Goal: Transaction & Acquisition: Purchase product/service

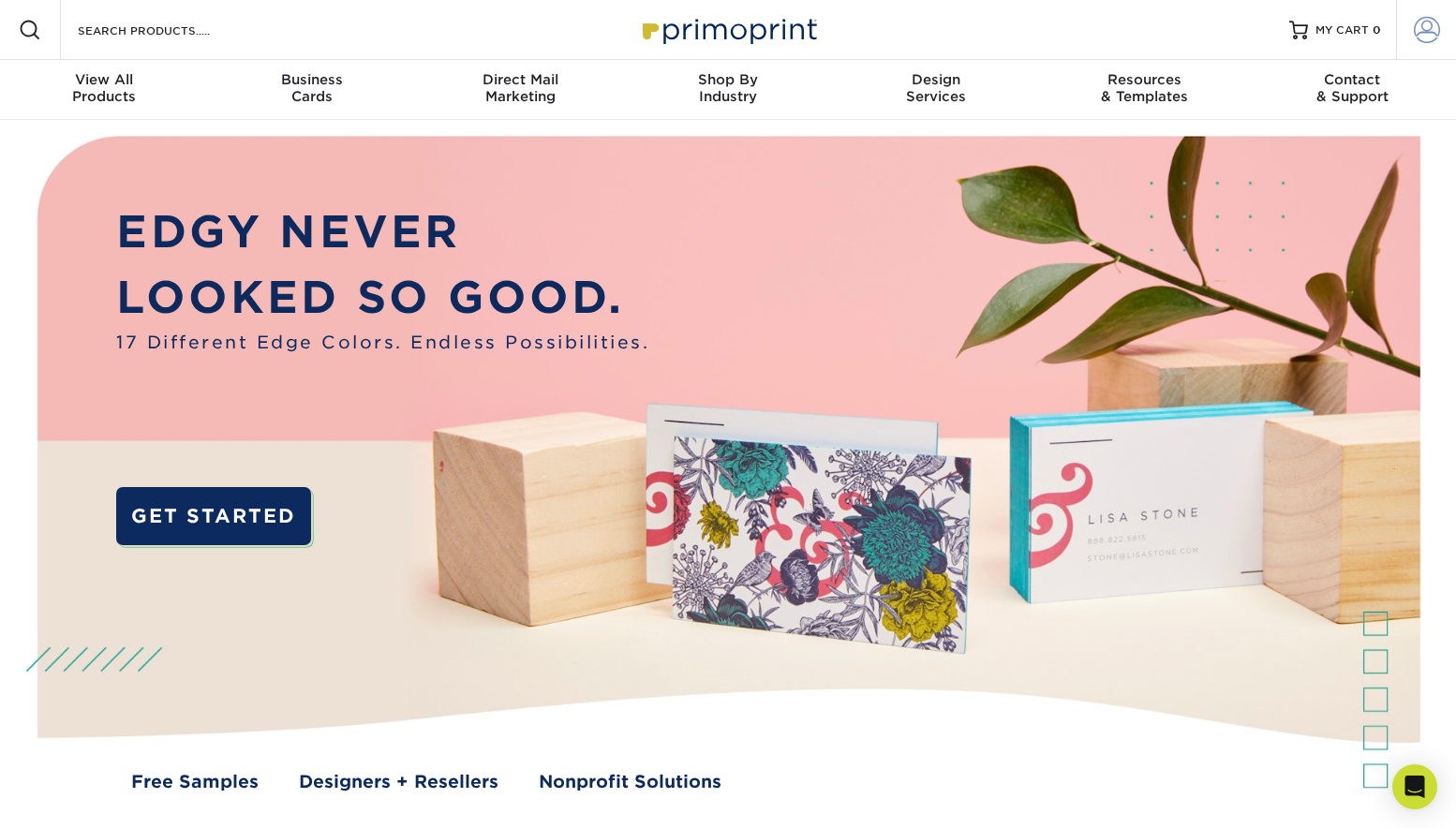
click at [1423, 30] on span at bounding box center [1427, 30] width 27 height 27
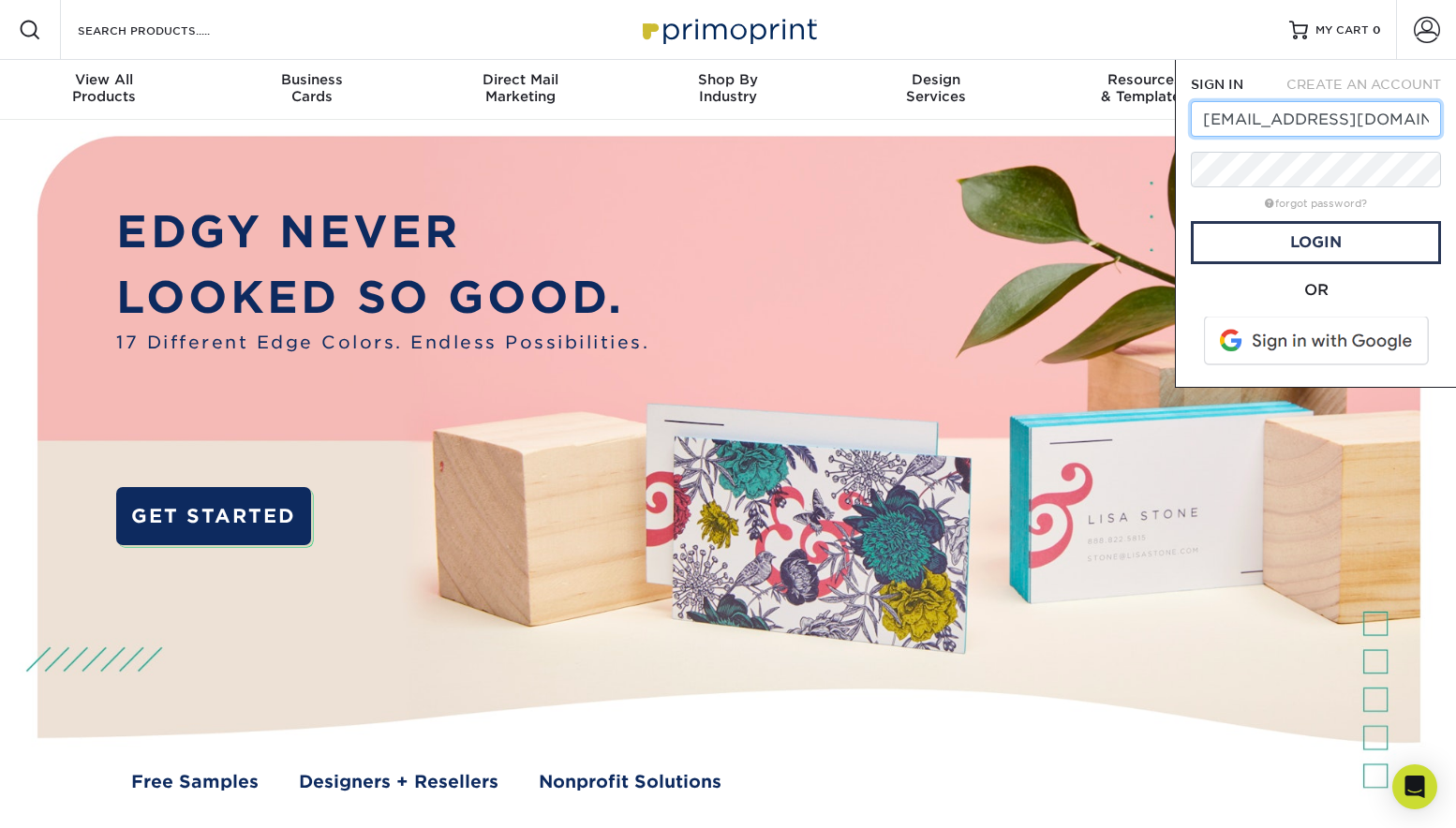
type input "info@shahinianfineart.com"
click at [1329, 251] on link "Login" at bounding box center [1316, 242] width 250 height 43
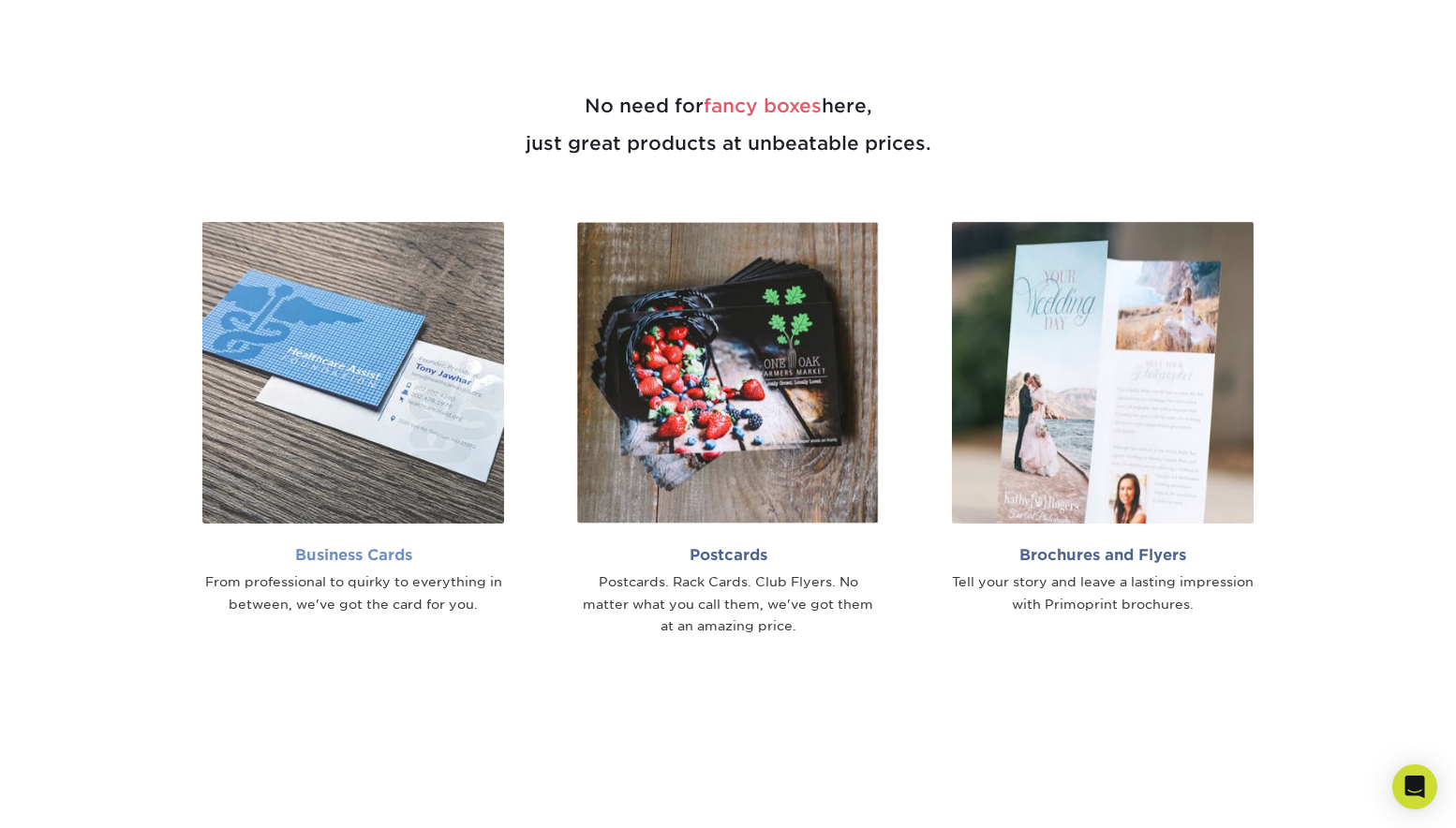
scroll to position [1189, 0]
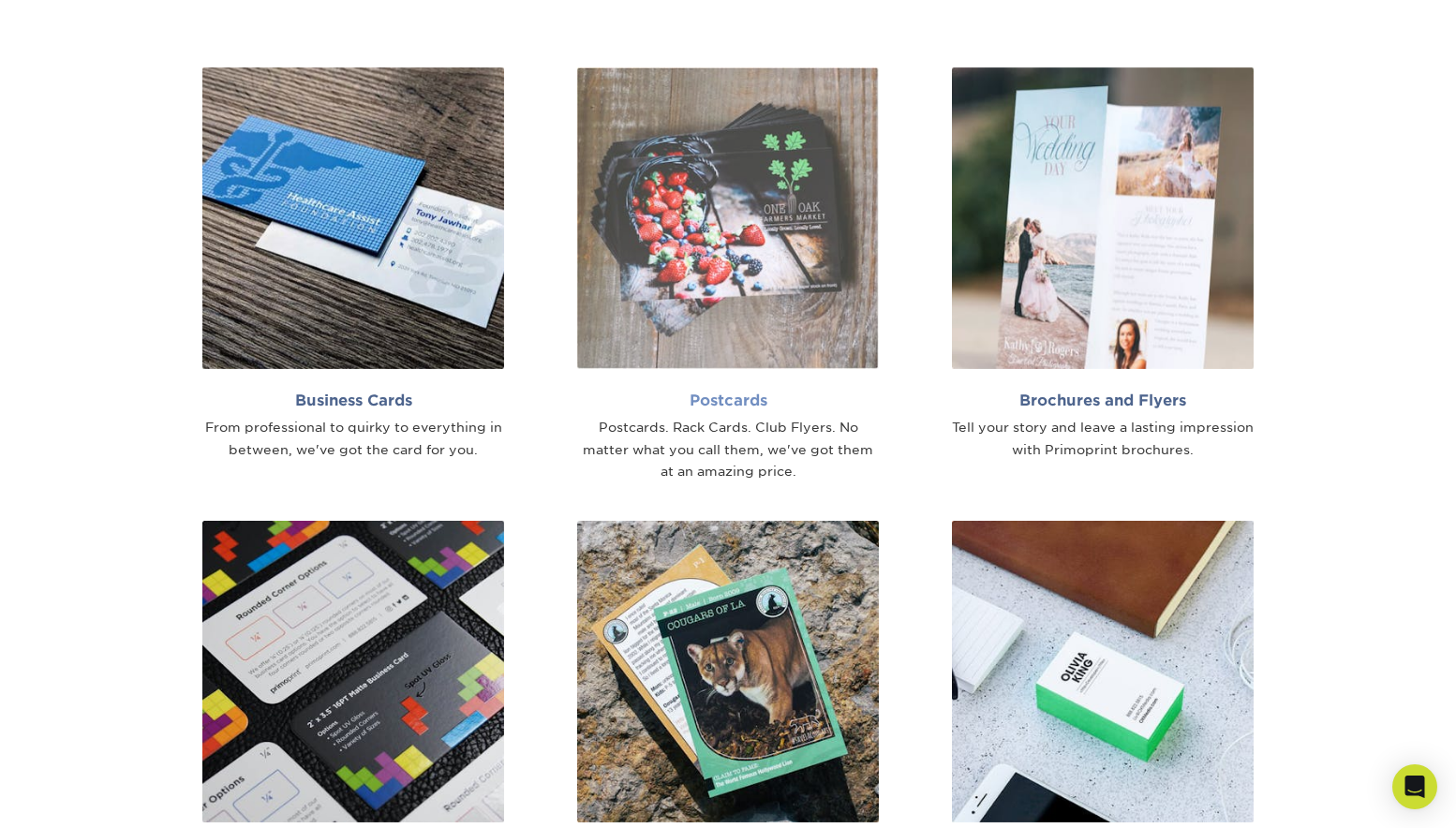
click at [705, 320] on img at bounding box center [728, 218] width 302 height 302
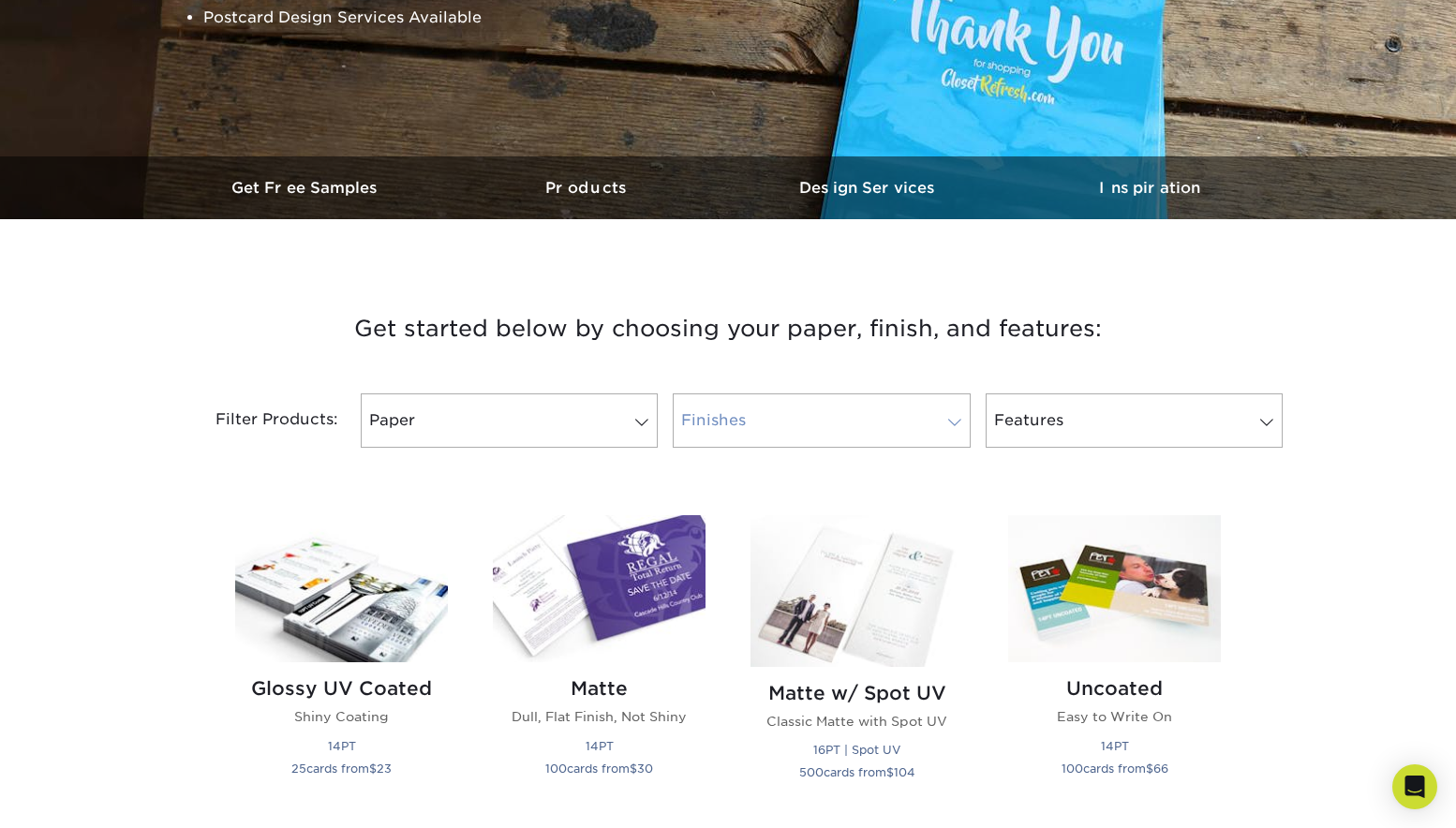
scroll to position [447, 0]
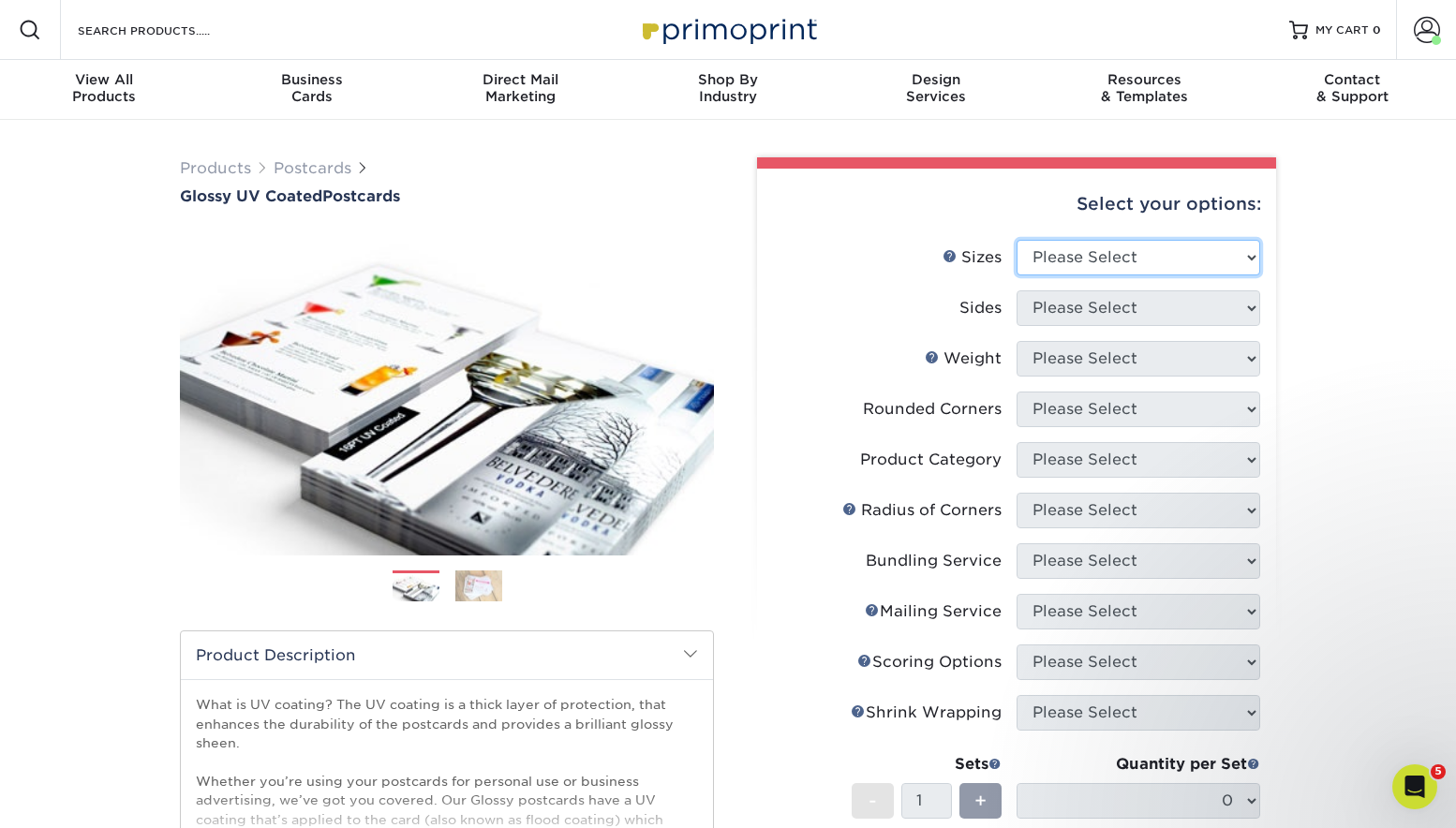
click at [1250, 255] on select "Please Select 1.5" x 7" 2" x 4" 2" x 6" 2" x 7" 2" x 8" 2.12" x 5.5" 2.12" x 5.…" at bounding box center [1138, 258] width 244 height 36
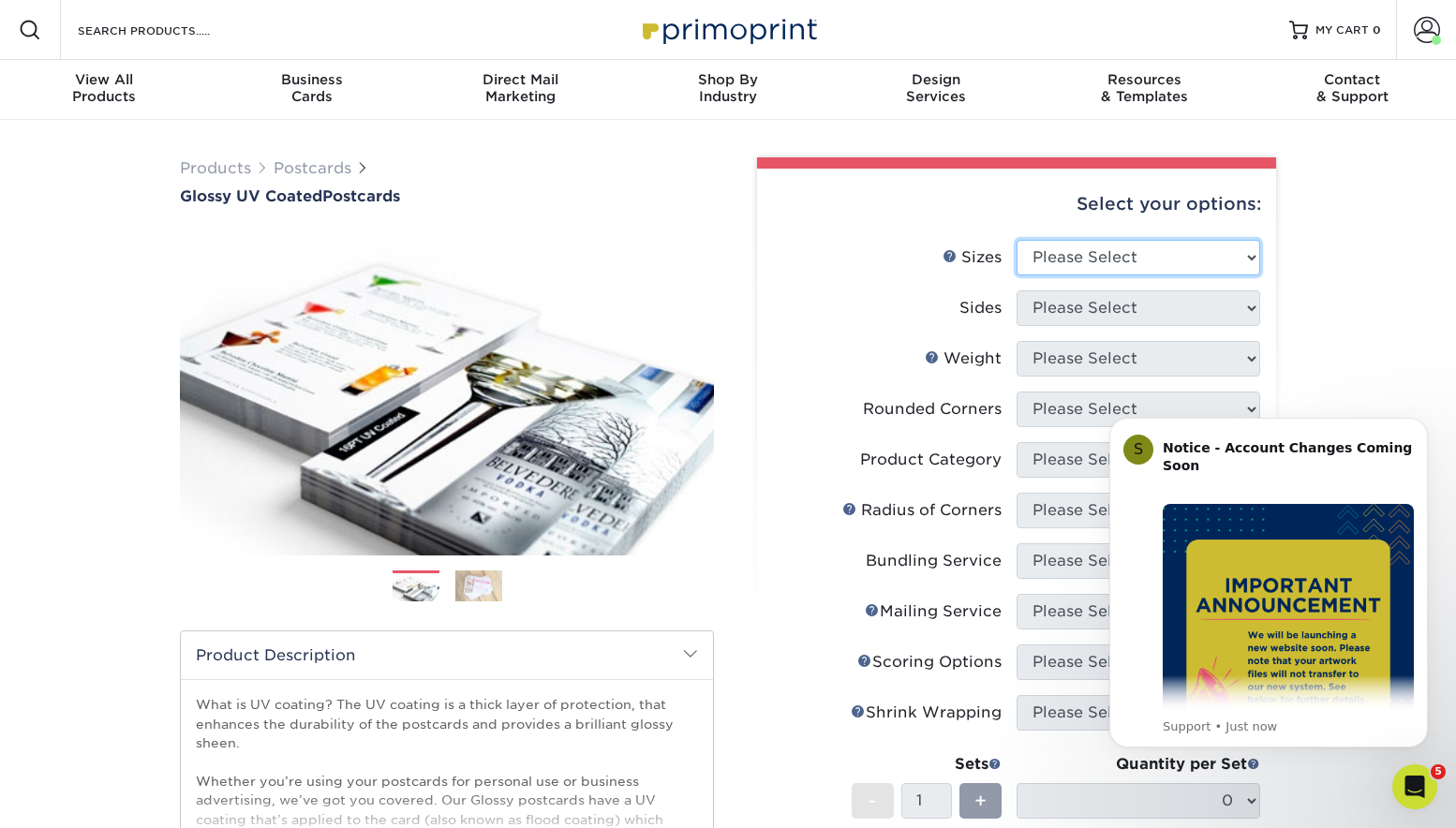
select select "4.00x6.00"
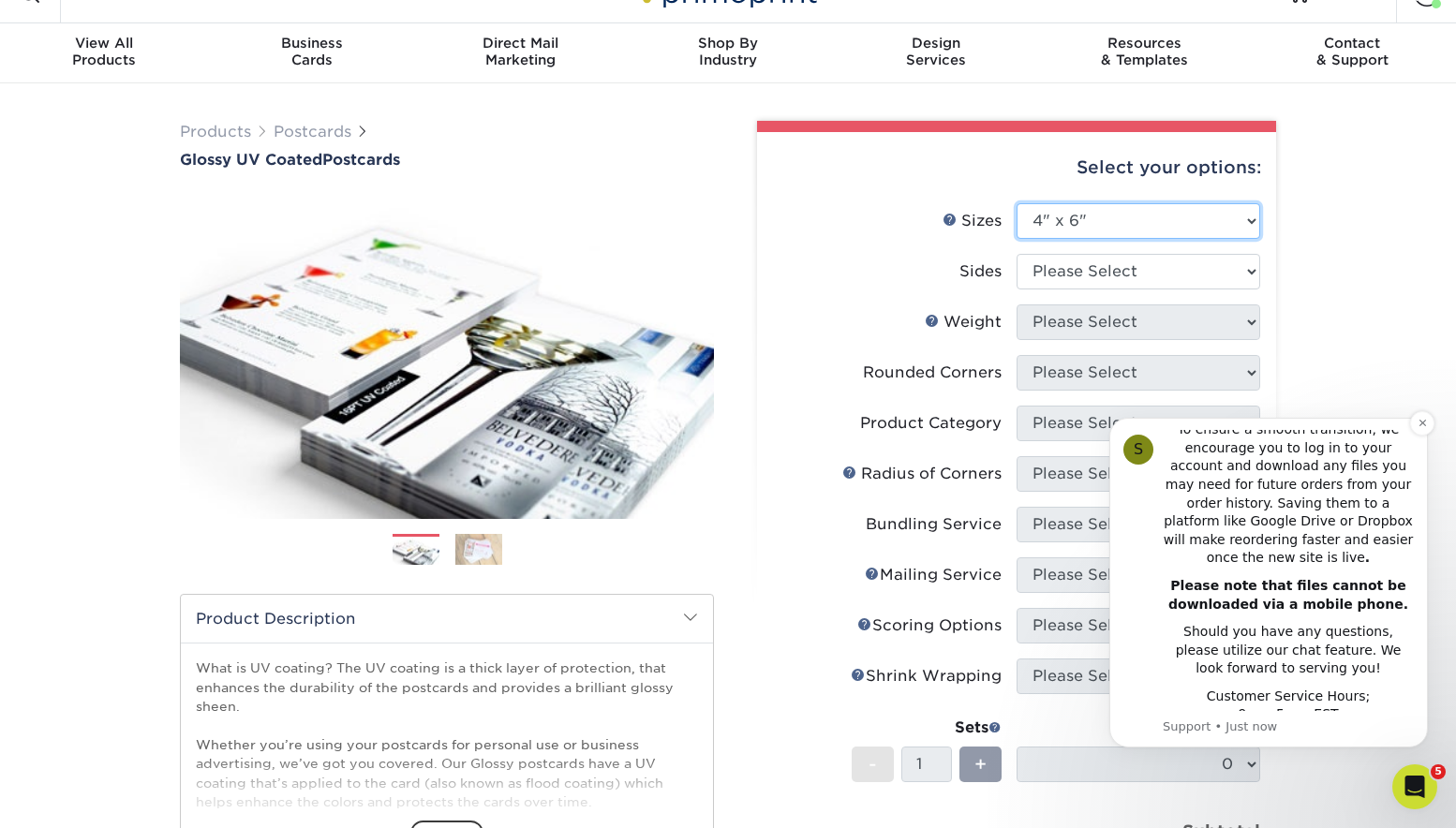
scroll to position [40, 0]
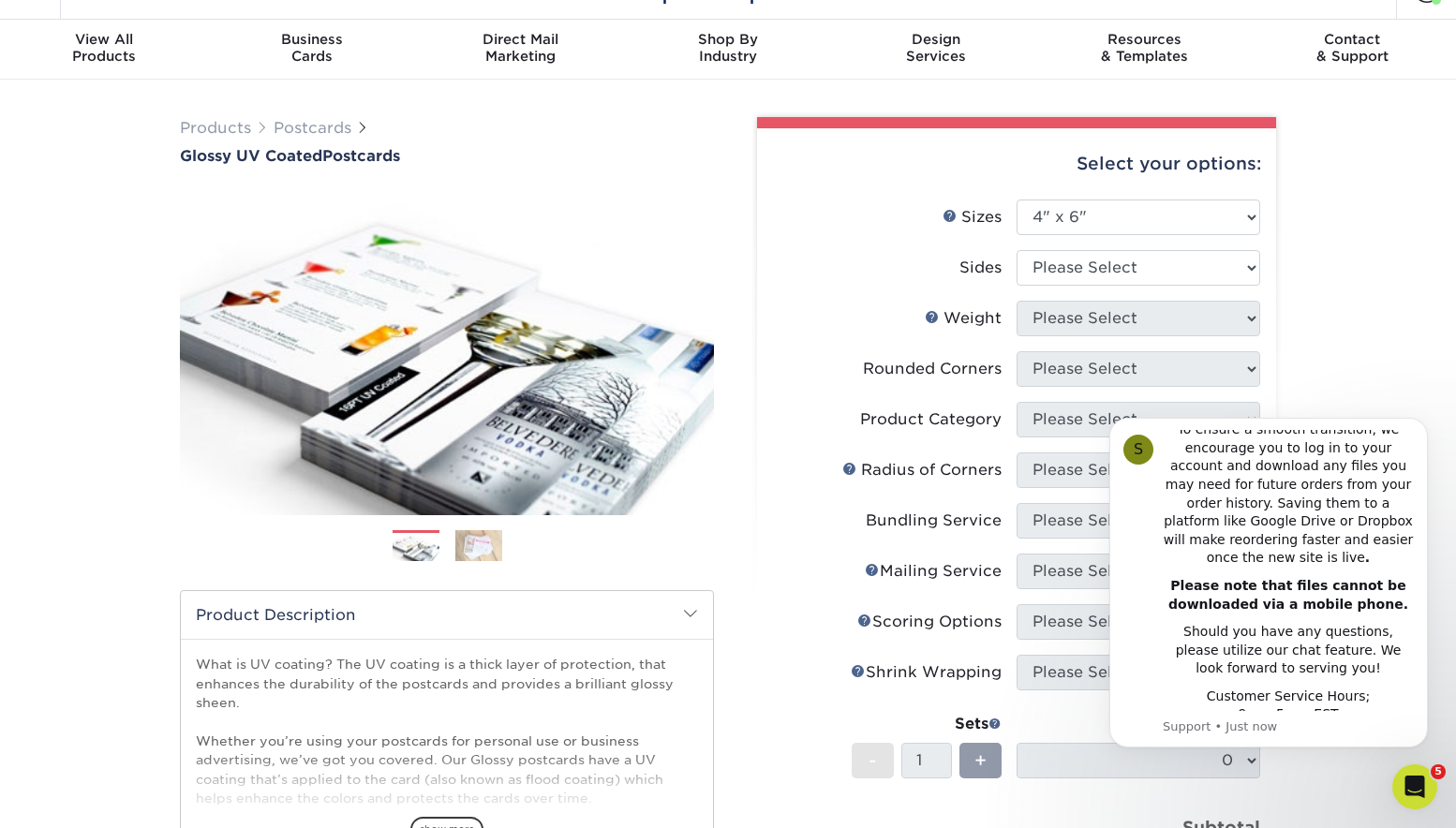
drag, startPoint x: 1417, startPoint y: 423, endPoint x: 1416, endPoint y: 477, distance: 54.0
click at [1418, 423] on icon "Dismiss notification" at bounding box center [1422, 422] width 9 height 9
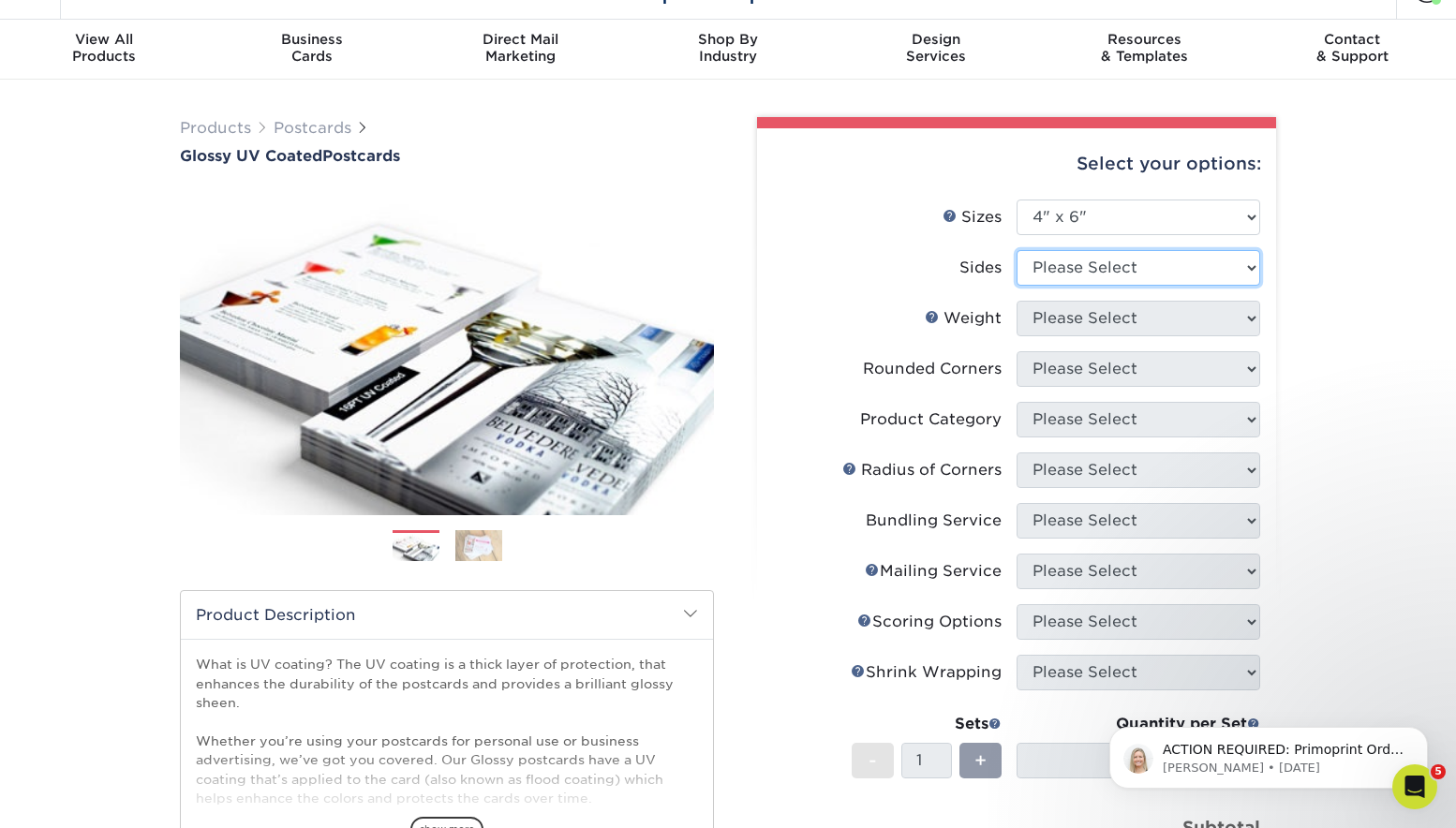
select select "13abbda7-1d64-4f25-8bb2-c179b224825d"
select select "16PT"
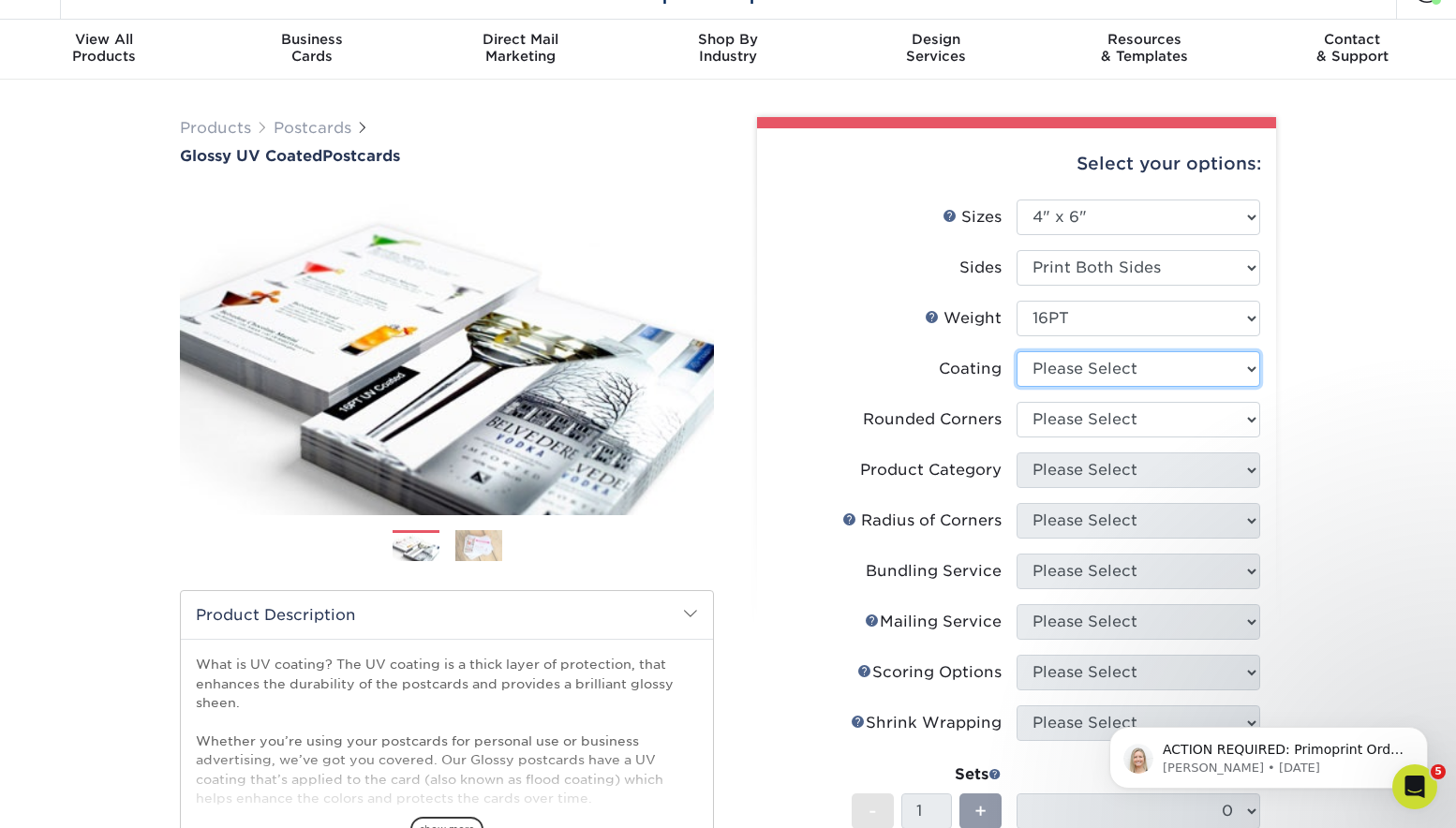
select select "1e8116af-acfc-44b1-83dc-8181aa338834"
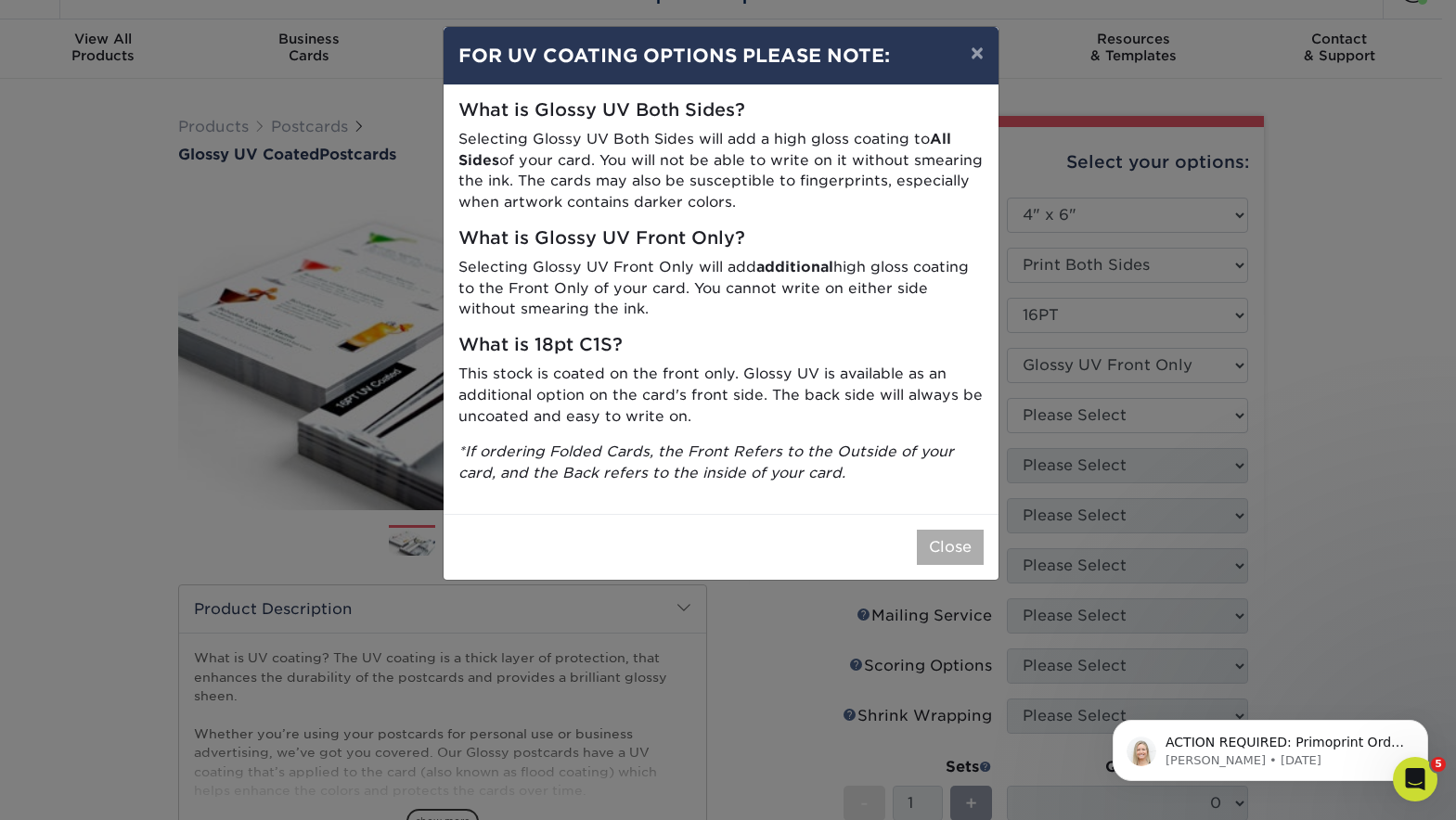
click at [953, 533] on button "Close" at bounding box center [950, 548] width 67 height 36
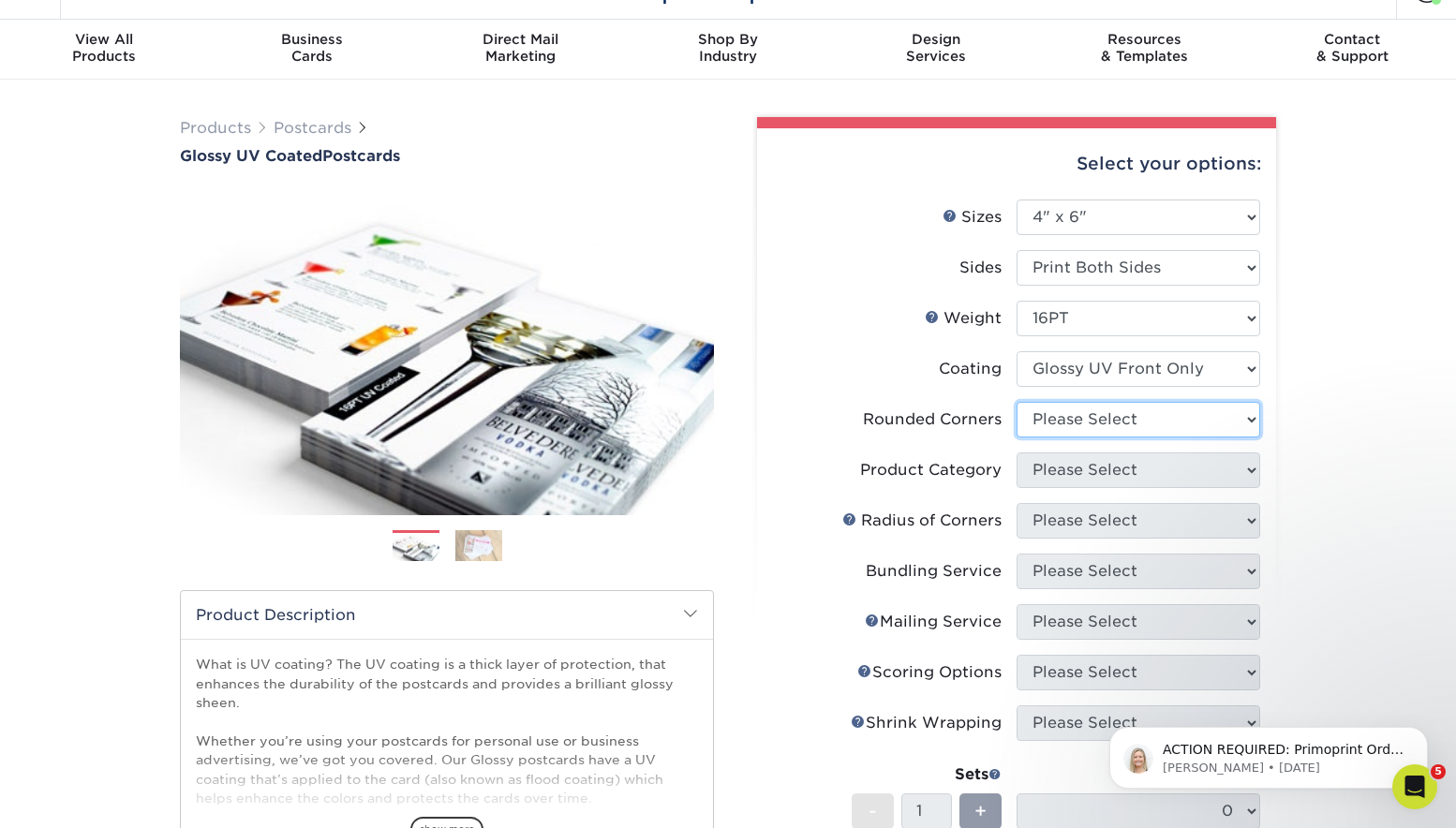
select select "0"
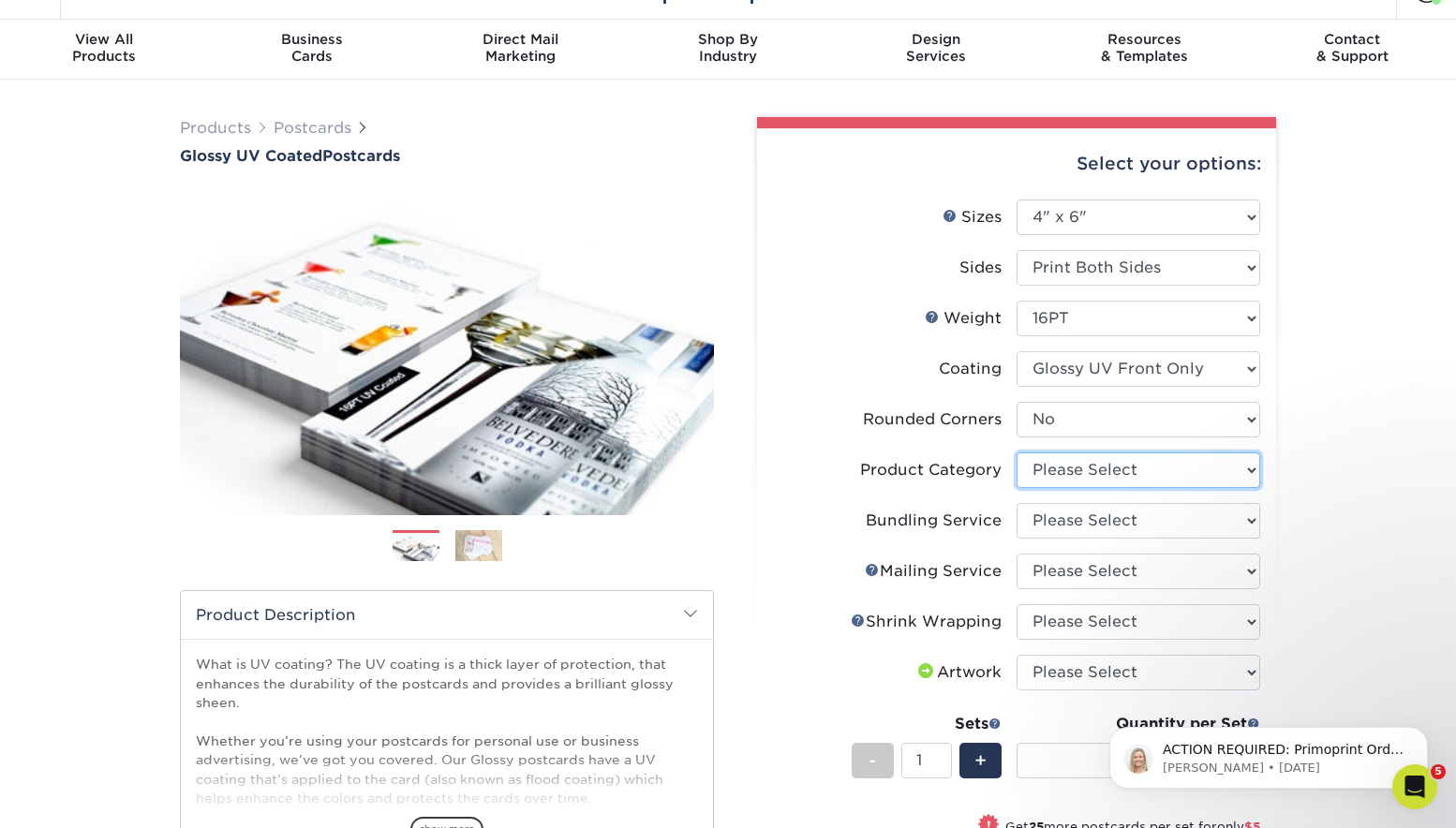
select select "9b7272e0-d6c8-4c3c-8e97-d3a1bcdab858"
select select "58689abb-25c0-461c-a4c3-a80b627d6649"
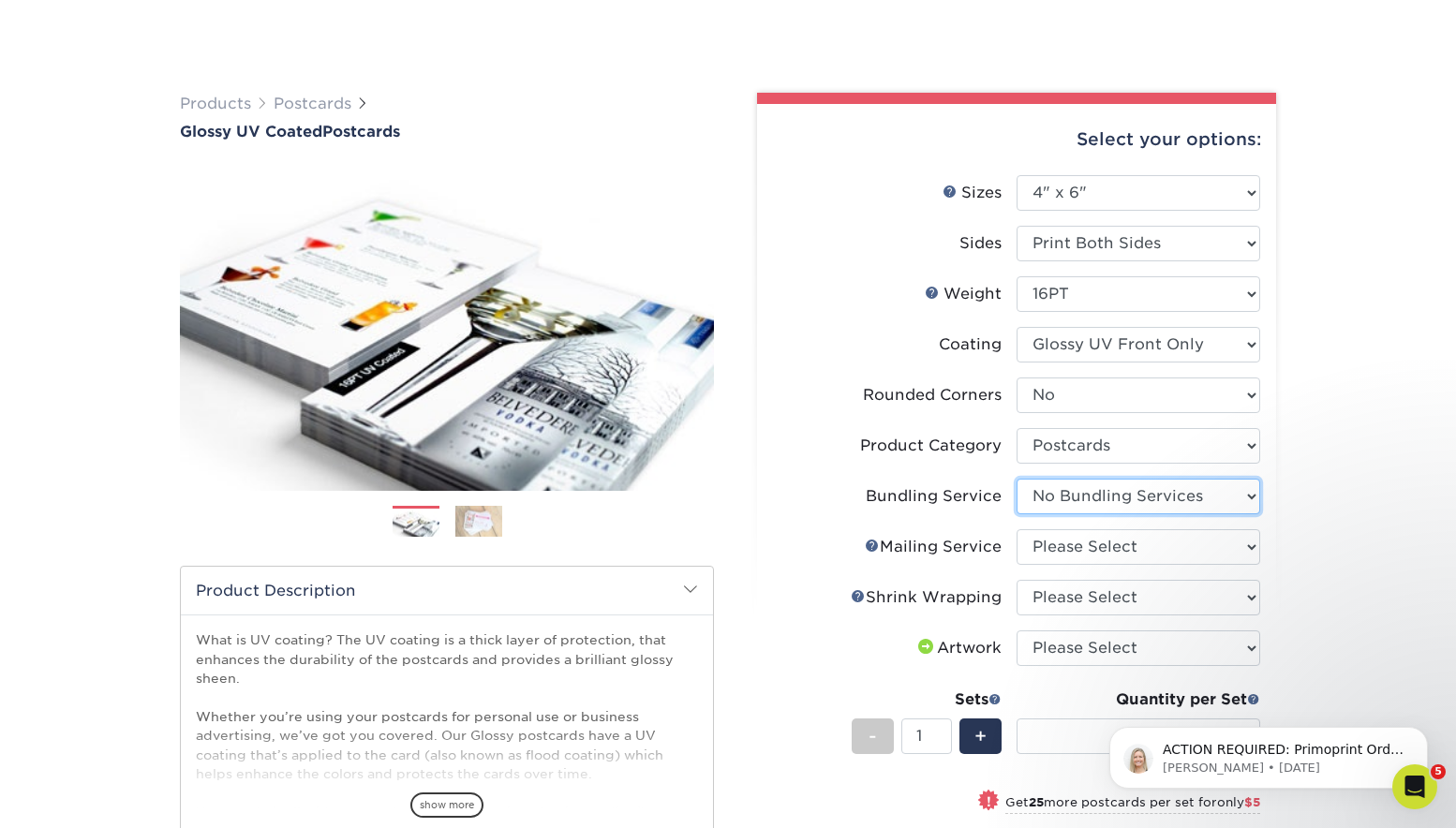
scroll to position [203, 0]
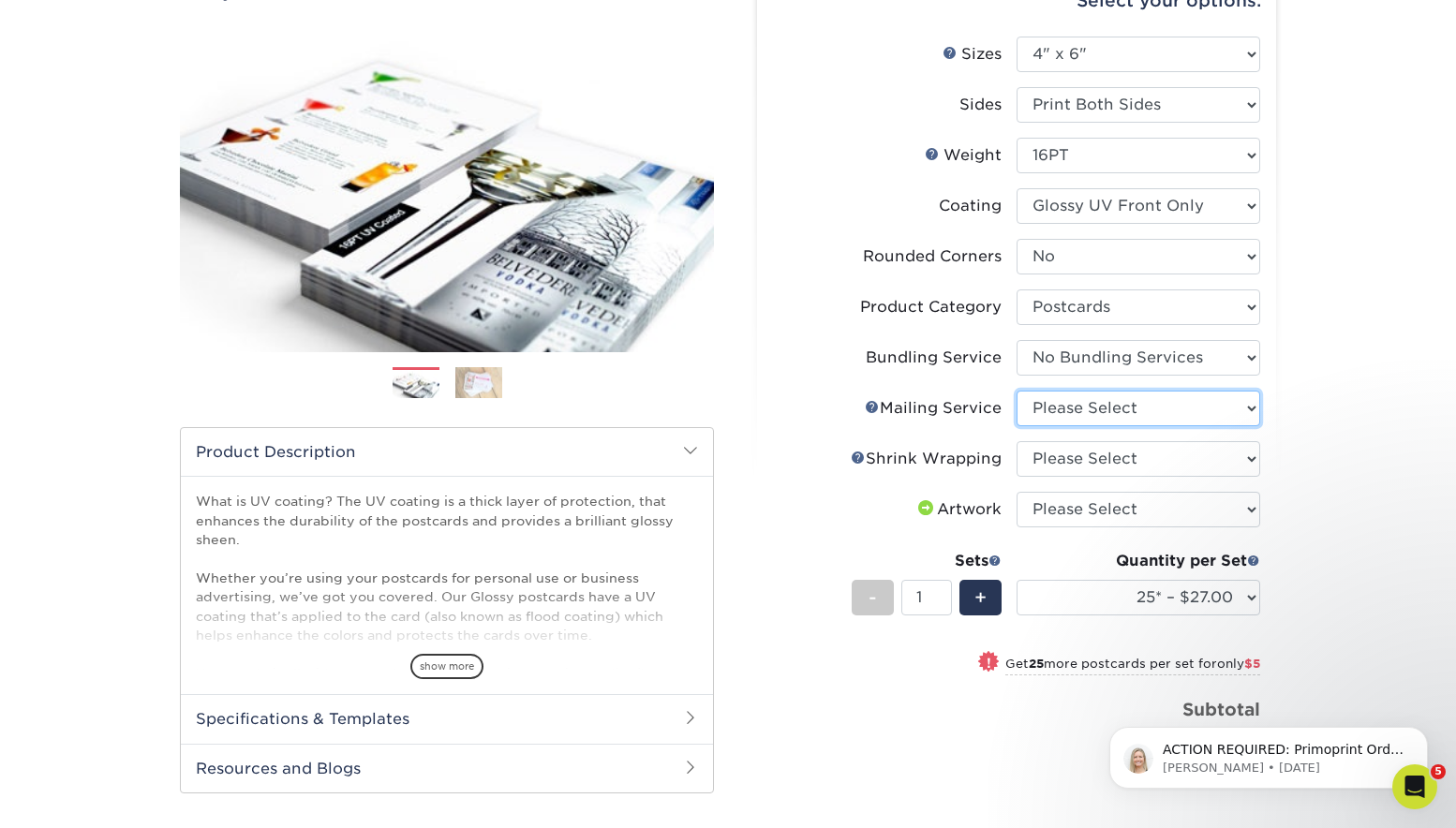
select select "934e270e-9523-48b9-93c7-78b0896e16a6"
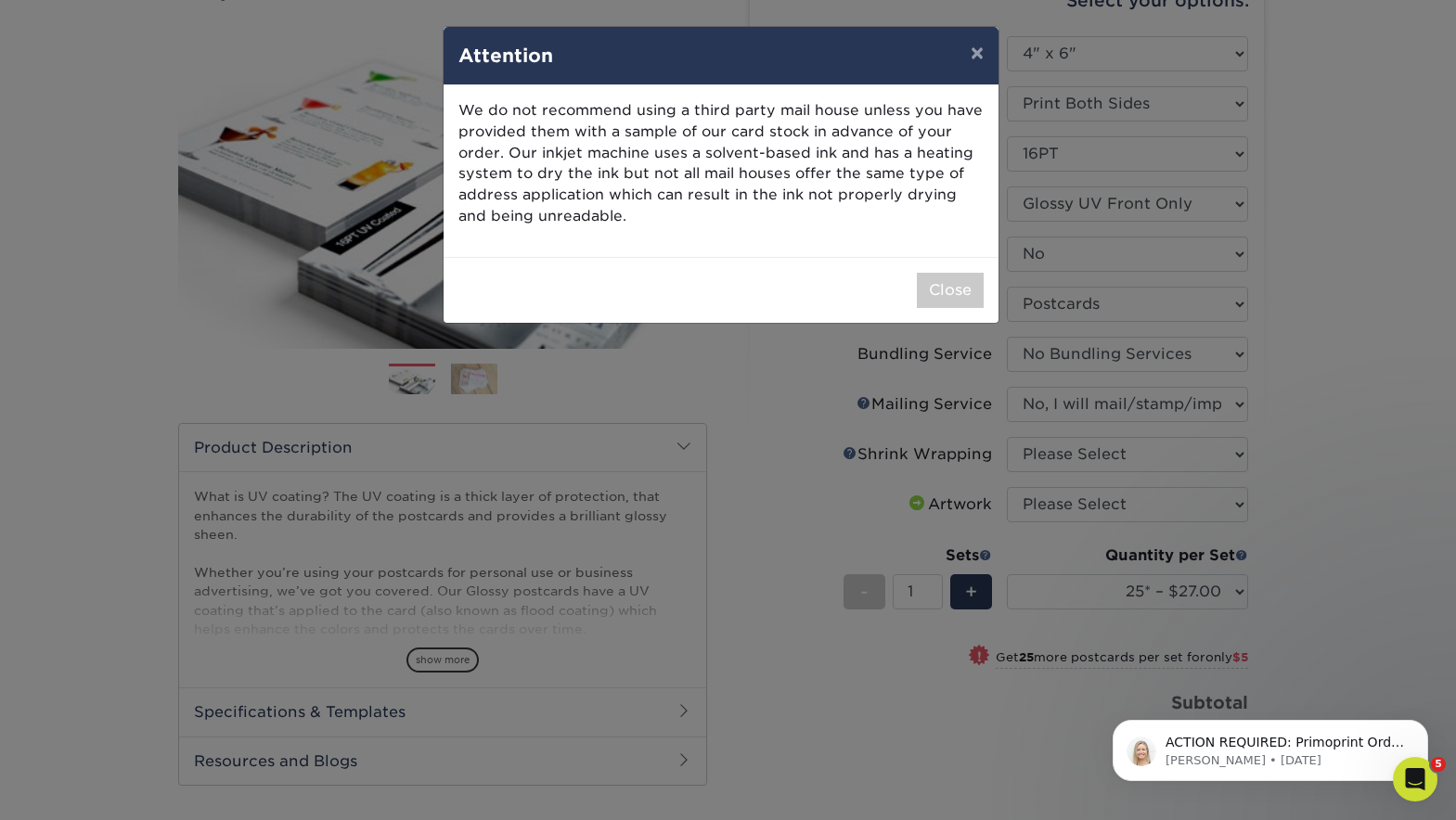
click at [974, 51] on button "×" at bounding box center [976, 53] width 42 height 52
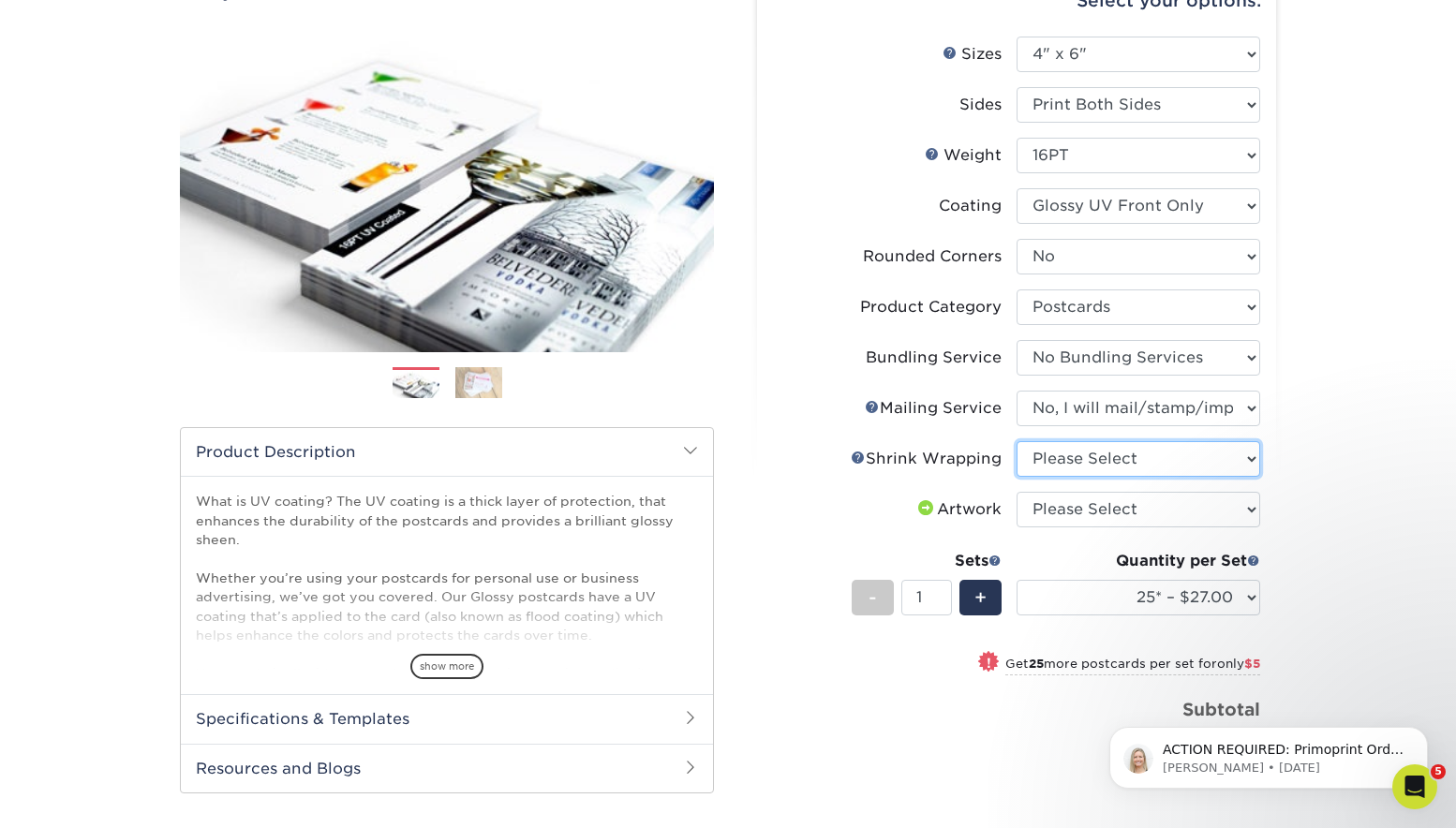
select select "c8749376-e7da-41d0-b3dc-647faf84d907"
select select "upload"
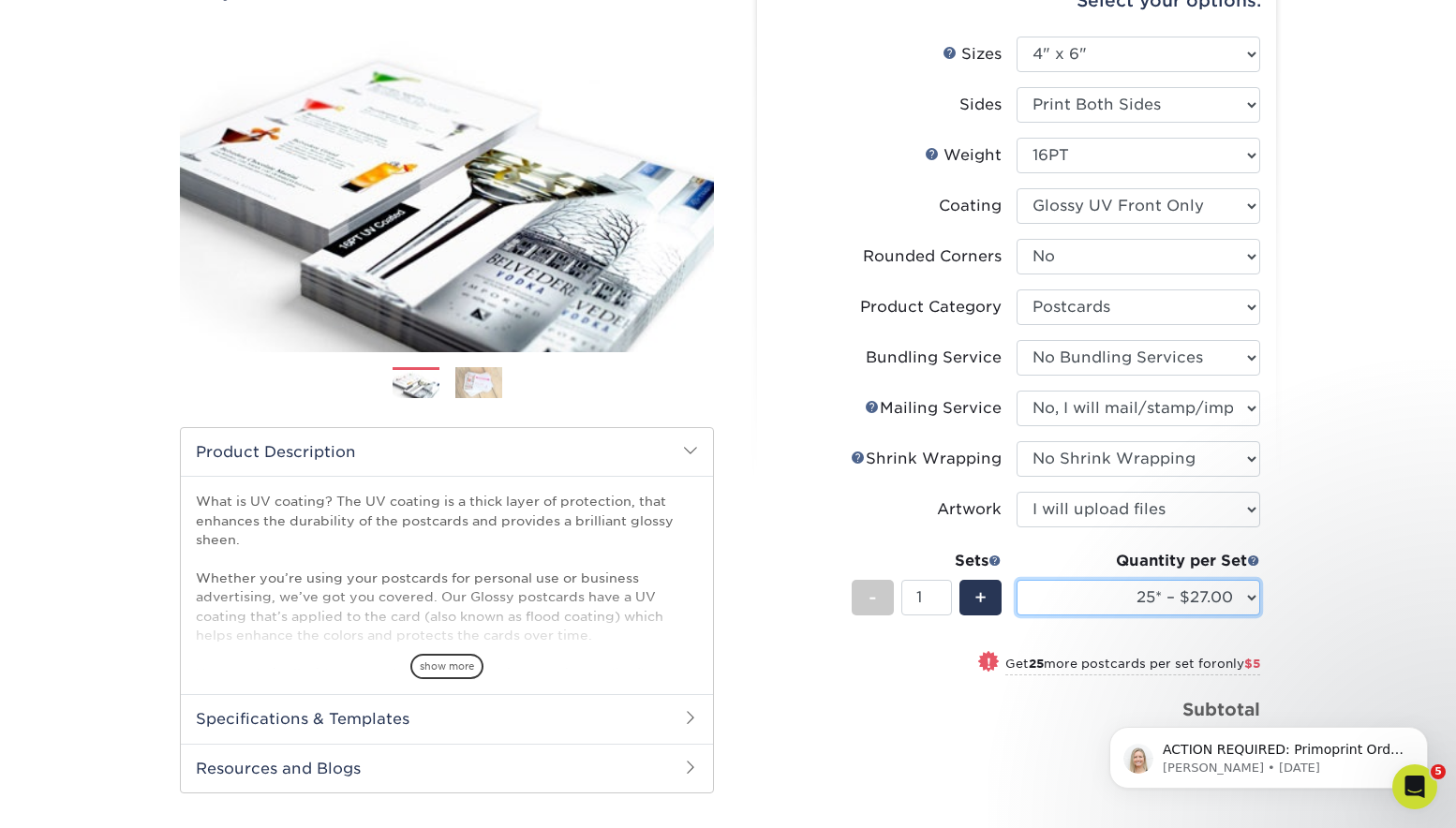
select select "2500 – $234.00"
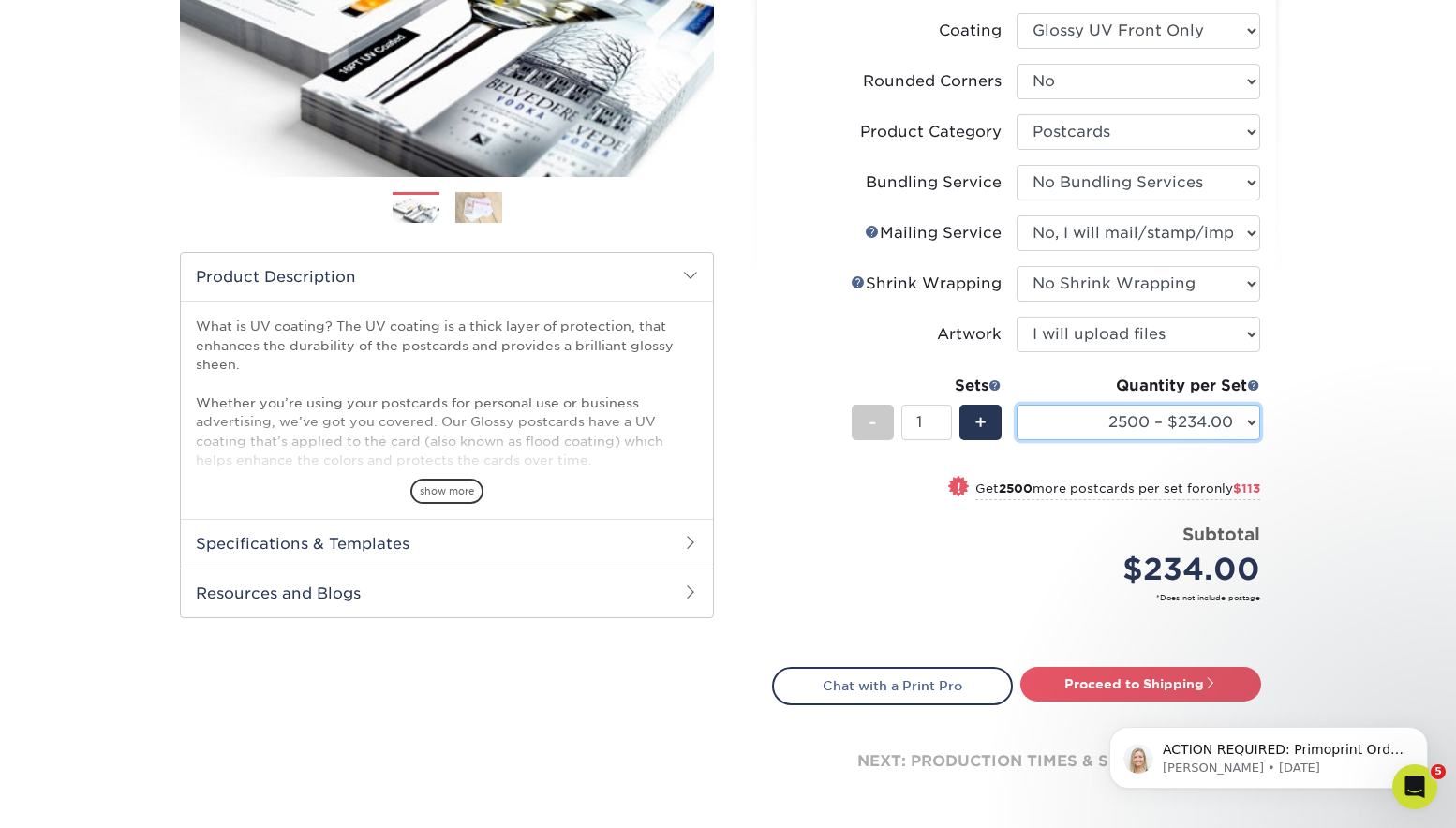
scroll to position [461, 0]
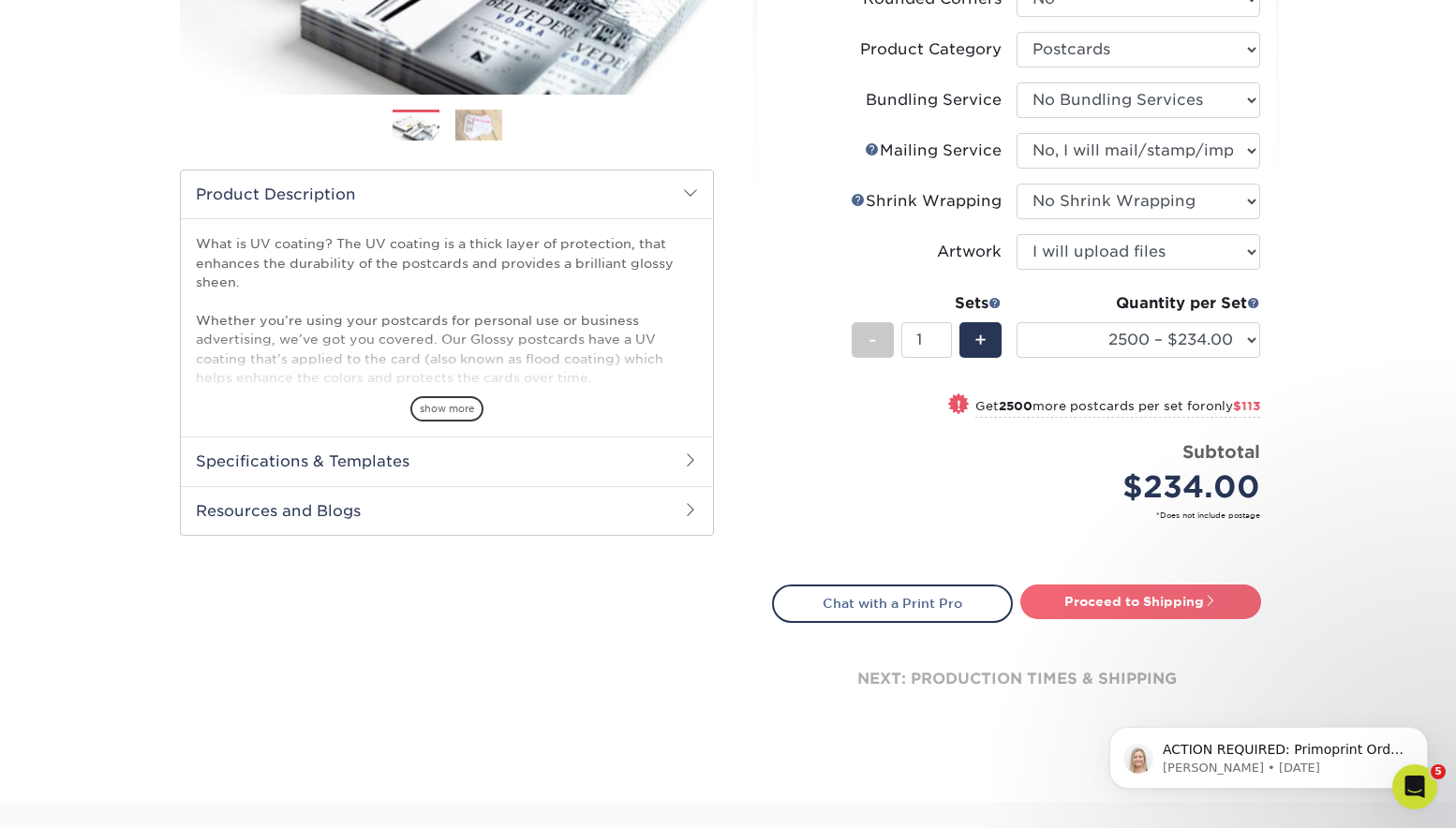
click at [1147, 591] on link "Proceed to Shipping" at bounding box center [1140, 601] width 241 height 34
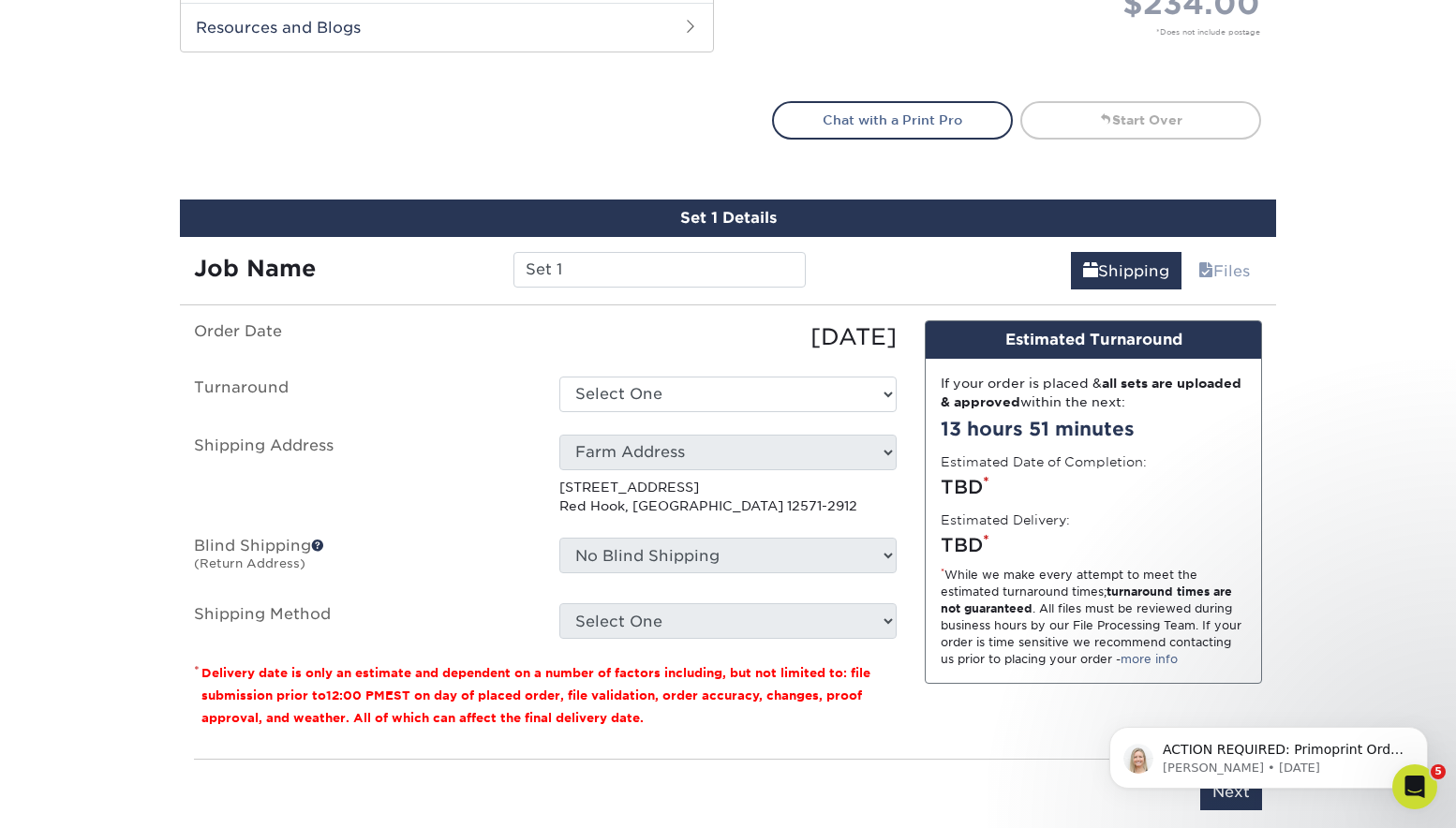
scroll to position [1095, 0]
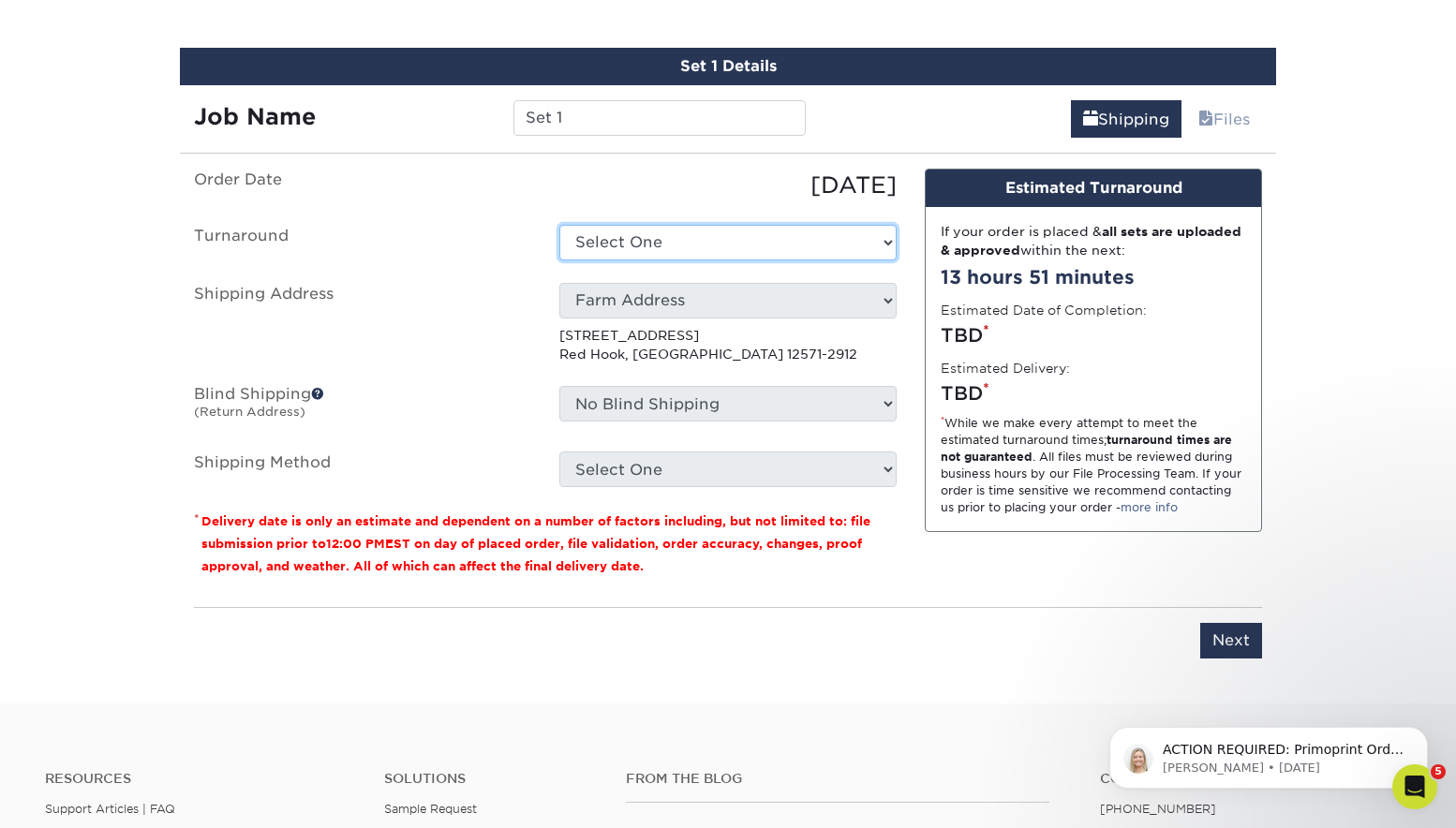
select select "d5f9772c-c063-4c00-9081-203adecf2061"
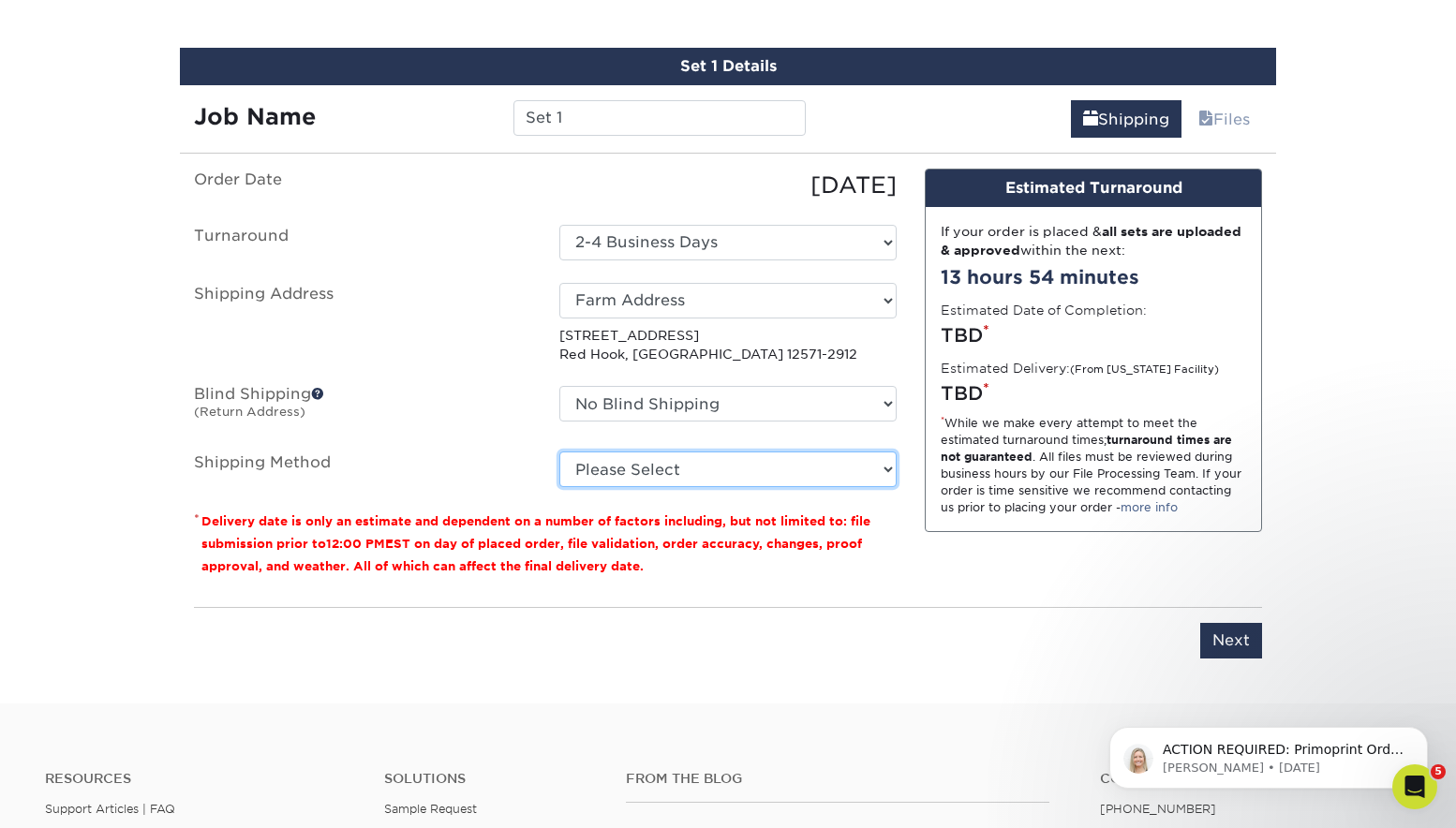
select select "03"
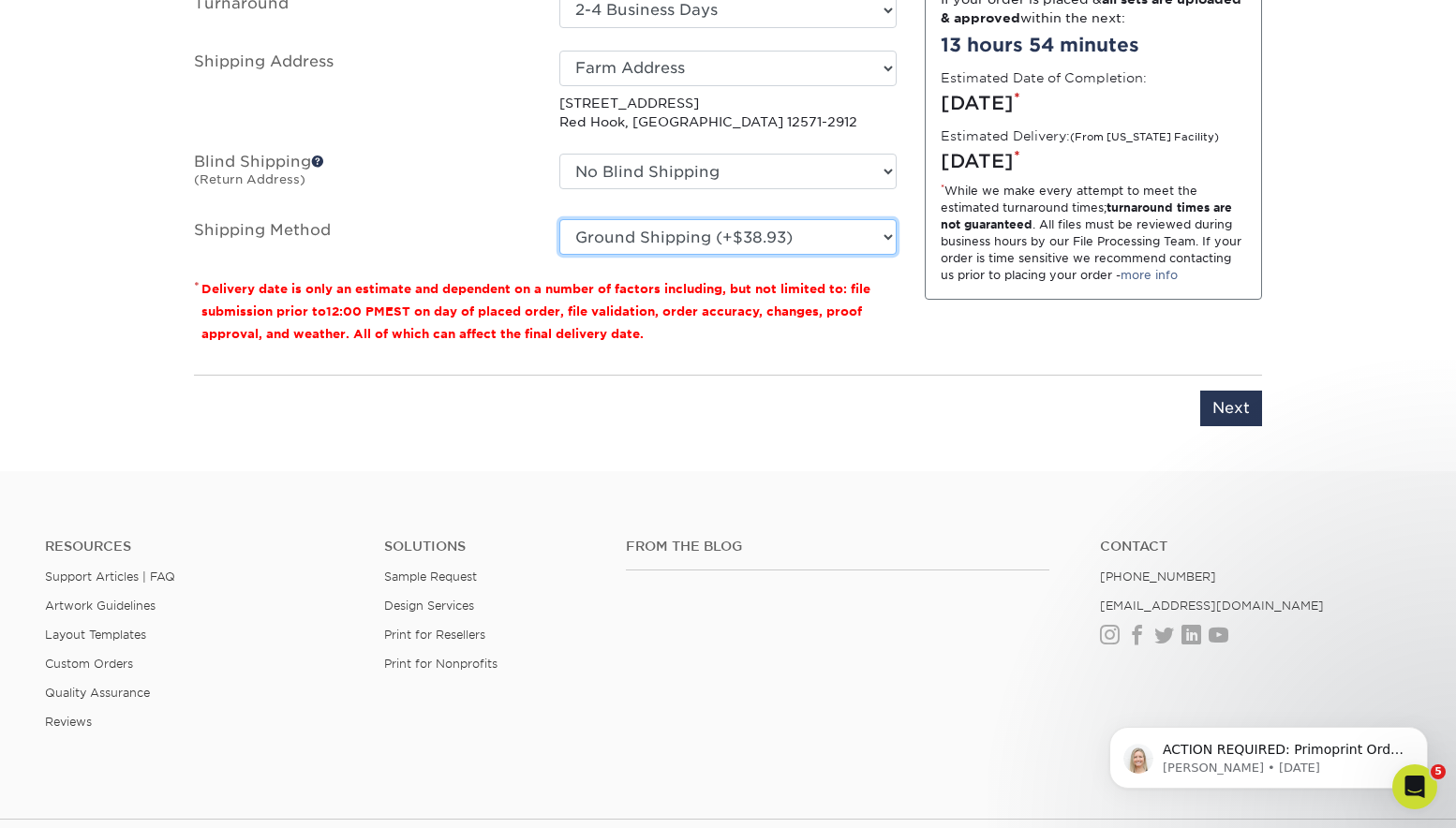
scroll to position [1332, 0]
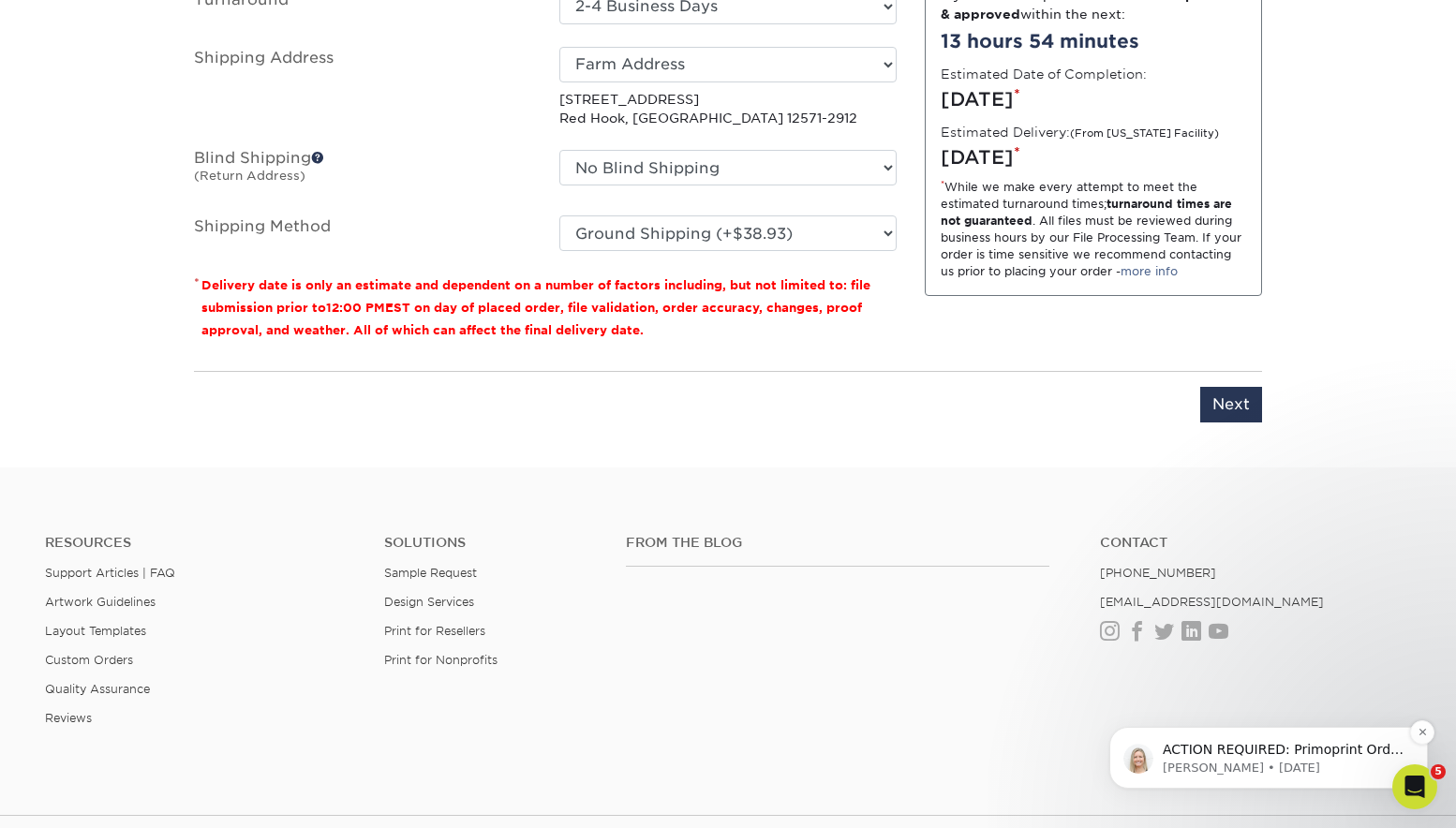
click at [1262, 752] on span "ACTION REQUIRED: Primoprint Order 25710-11314-35062 Hello Albert Order 25710-11…" at bounding box center [1283, 842] width 242 height 201
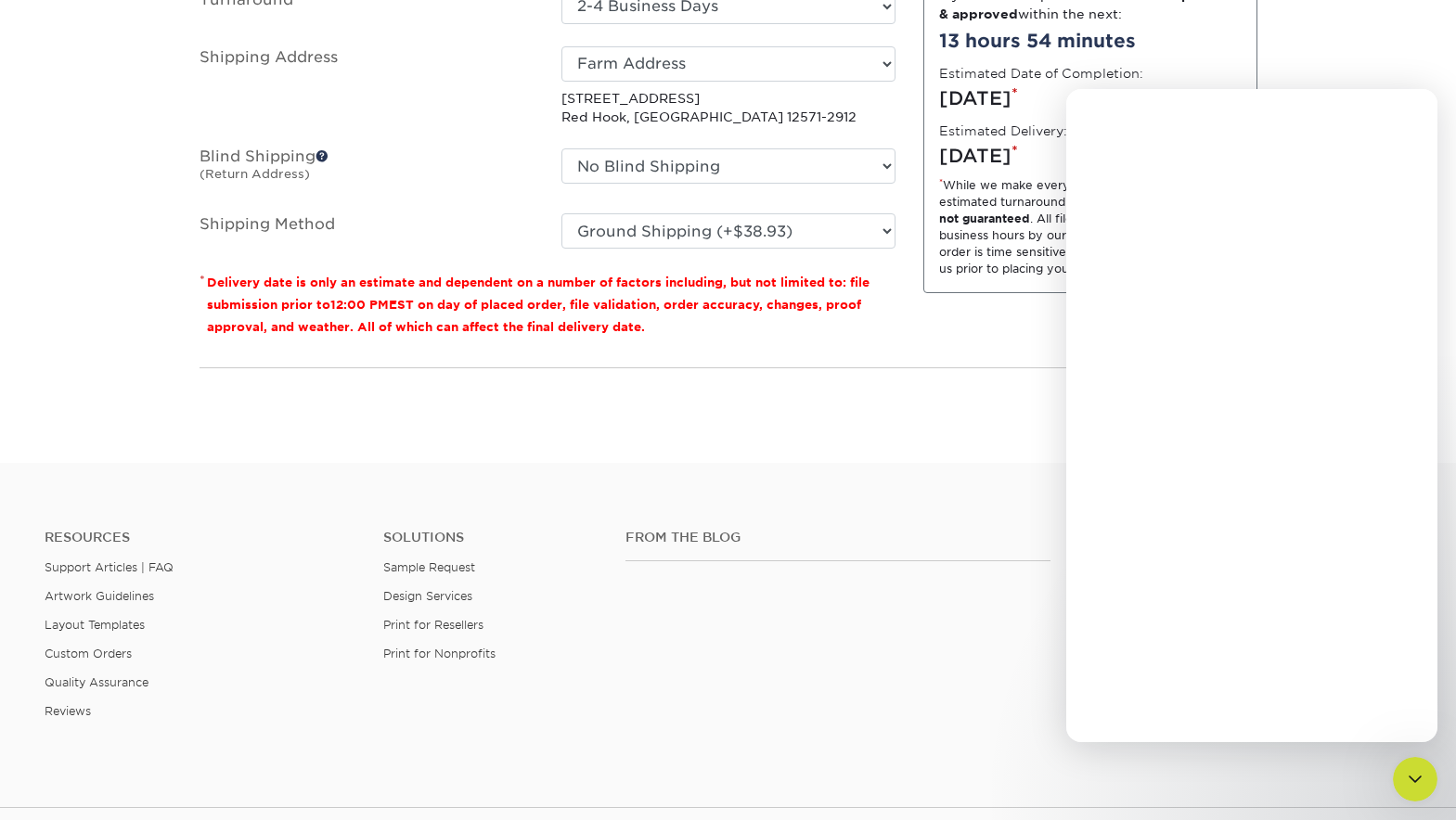
scroll to position [0, 0]
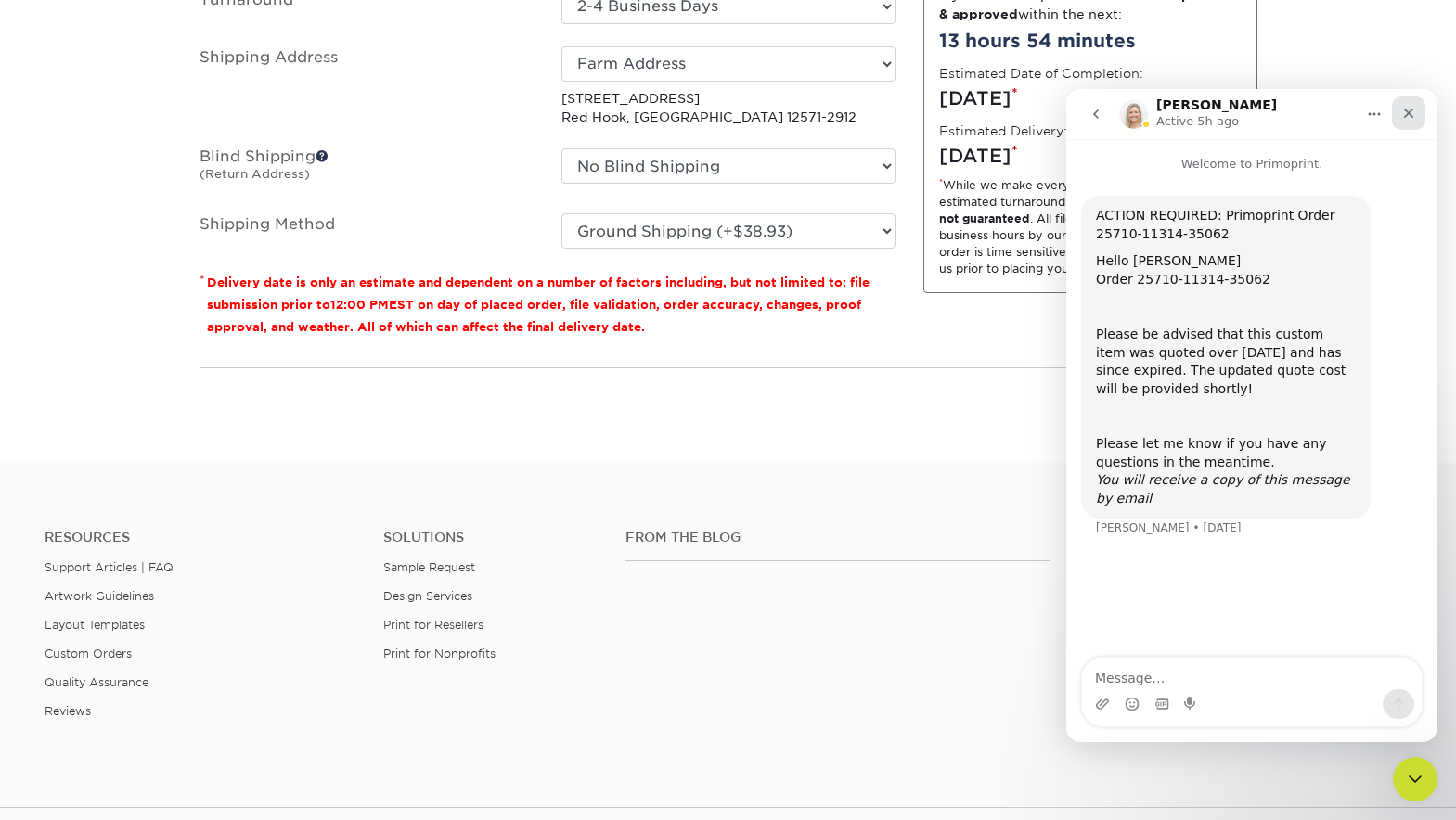
click at [1412, 106] on icon "Close" at bounding box center [1408, 114] width 15 height 15
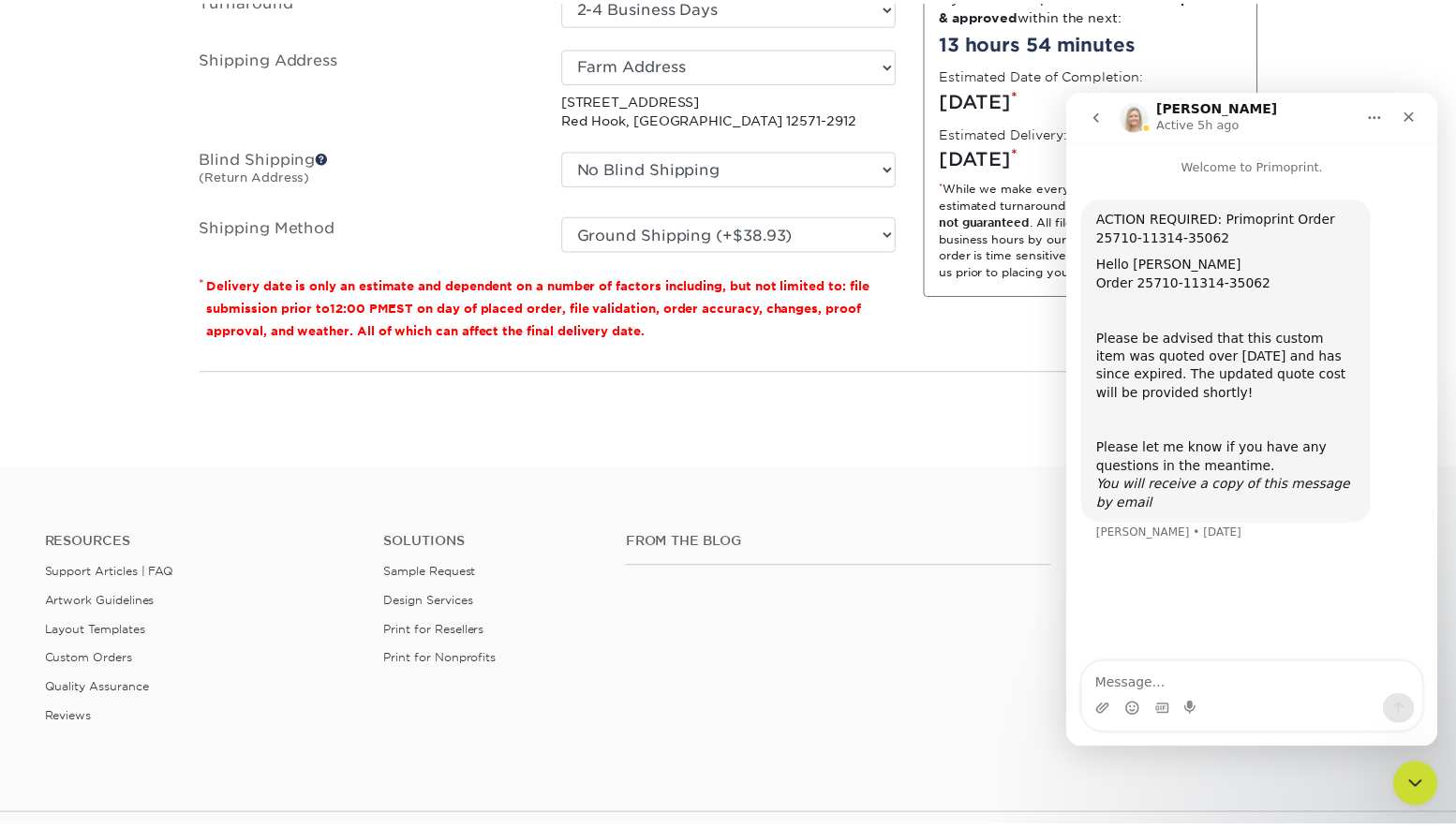
scroll to position [1245, 0]
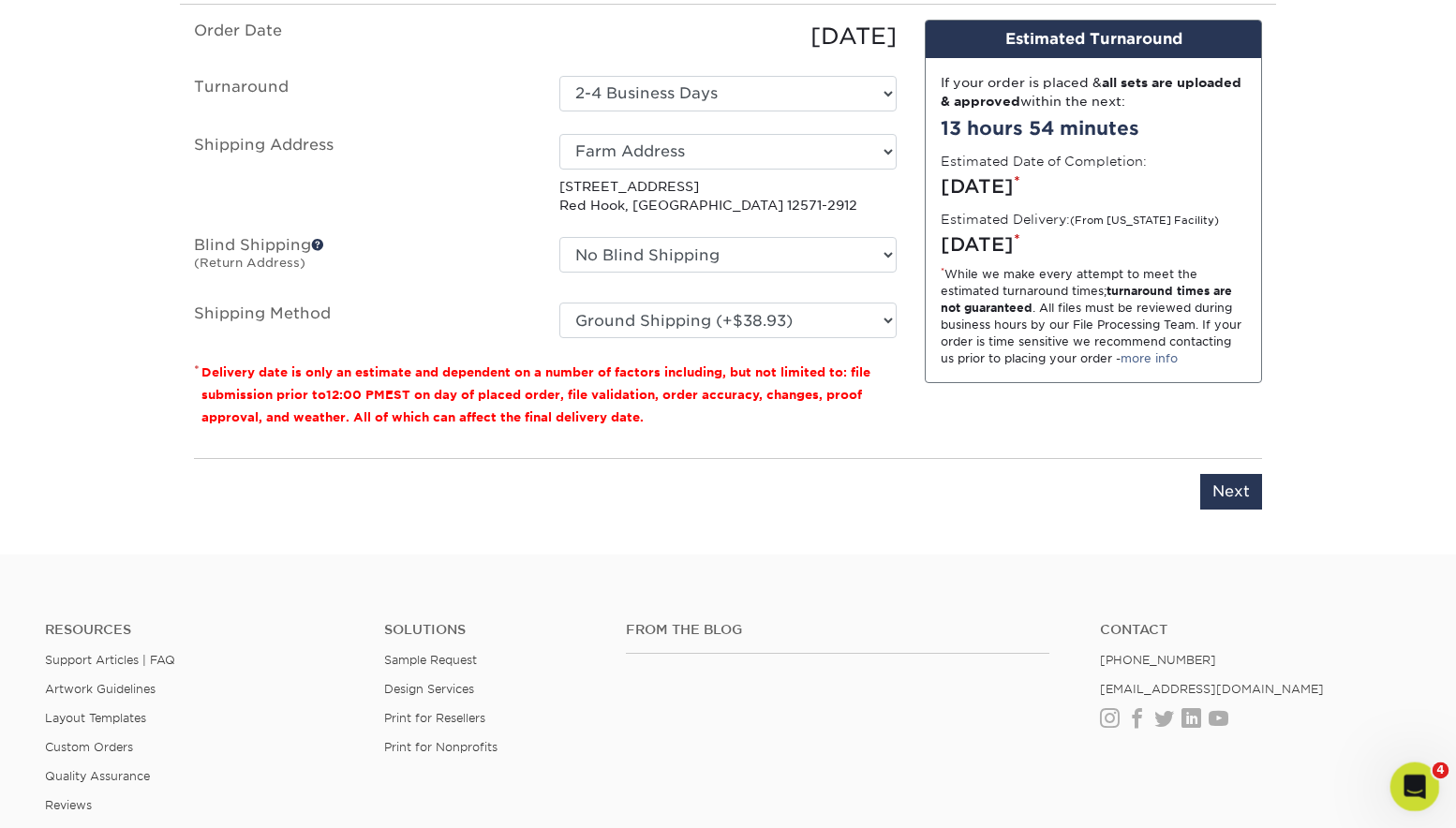
click at [1425, 776] on div "Open Intercom Messenger" at bounding box center [1411, 783] width 62 height 62
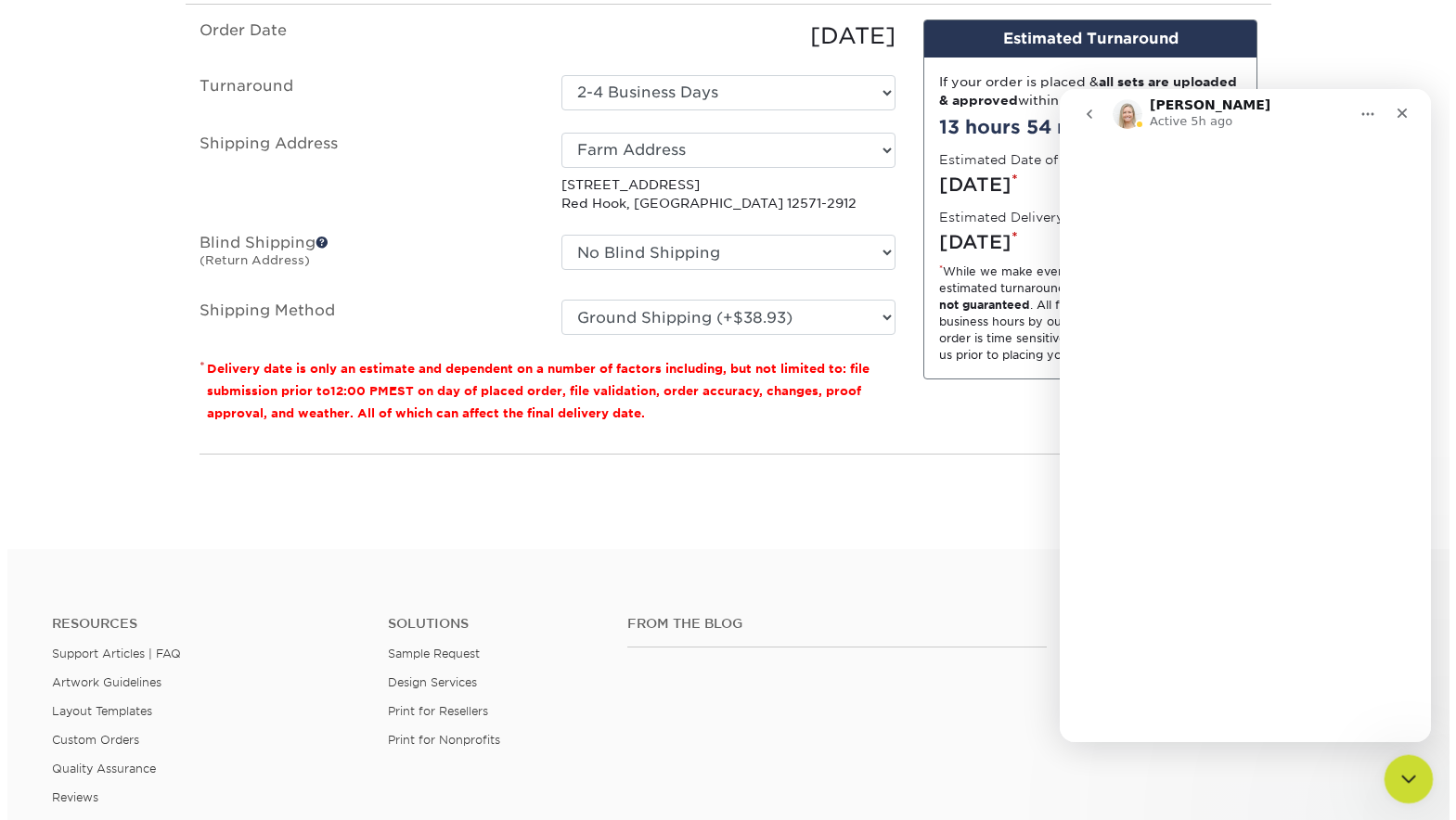
scroll to position [0, 0]
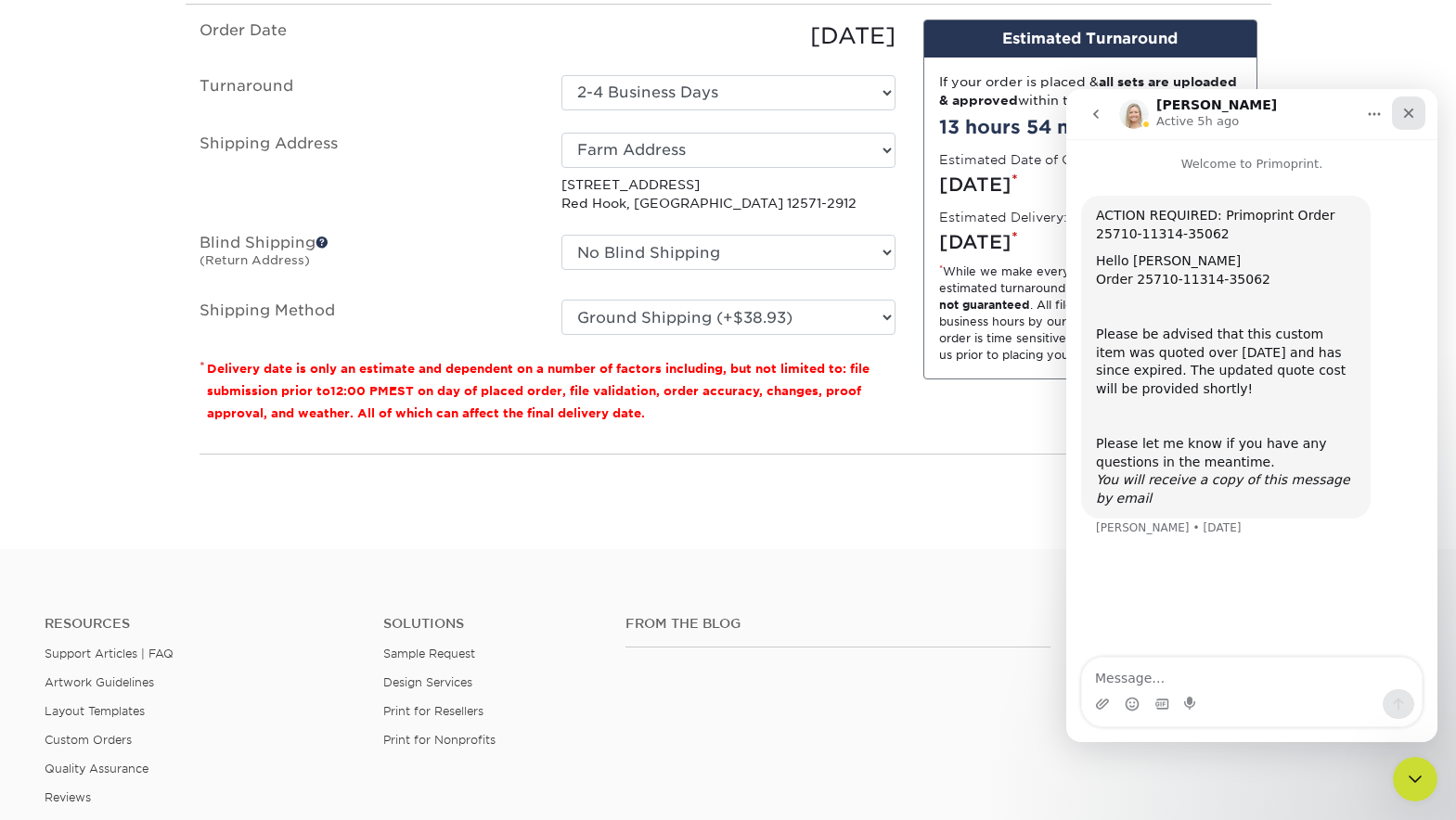
click at [1405, 107] on icon "Close" at bounding box center [1408, 114] width 15 height 15
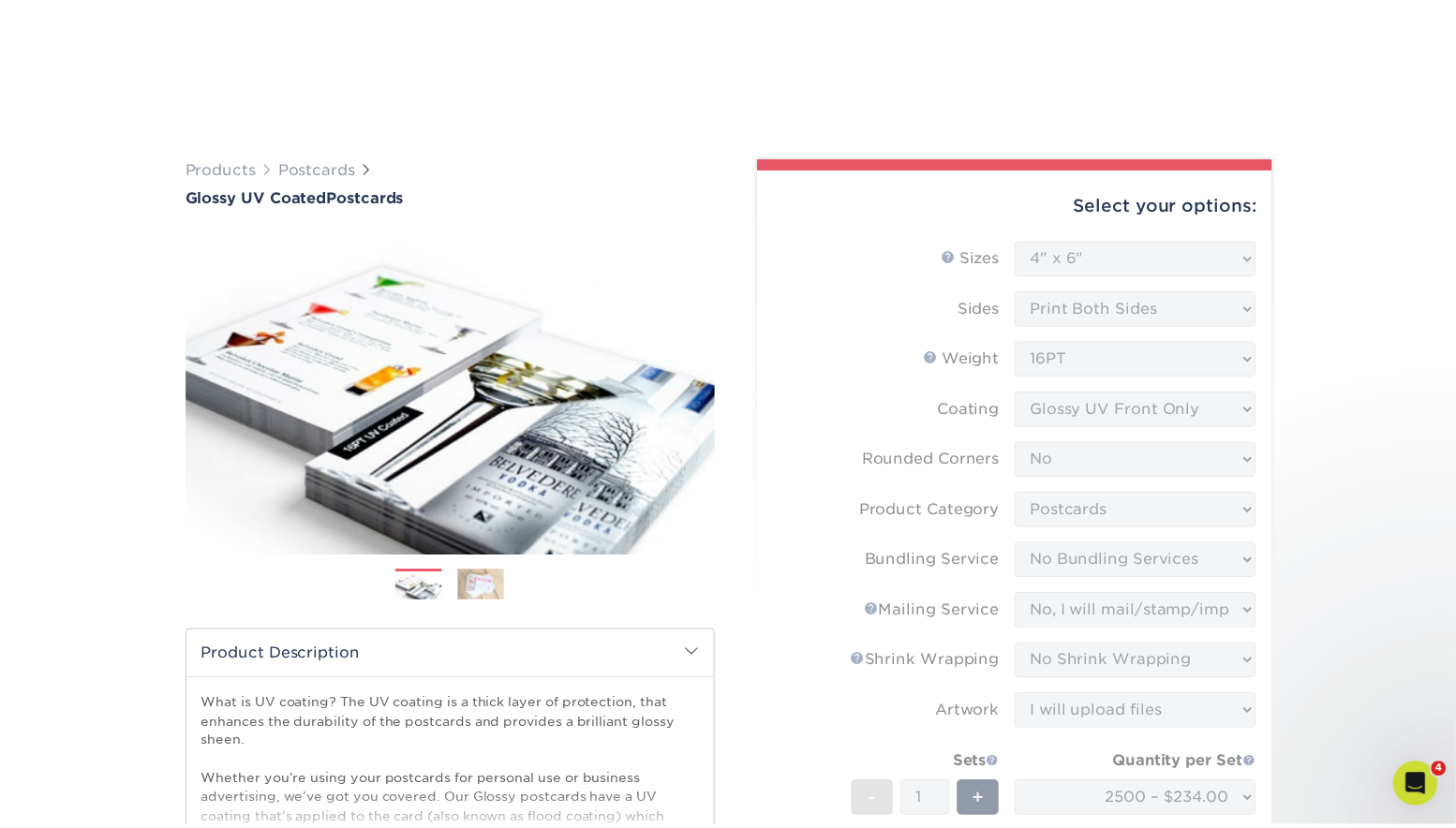
scroll to position [1245, 0]
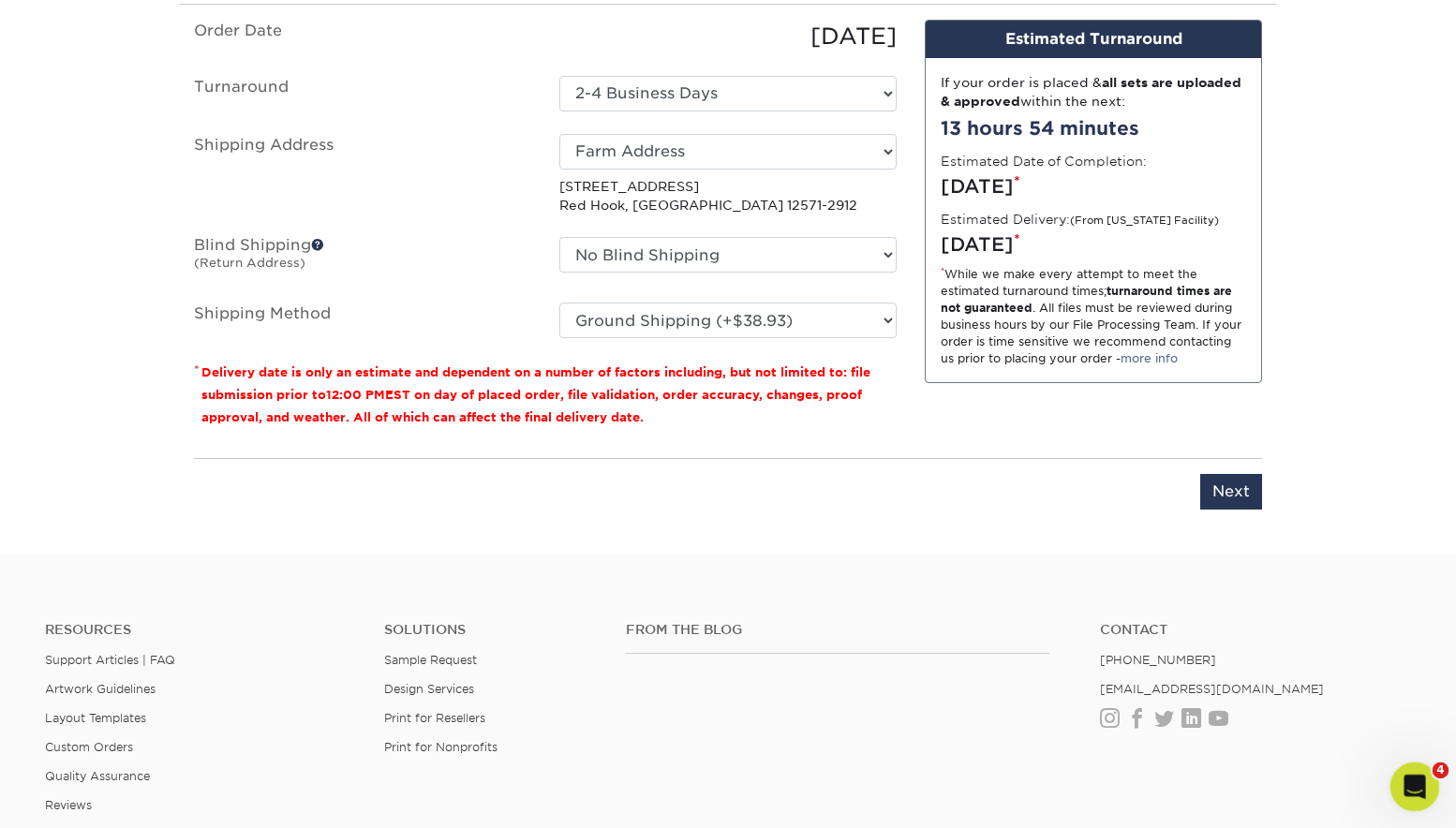
click at [1437, 769] on span "4" at bounding box center [1441, 771] width 17 height 17
click at [1422, 781] on icon "Open Intercom Messenger" at bounding box center [1411, 784] width 31 height 31
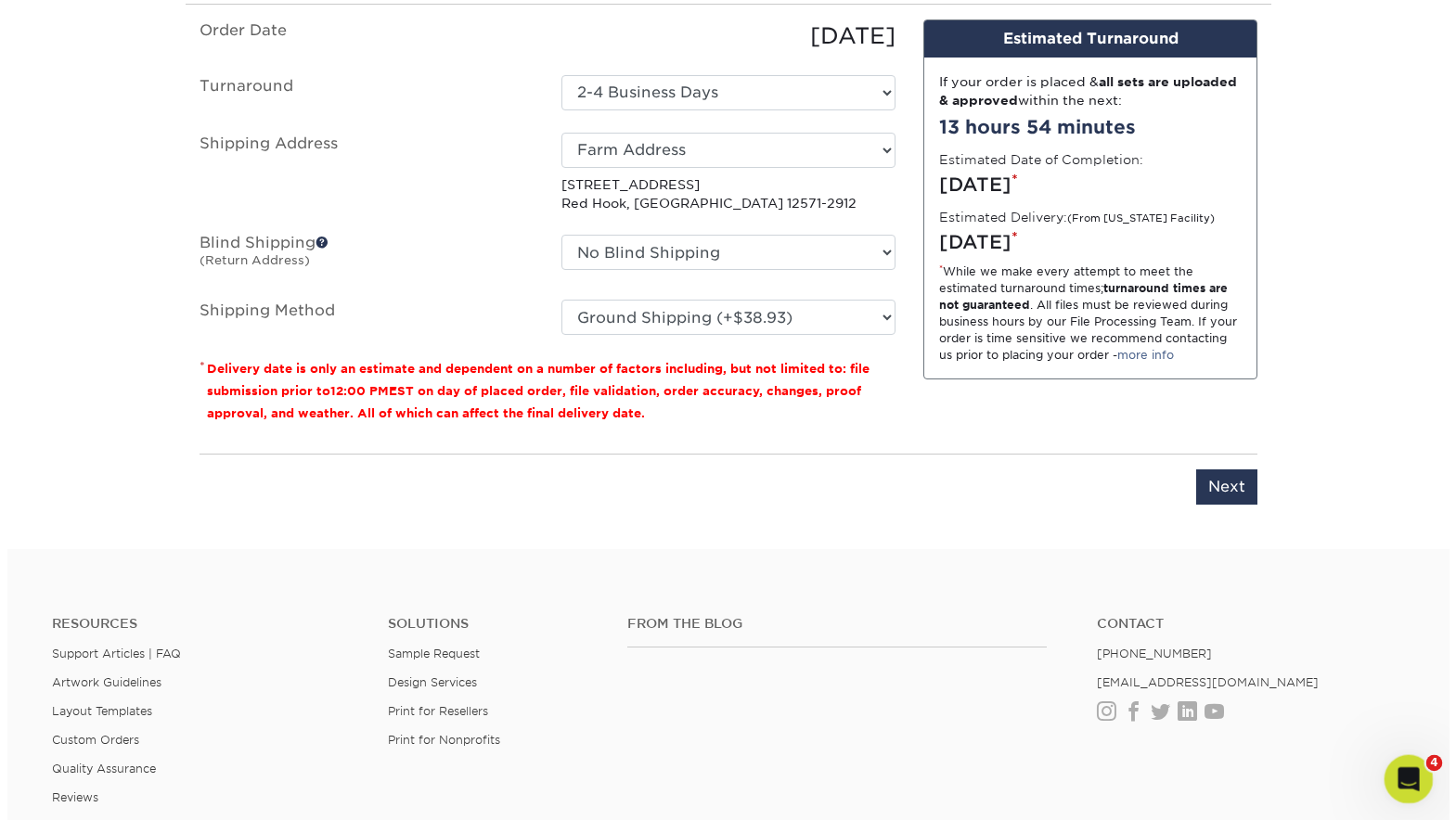
scroll to position [0, 0]
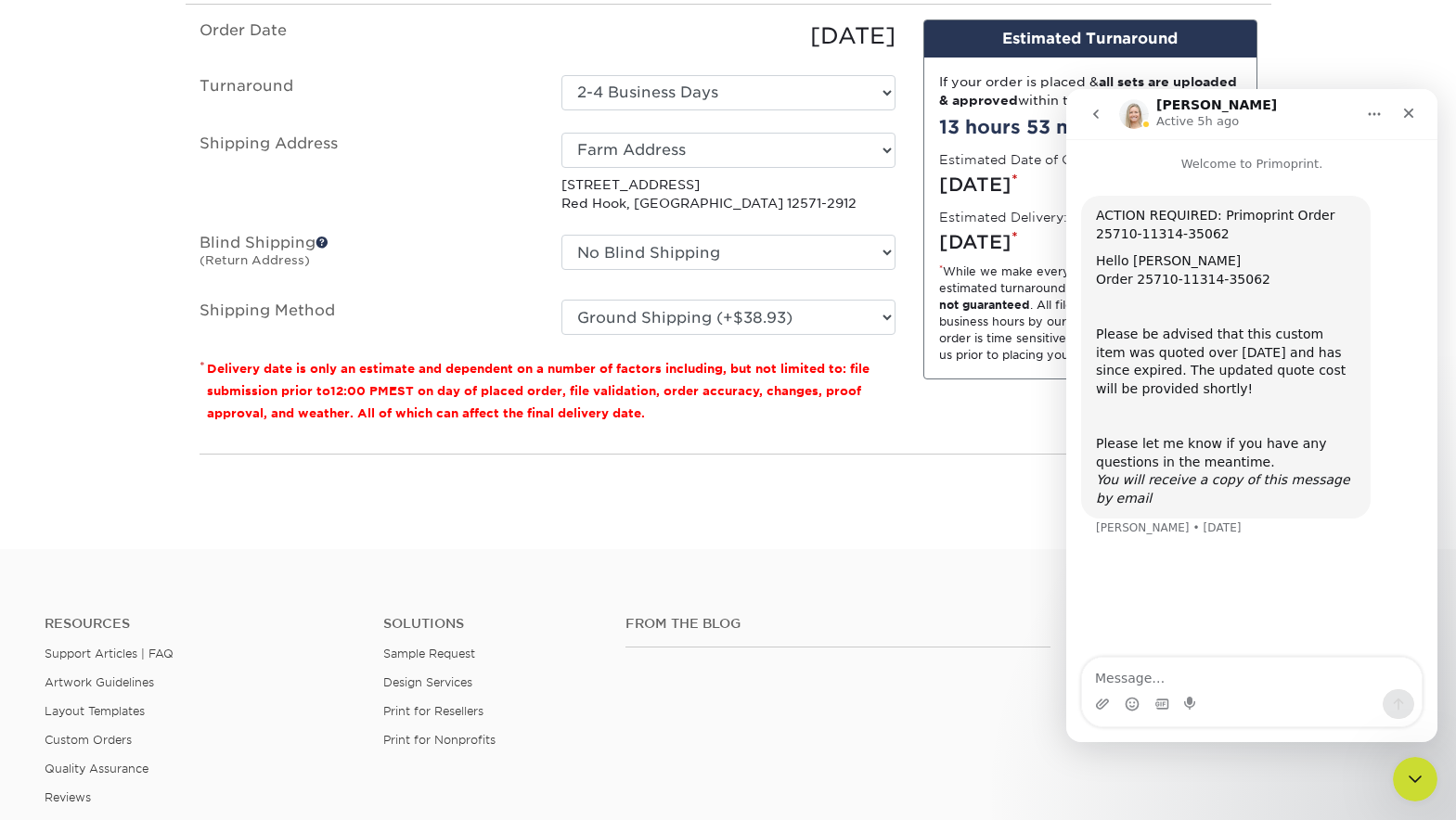
click at [1380, 114] on icon "Home" at bounding box center [1374, 114] width 12 height 3
click at [1402, 110] on icon "Close" at bounding box center [1408, 114] width 15 height 15
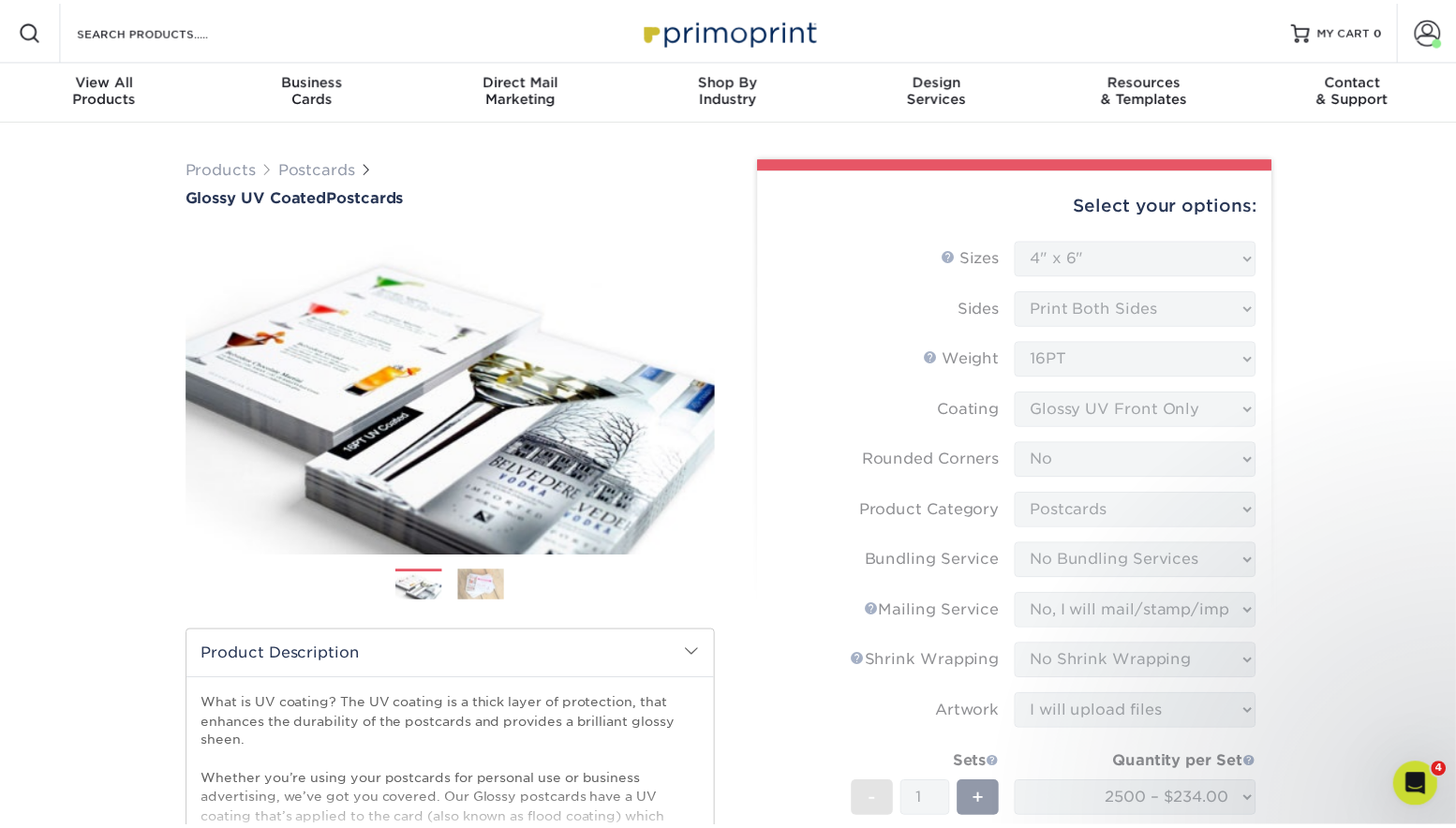
scroll to position [1245, 0]
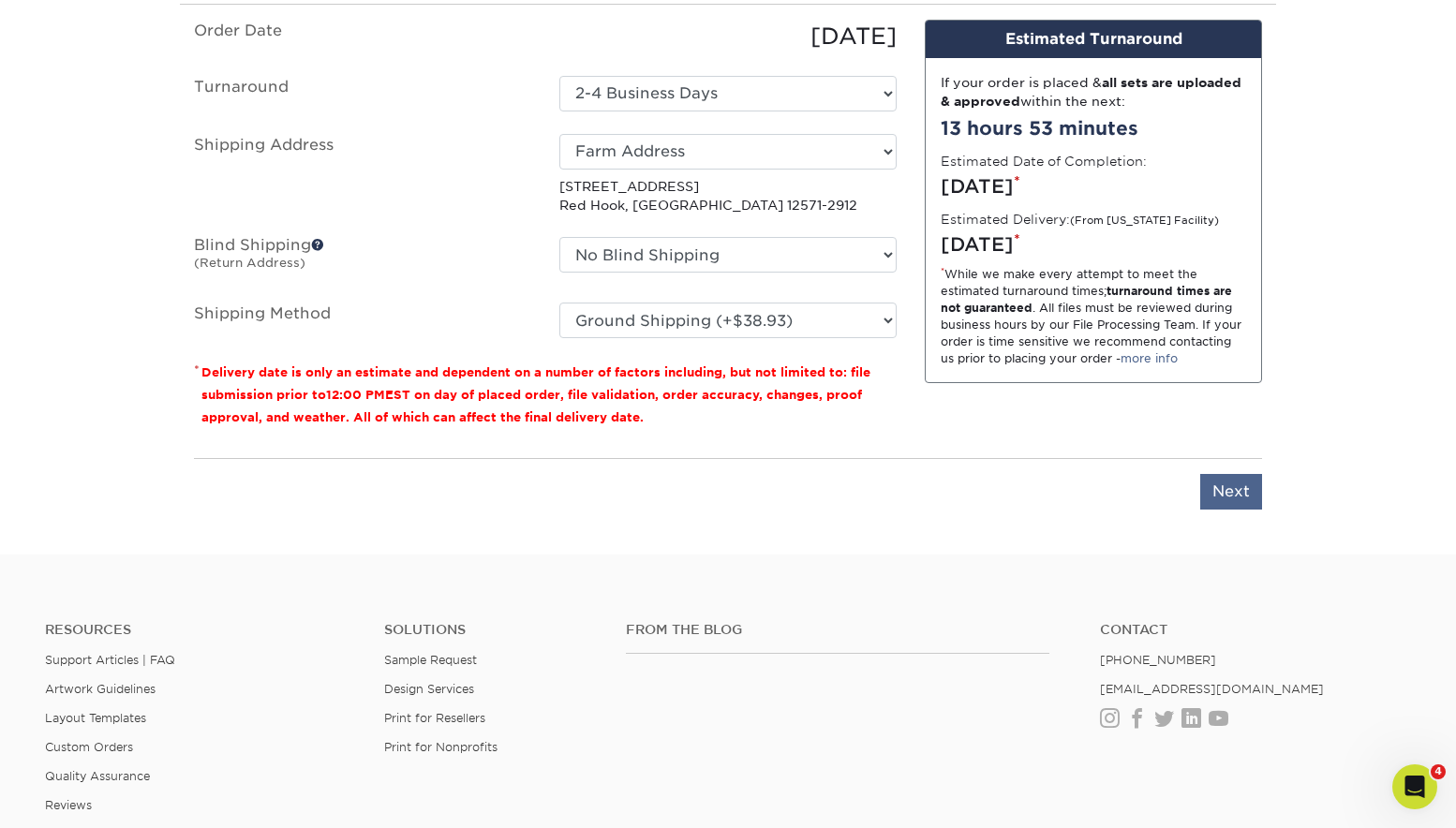
click at [1225, 479] on input "Next" at bounding box center [1230, 492] width 62 height 36
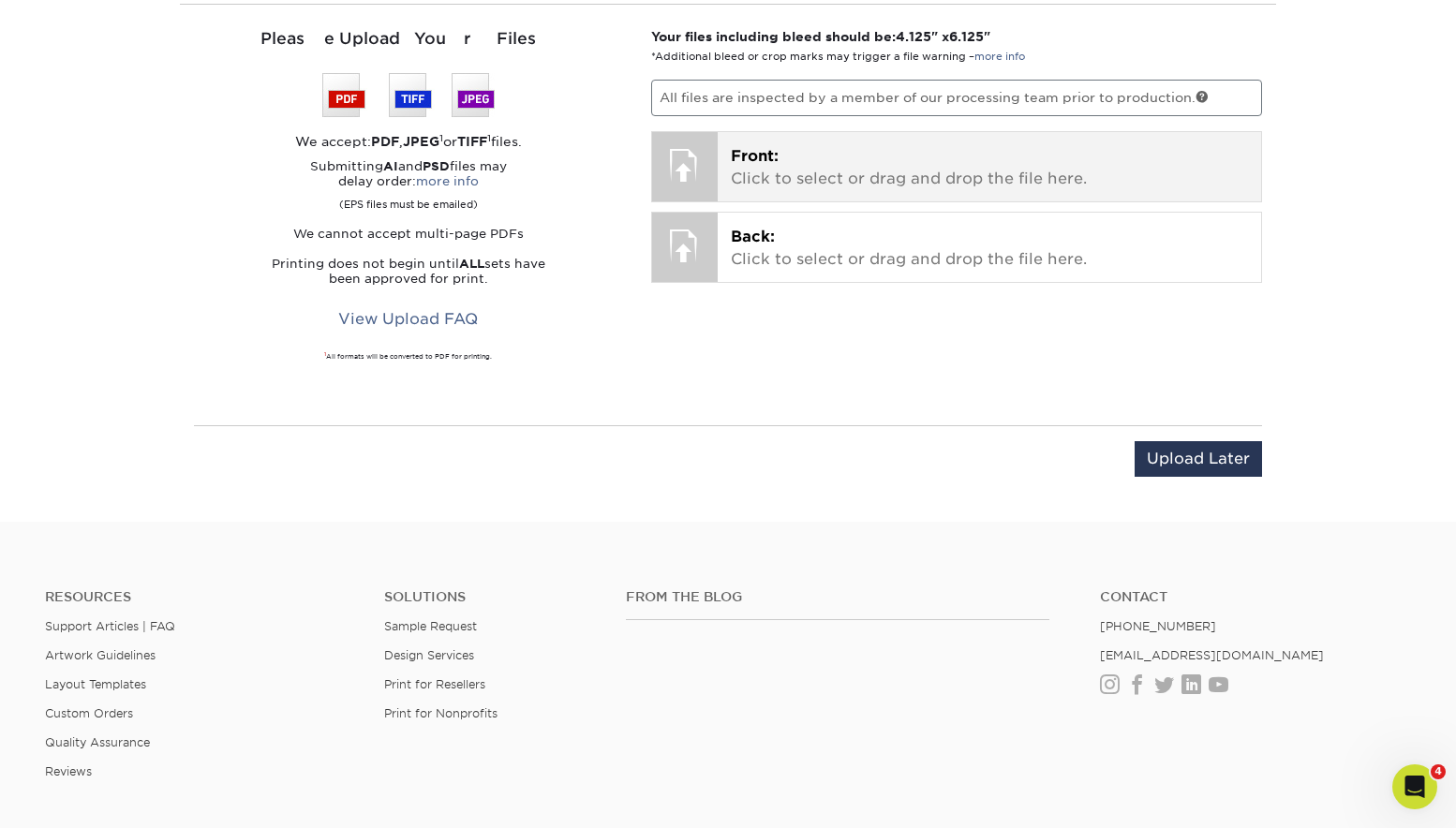
click at [679, 163] on div at bounding box center [684, 164] width 65 height 65
click at [778, 174] on p "Front: Click to select or drag and drop the file here." at bounding box center [989, 167] width 518 height 45
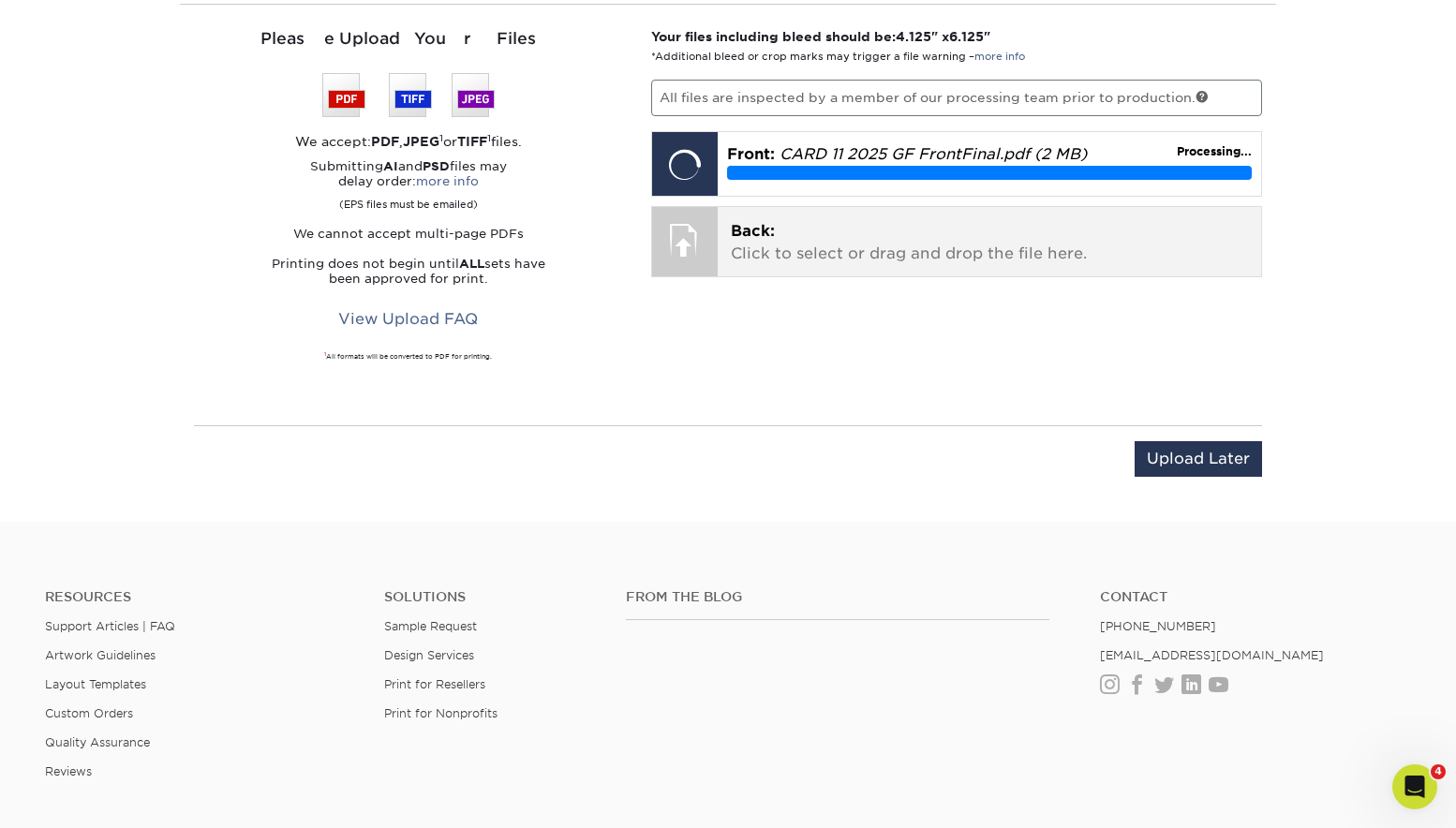
click at [804, 243] on p "Back: Click to select or drag and drop the file here." at bounding box center [989, 242] width 518 height 45
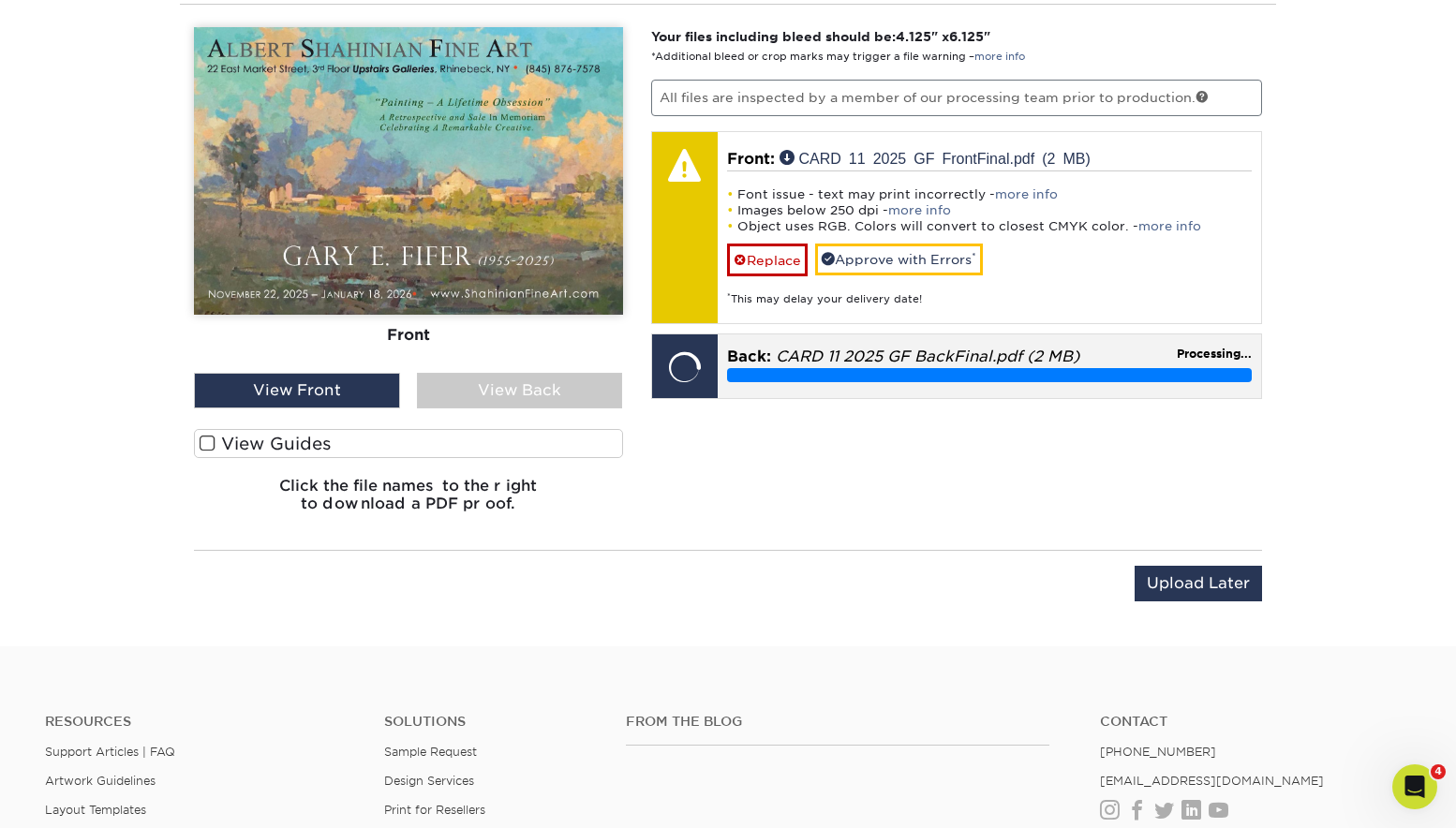
scroll to position [1242, 0]
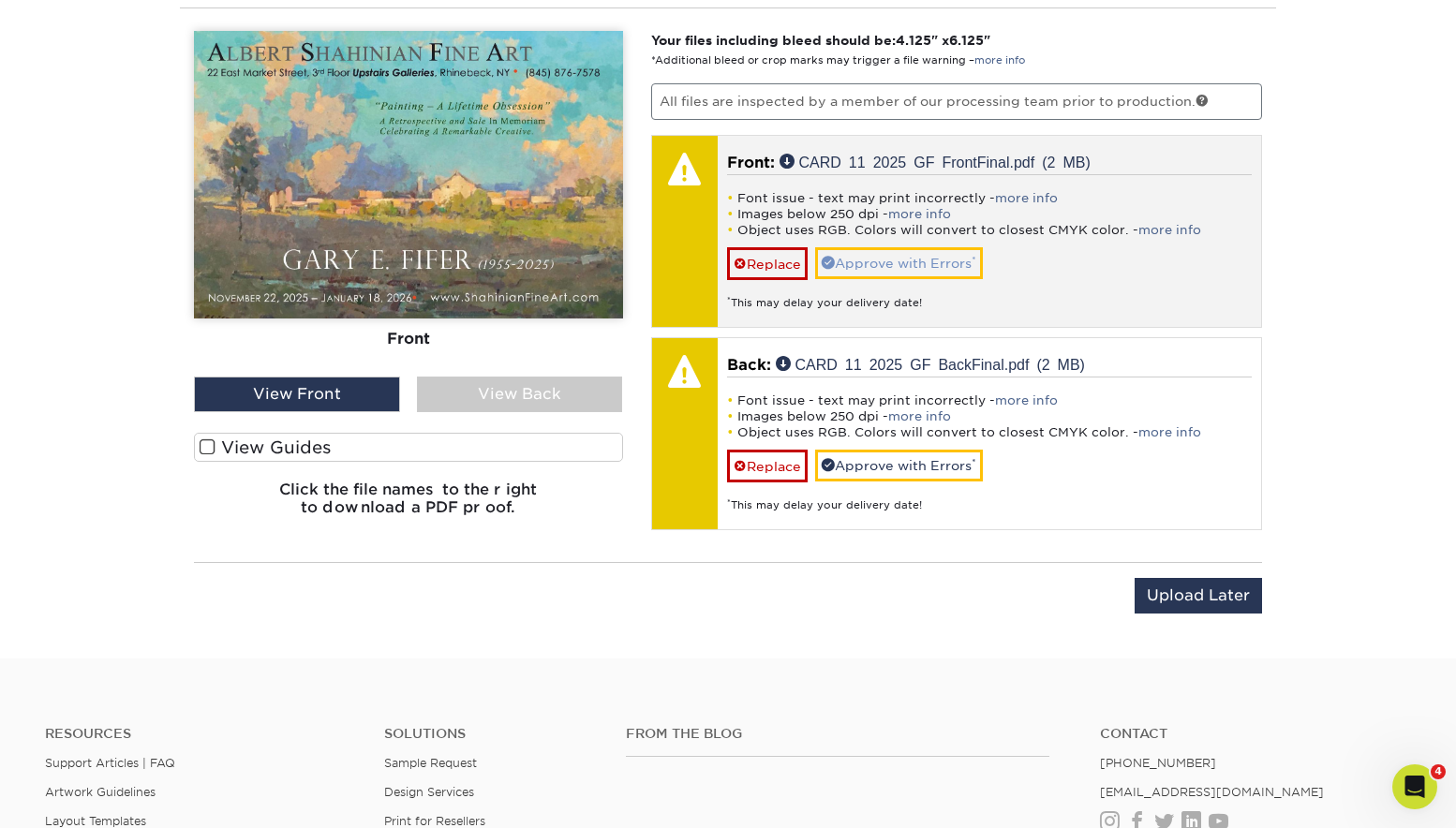
click at [923, 263] on link "Approve with Errors *" at bounding box center [898, 264] width 168 height 32
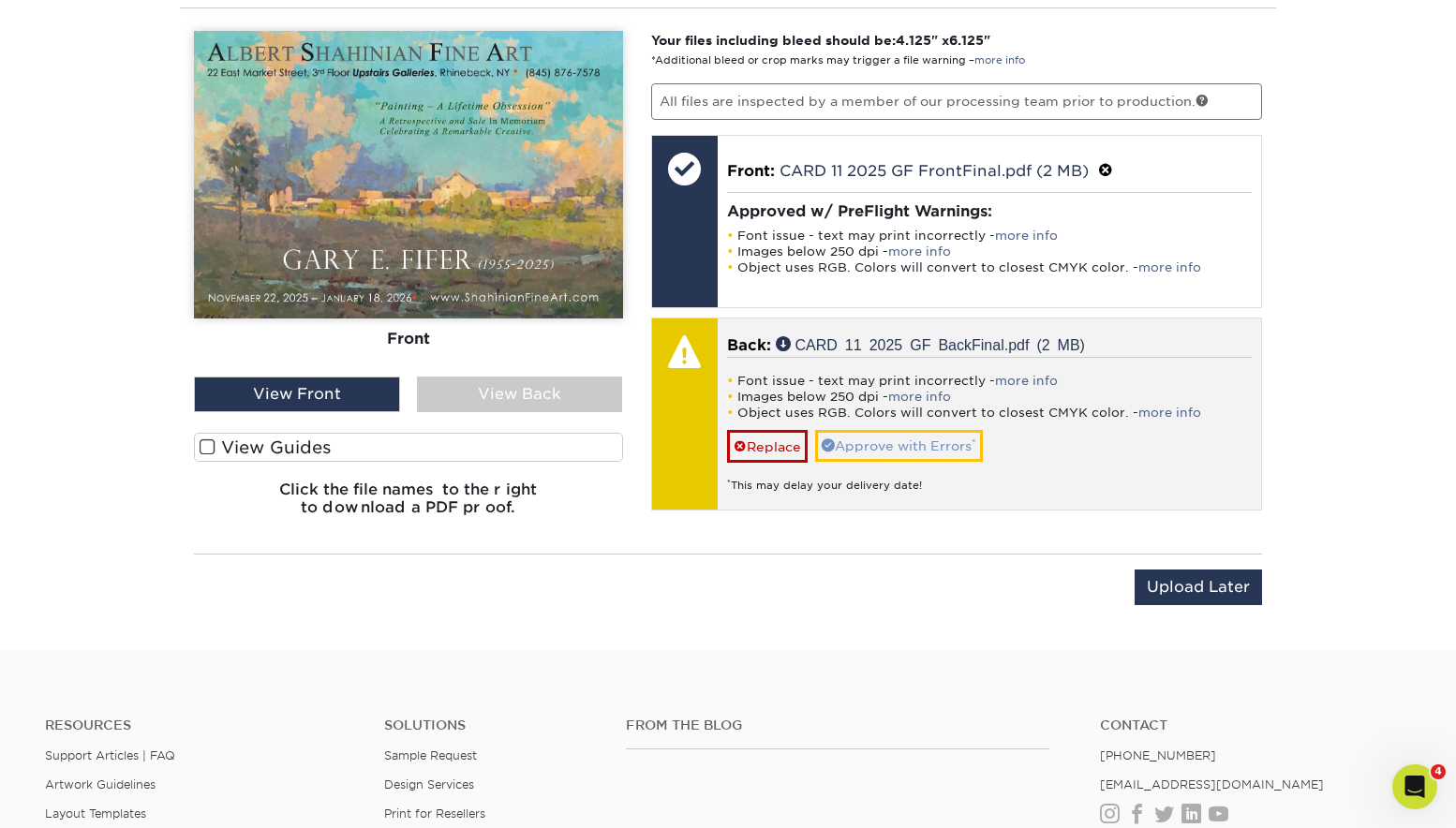
click at [890, 447] on link "Approve with Errors *" at bounding box center [898, 446] width 168 height 32
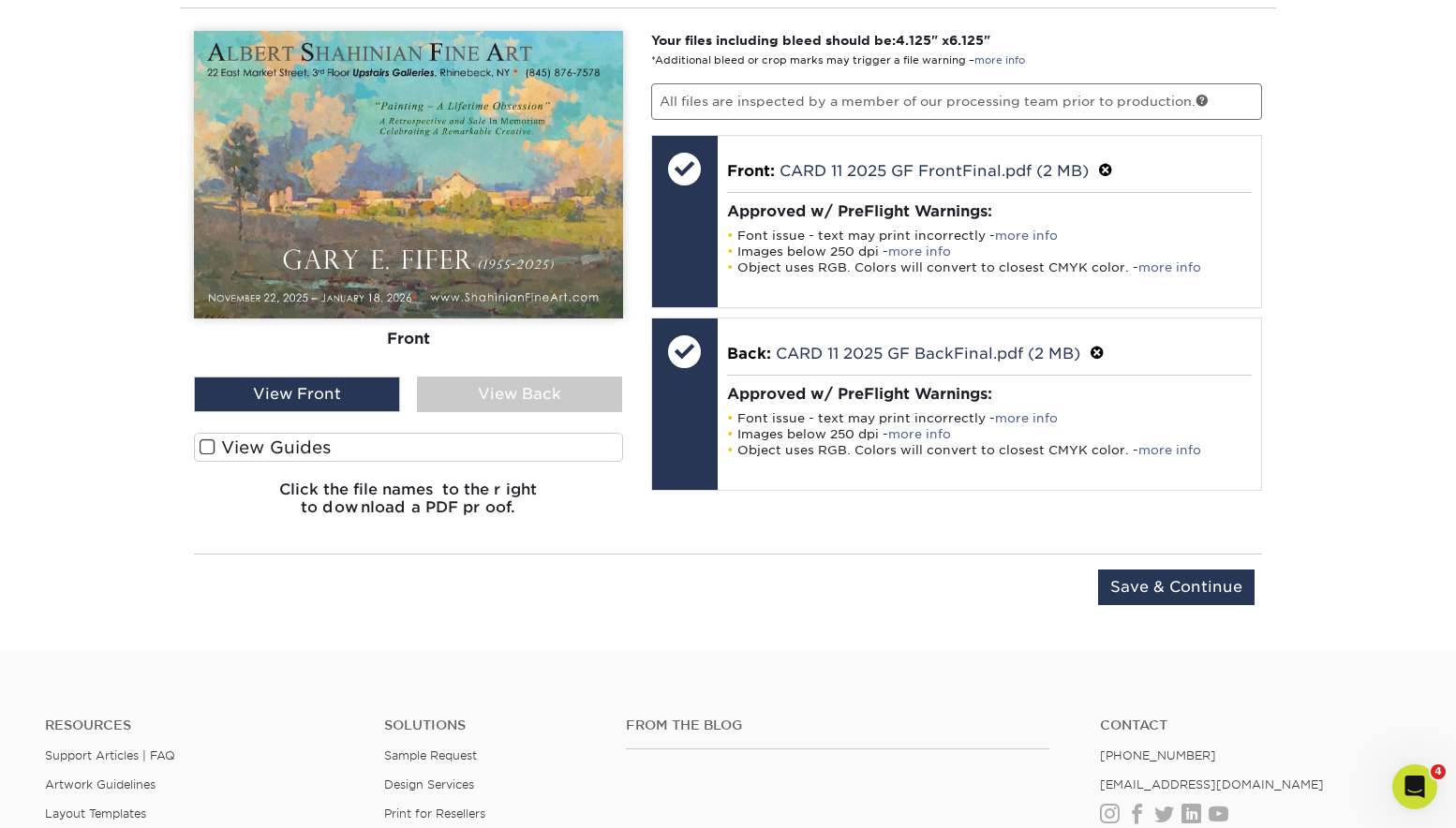
click at [518, 395] on div "View Back" at bounding box center [519, 395] width 206 height 36
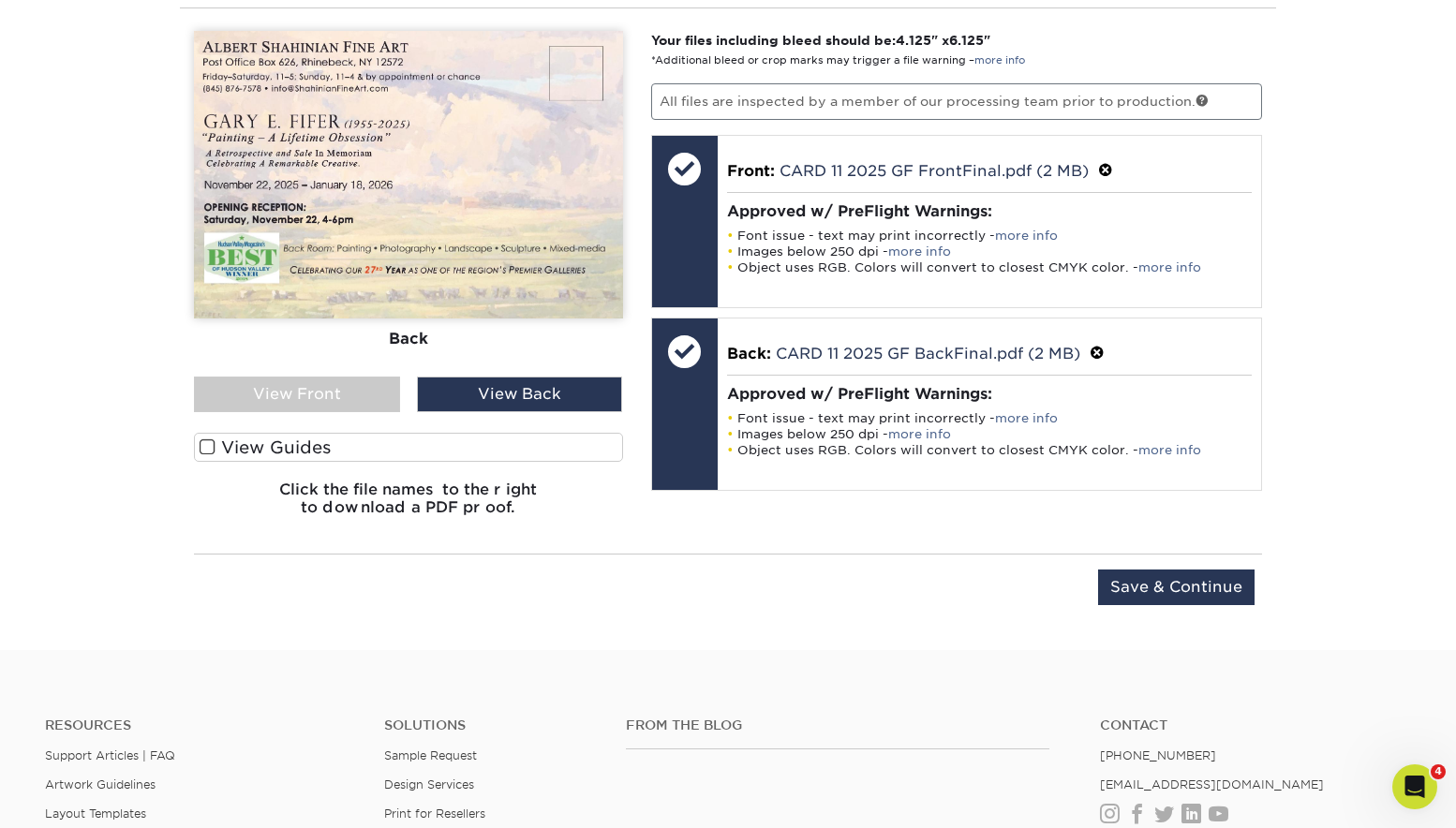
click at [309, 396] on div "View Front" at bounding box center [296, 395] width 206 height 36
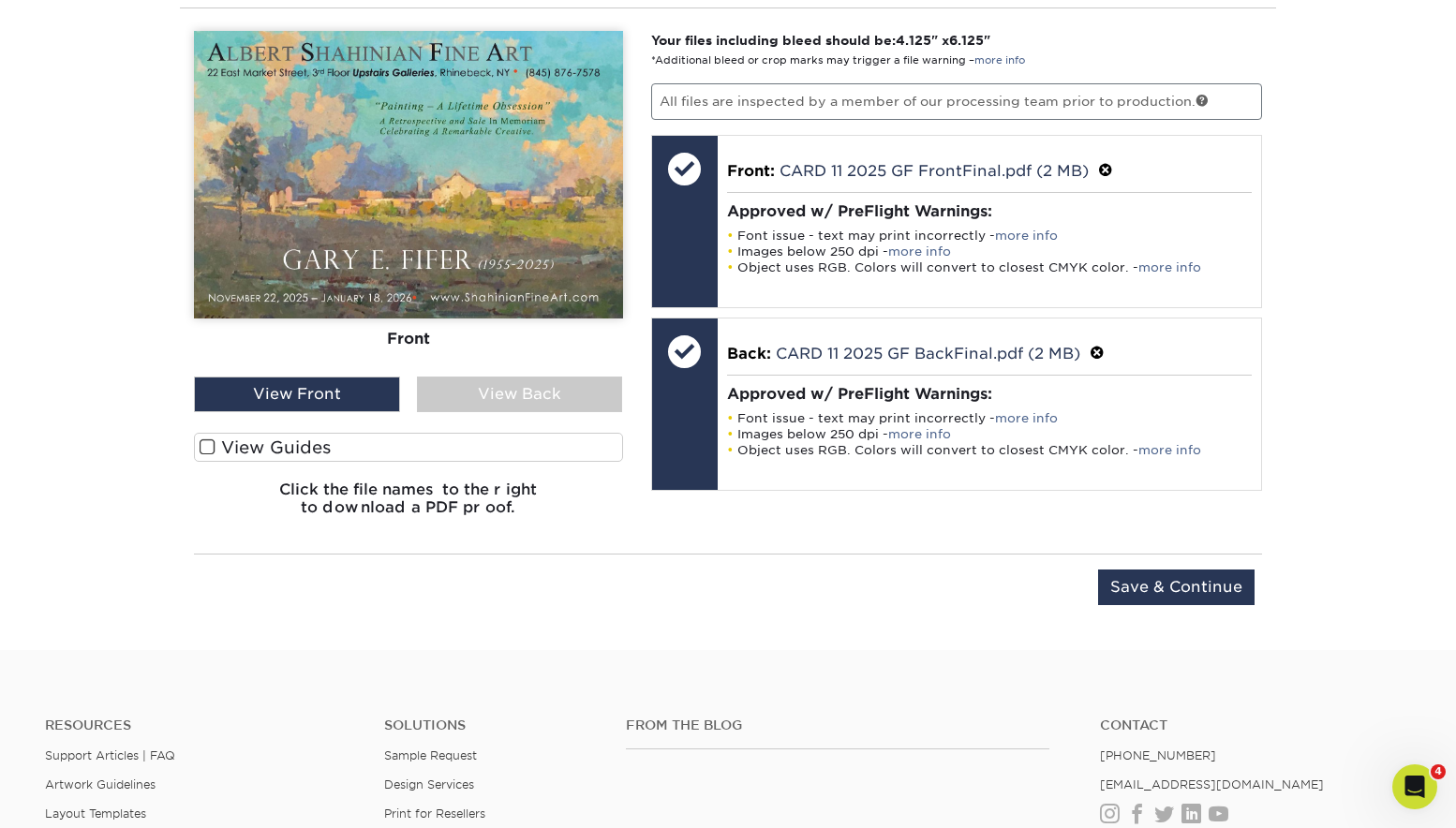
click at [1161, 582] on input "Save & Continue" at bounding box center [1175, 587] width 157 height 36
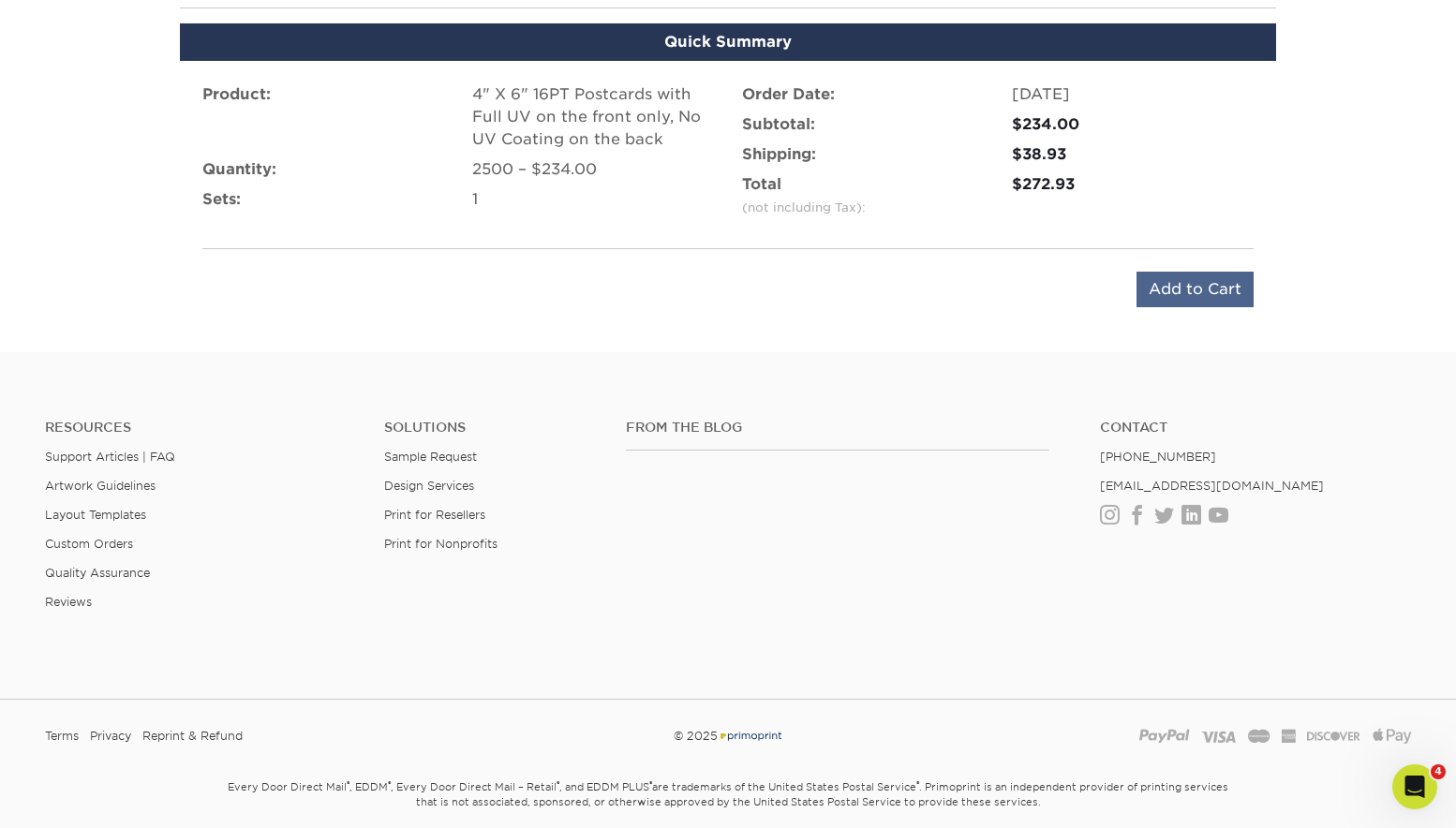
click at [1189, 285] on input "Add to Cart" at bounding box center [1194, 289] width 117 height 36
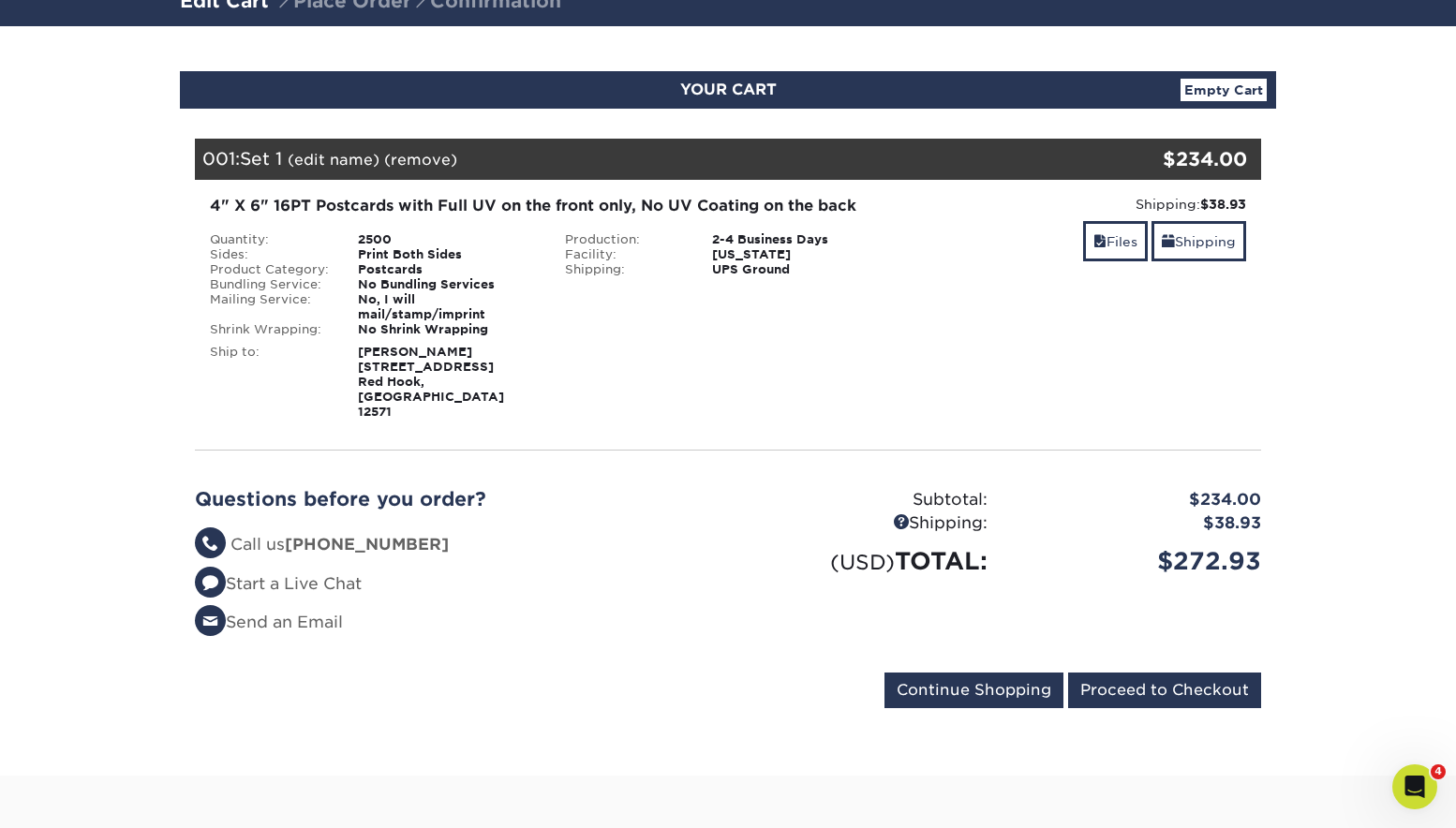
scroll to position [171, 0]
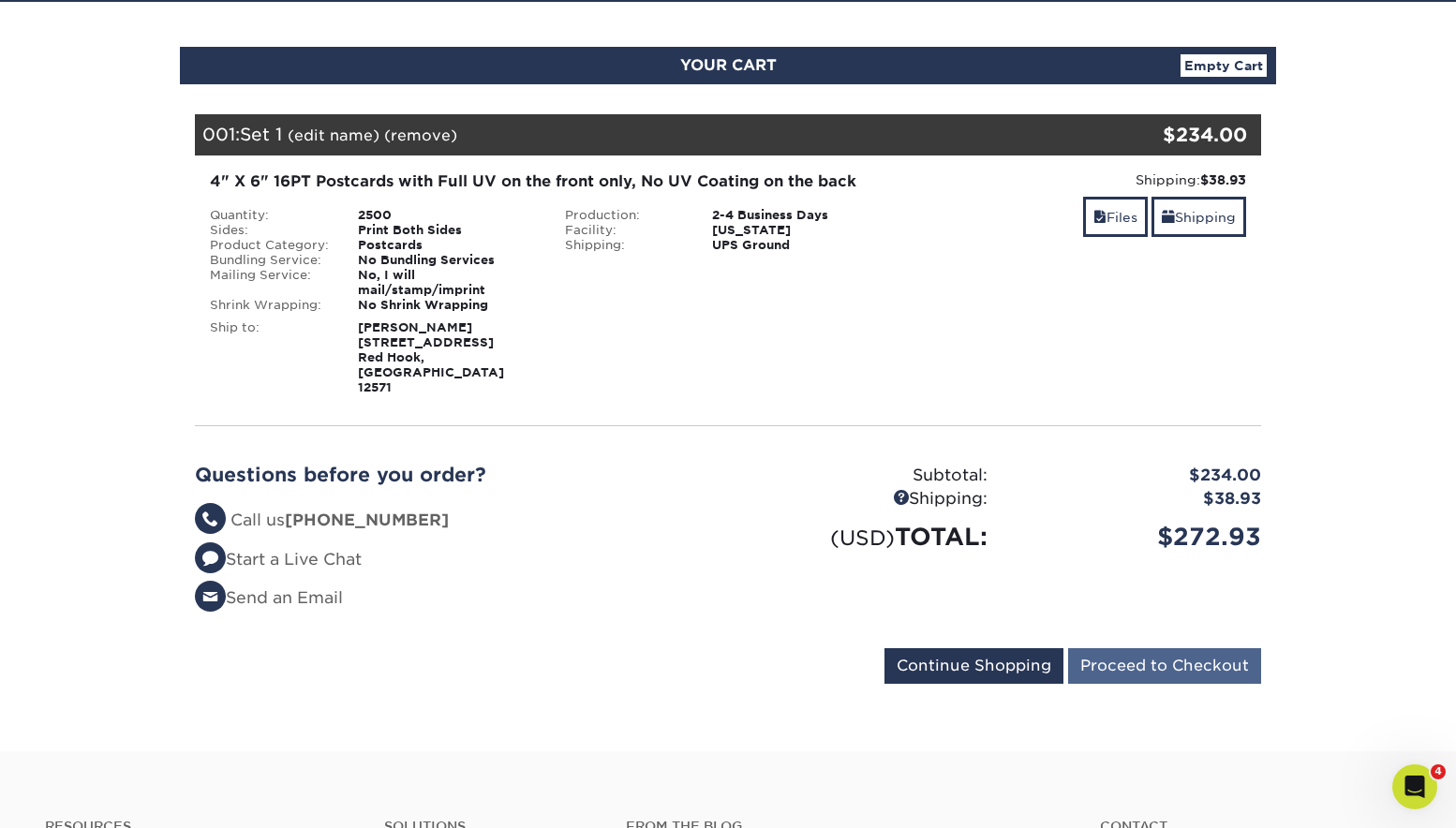
click at [1161, 648] on input "Proceed to Checkout" at bounding box center [1164, 666] width 193 height 36
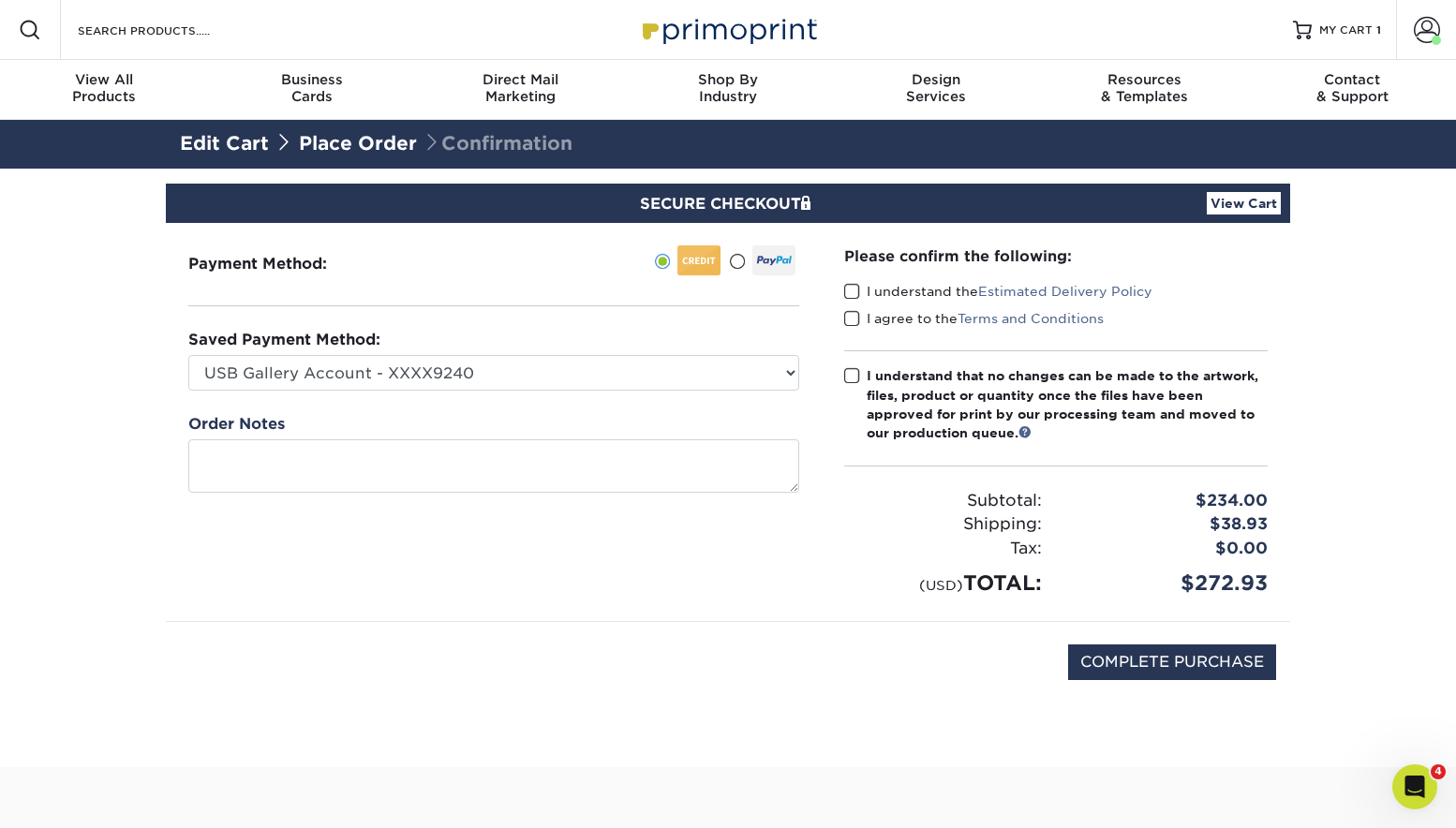
click at [854, 288] on span at bounding box center [852, 291] width 16 height 18
click at [0, 0] on input "I understand the Estimated Delivery Policy" at bounding box center [0, 0] width 0 height 0
click at [847, 313] on span at bounding box center [852, 319] width 16 height 18
click at [0, 0] on input "I agree to the Terms and Conditions" at bounding box center [0, 0] width 0 height 0
click at [848, 373] on span at bounding box center [852, 376] width 16 height 18
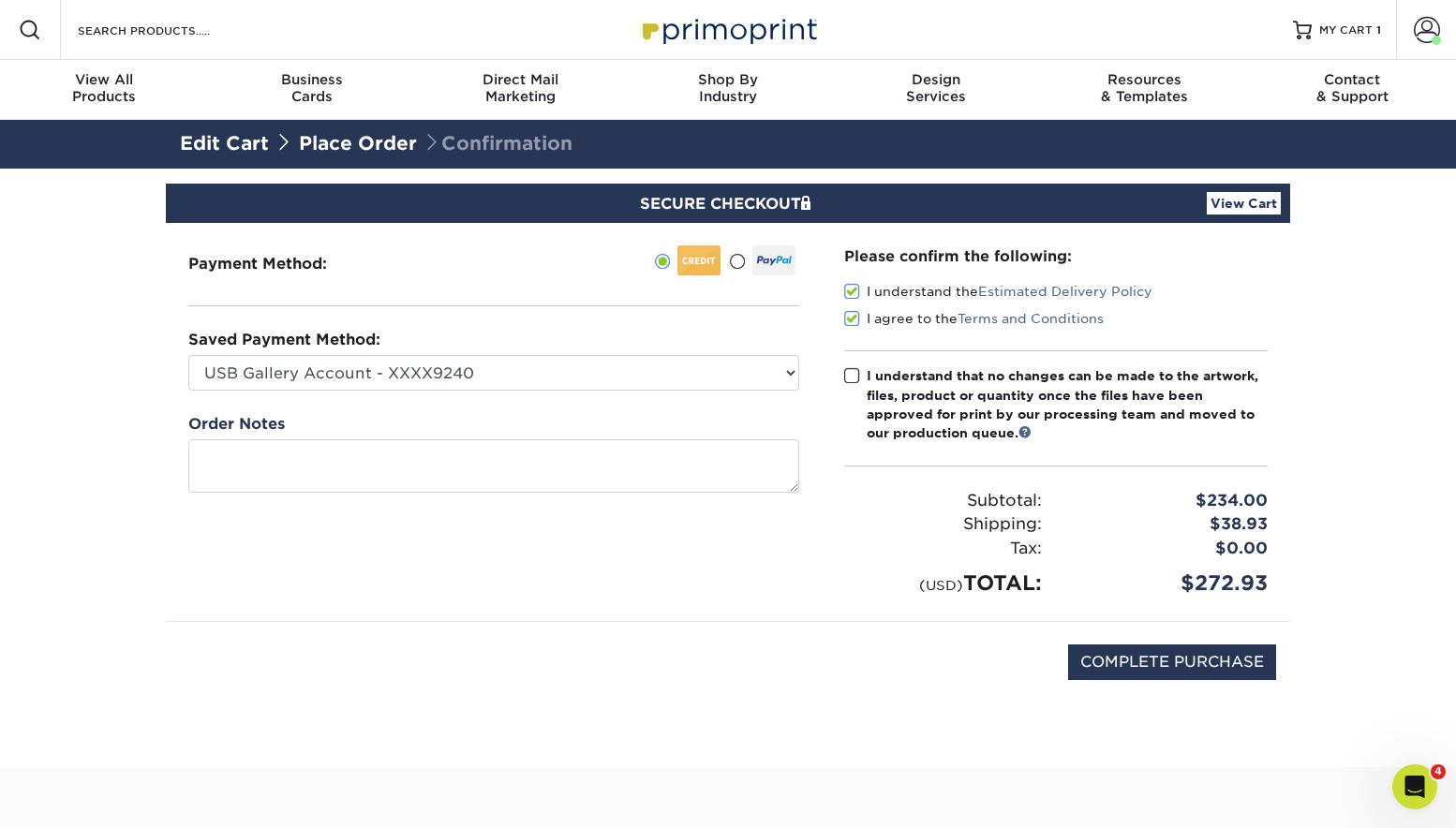
click at [0, 0] on input "I understand that no changes can be made to the artwork, files, product or quan…" at bounding box center [0, 0] width 0 height 0
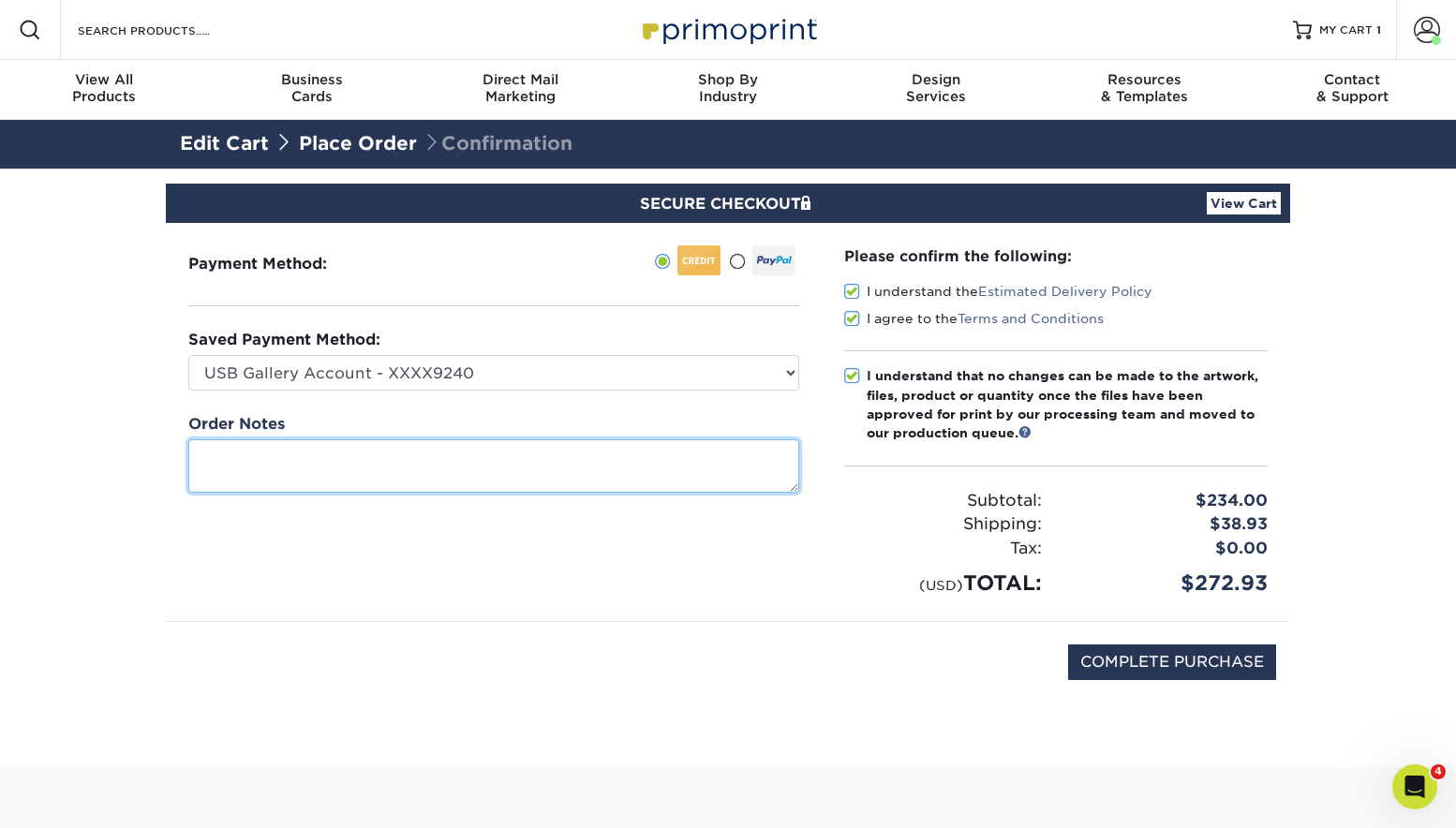
click at [273, 466] on textarea at bounding box center [494, 466] width 611 height 53
type textarea "GF 2025"
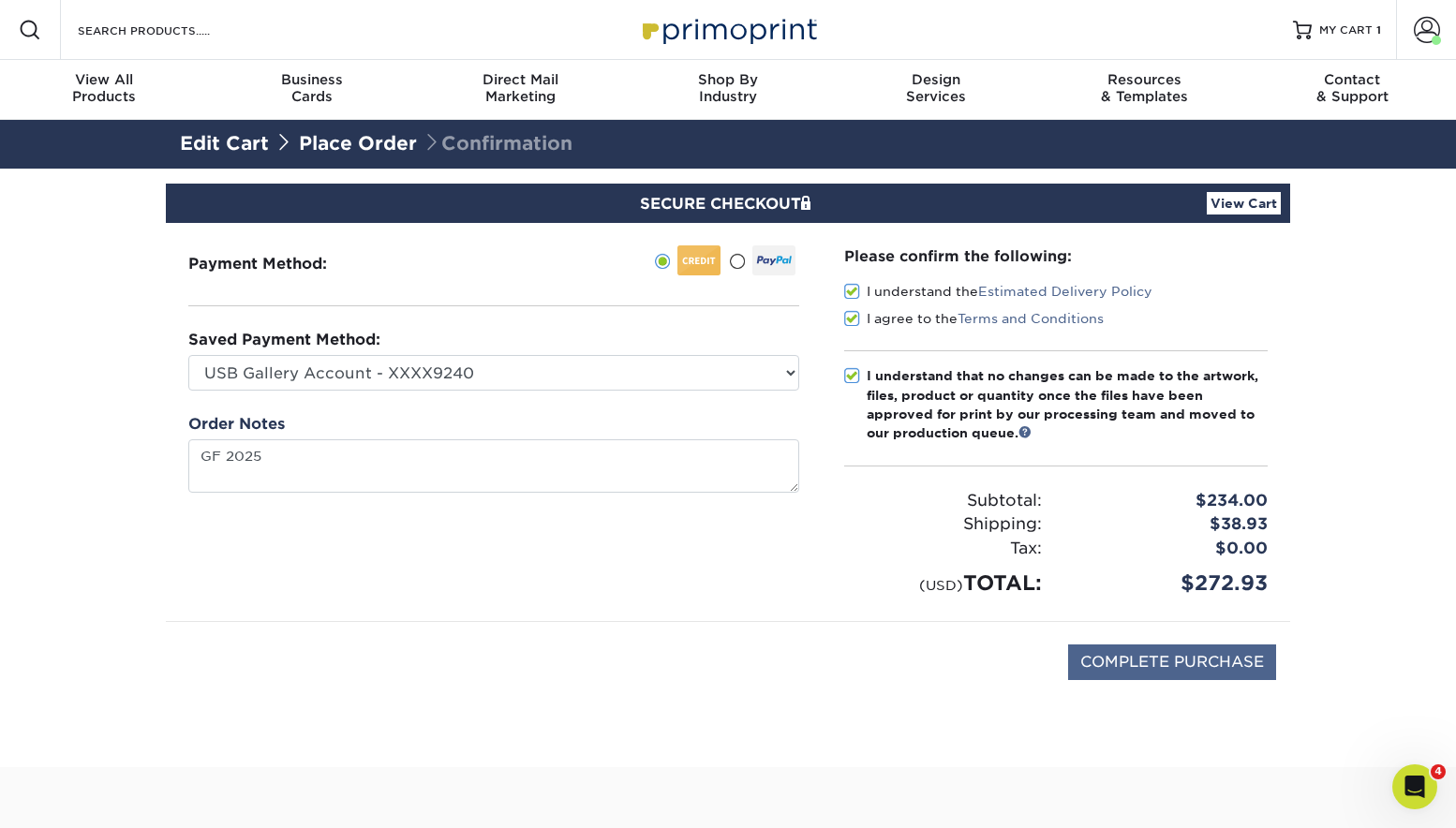
click at [1159, 662] on input "COMPLETE PURCHASE" at bounding box center [1171, 662] width 208 height 36
type input "PROCESSING, PLEASE WAIT..."
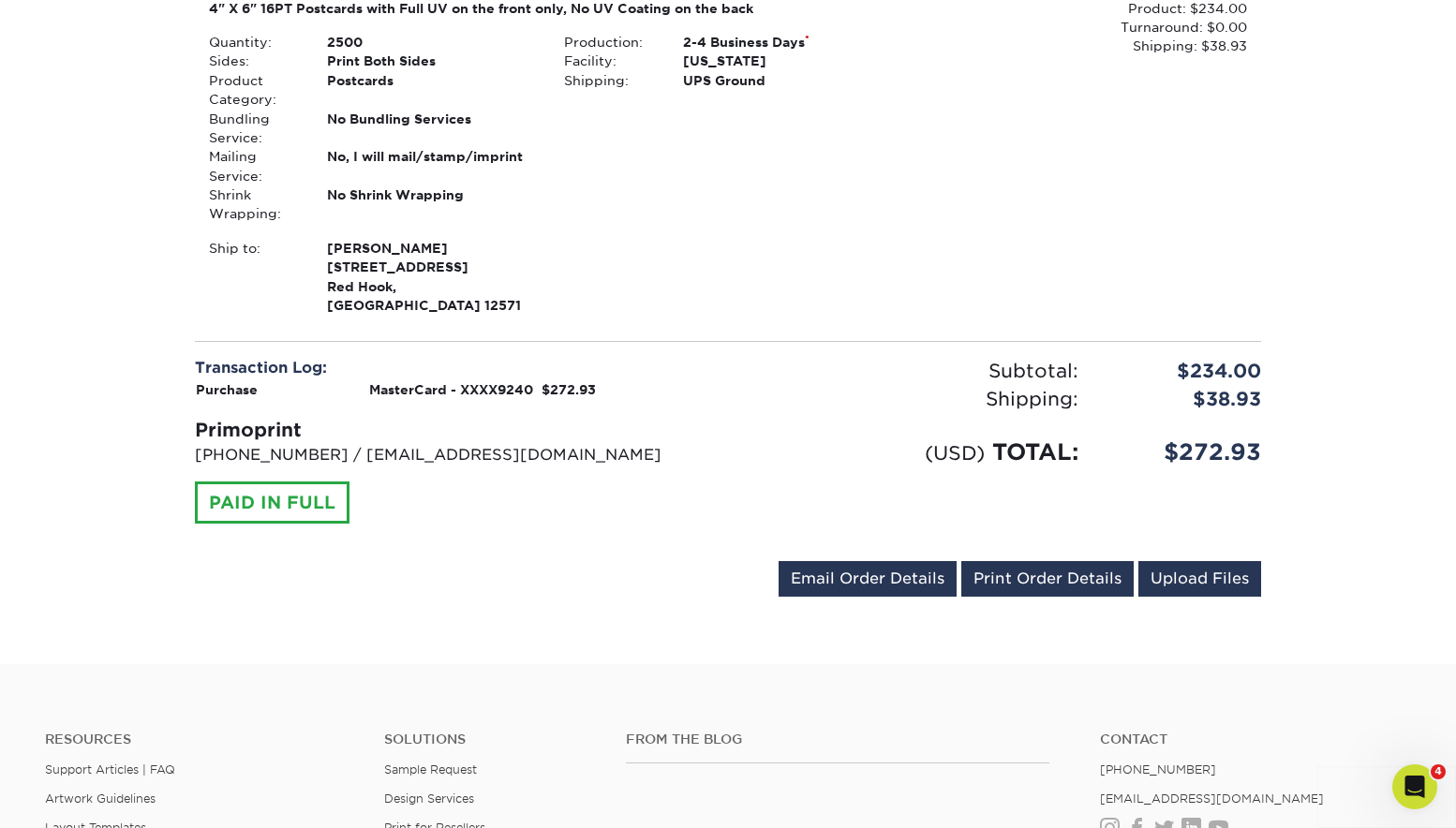
scroll to position [386, 0]
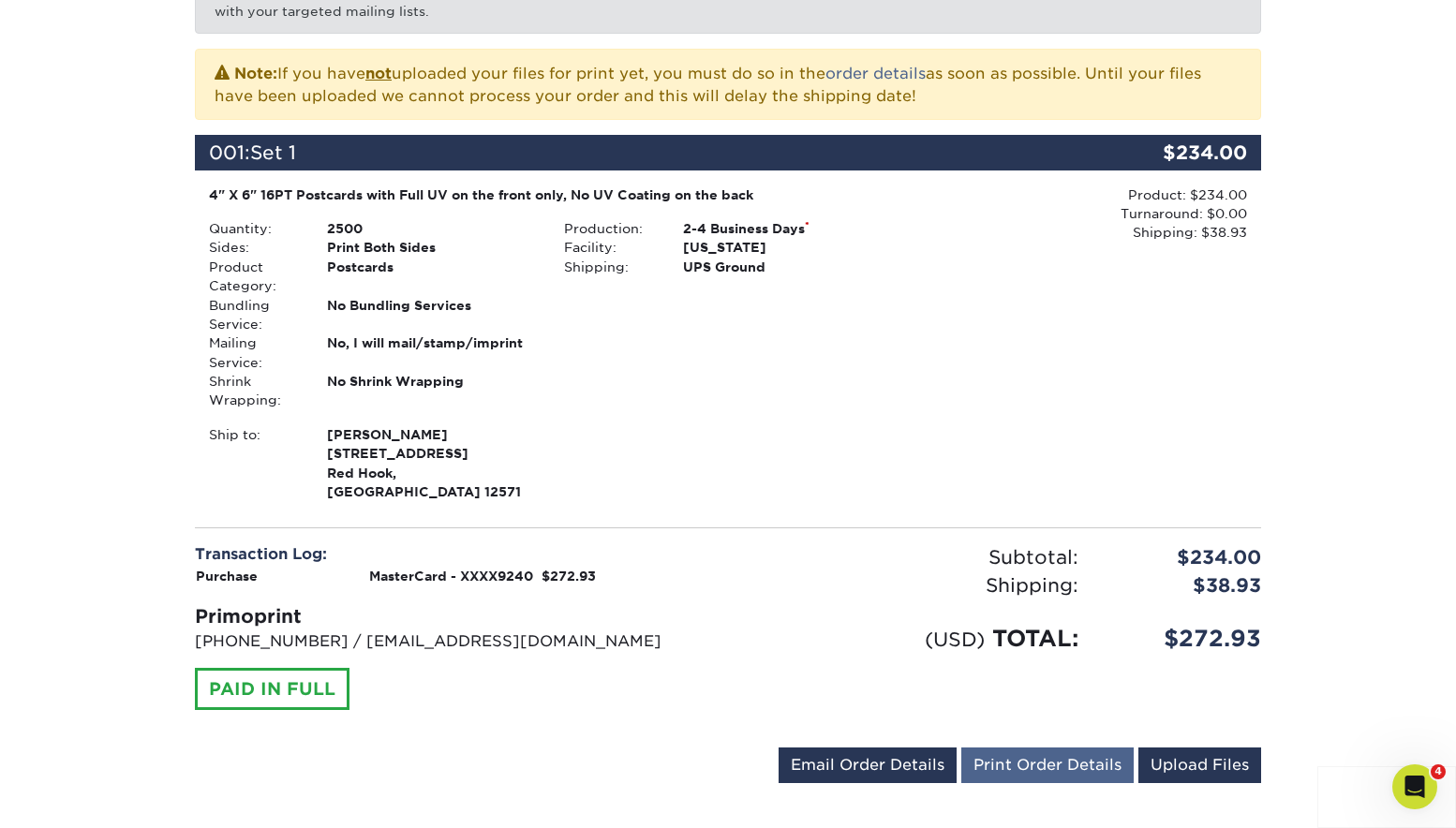
click at [1062, 769] on link "Print Order Details" at bounding box center [1047, 765] width 173 height 36
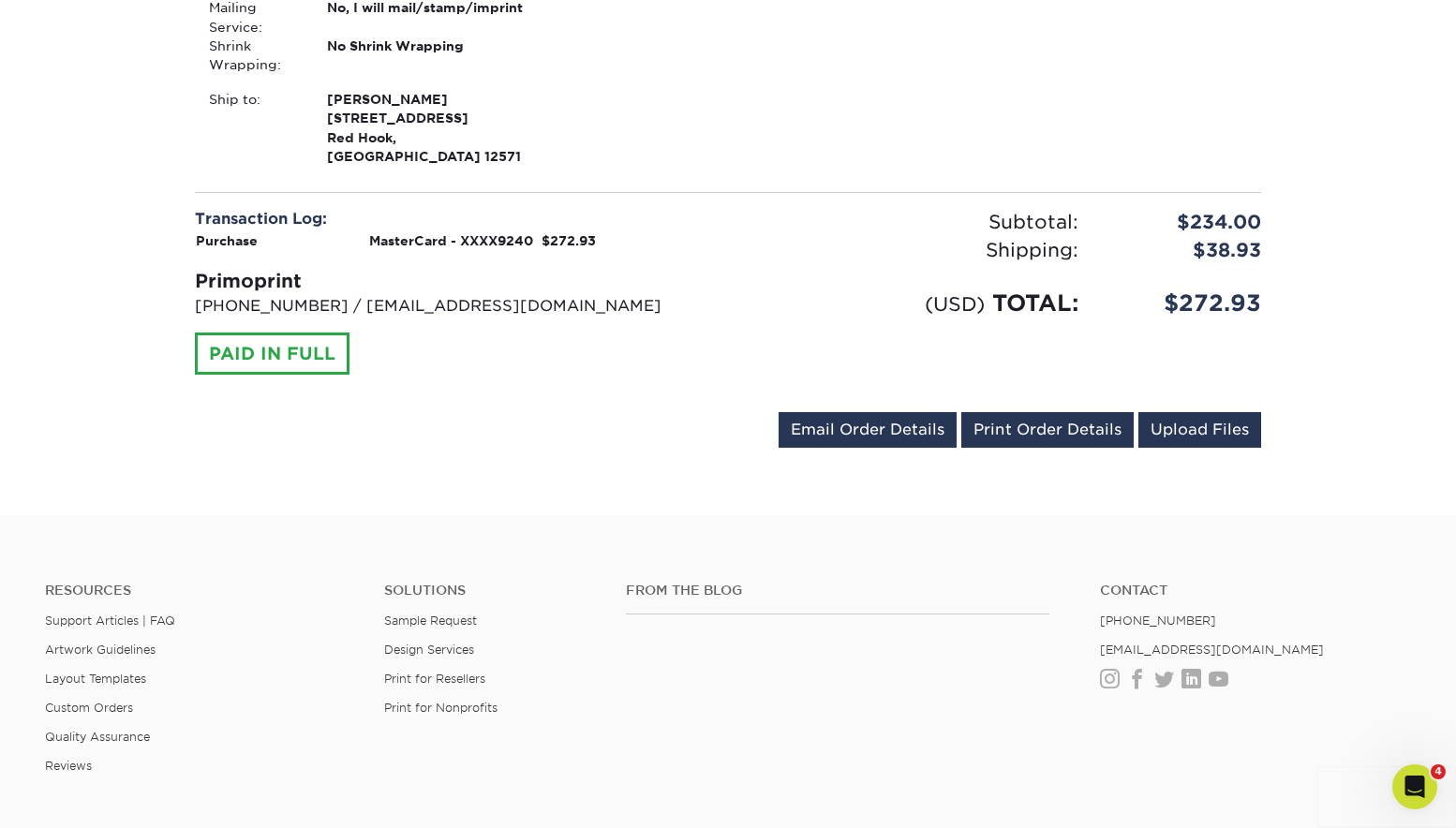
scroll to position [966, 0]
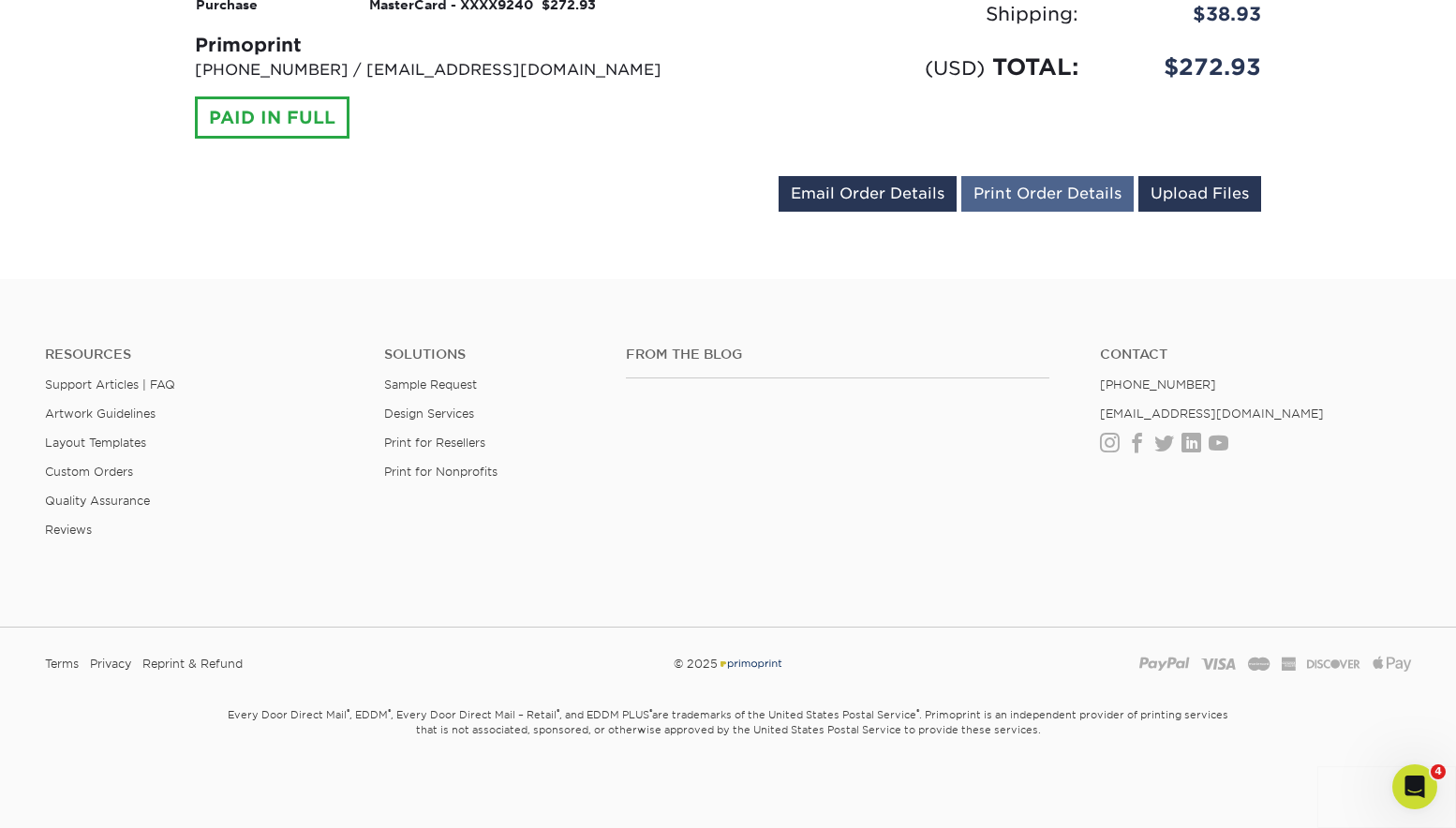
click at [1052, 192] on link "Print Order Details" at bounding box center [1047, 194] width 173 height 36
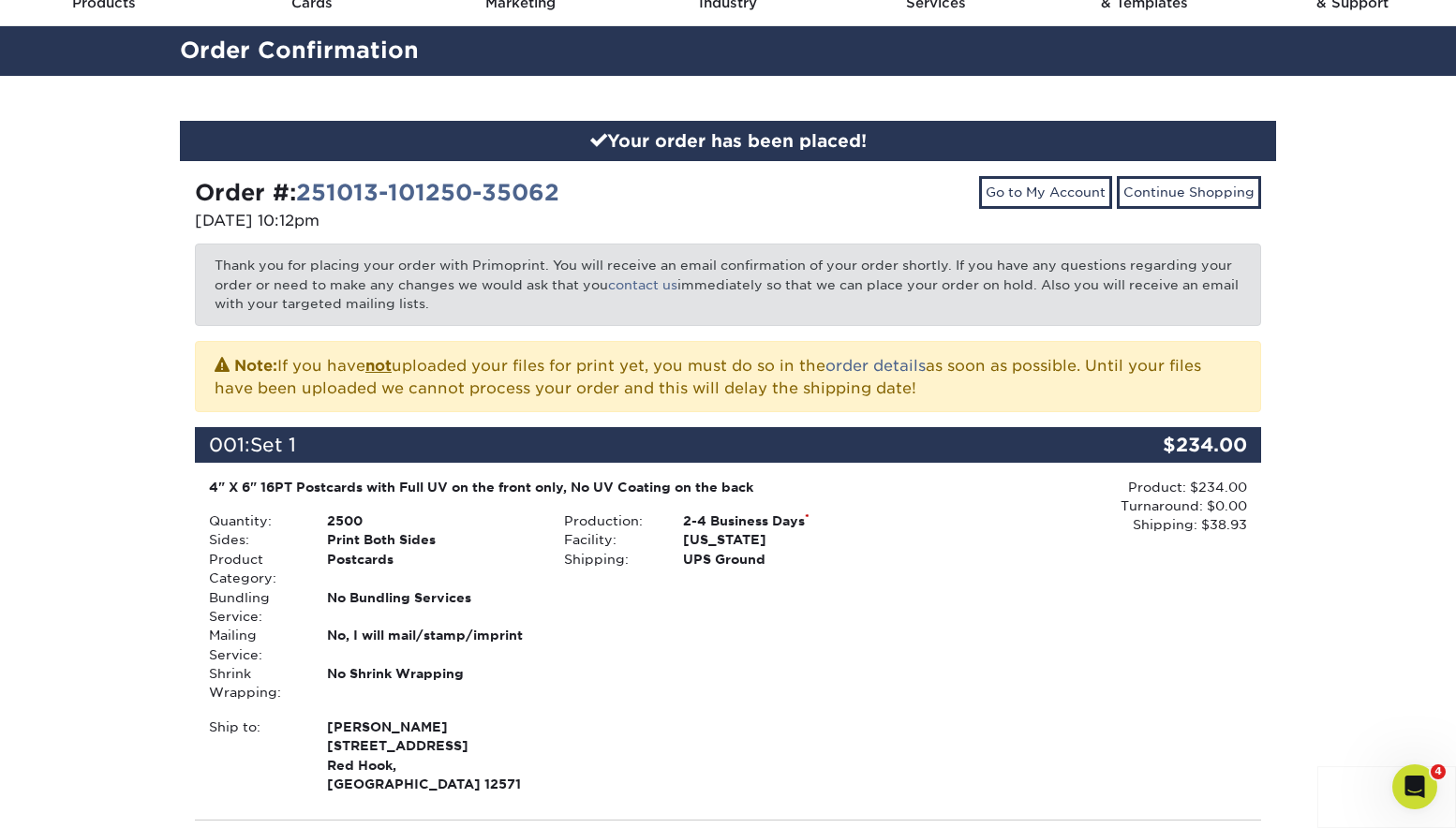
scroll to position [0, 0]
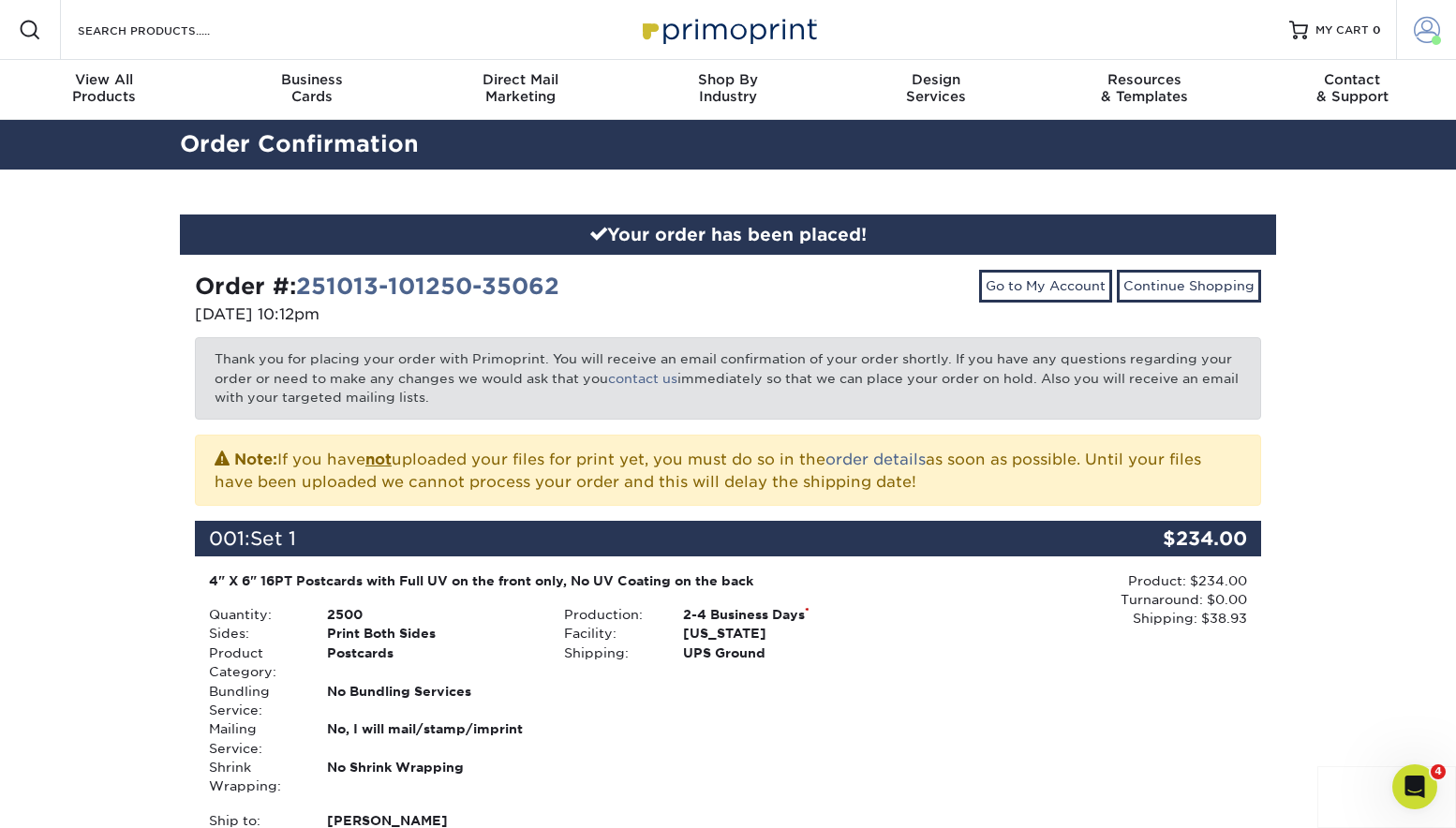
click at [1422, 25] on span at bounding box center [1427, 30] width 27 height 27
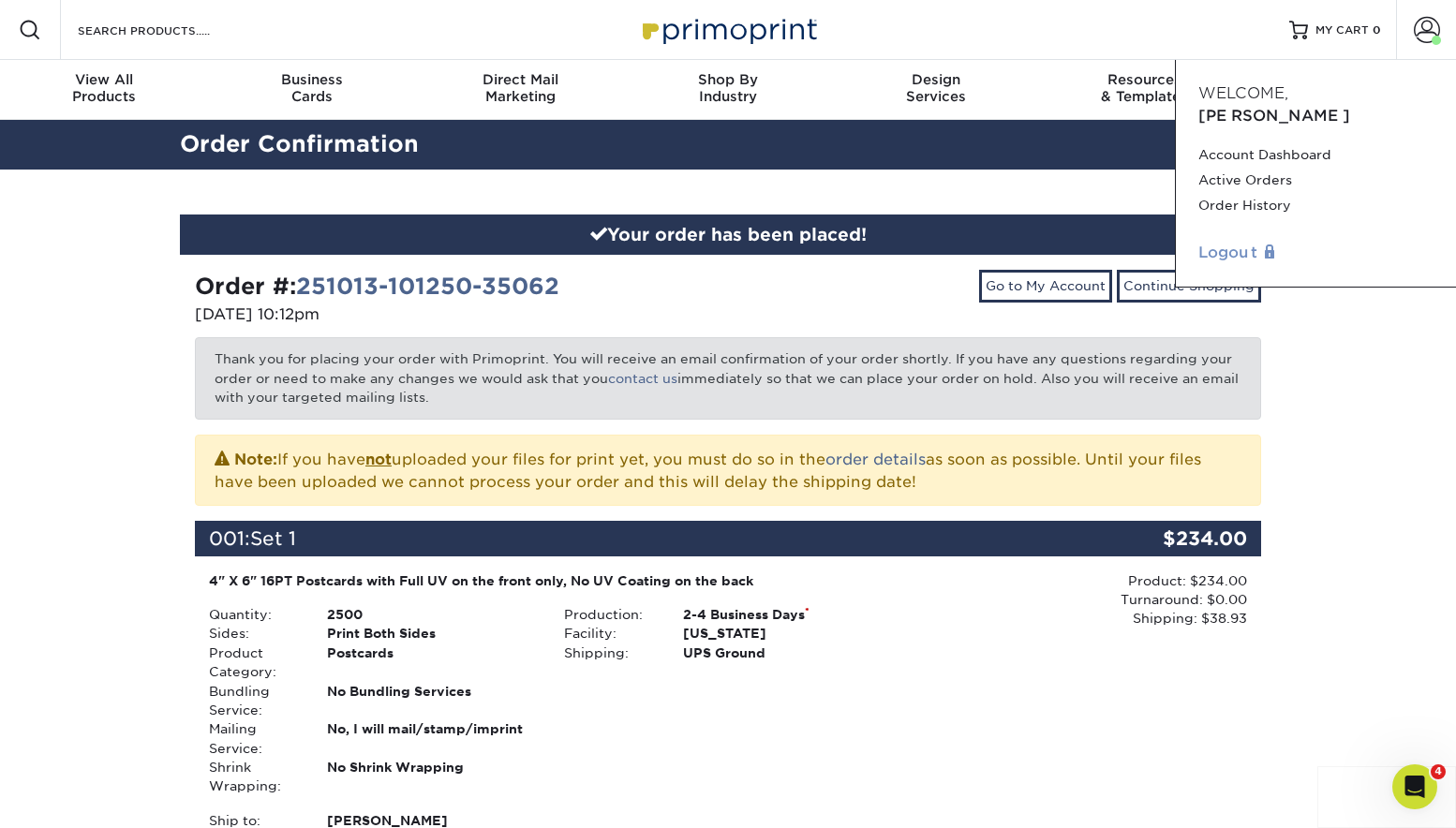
click at [1219, 242] on link "Logout" at bounding box center [1316, 253] width 235 height 23
